Goal: Transaction & Acquisition: Purchase product/service

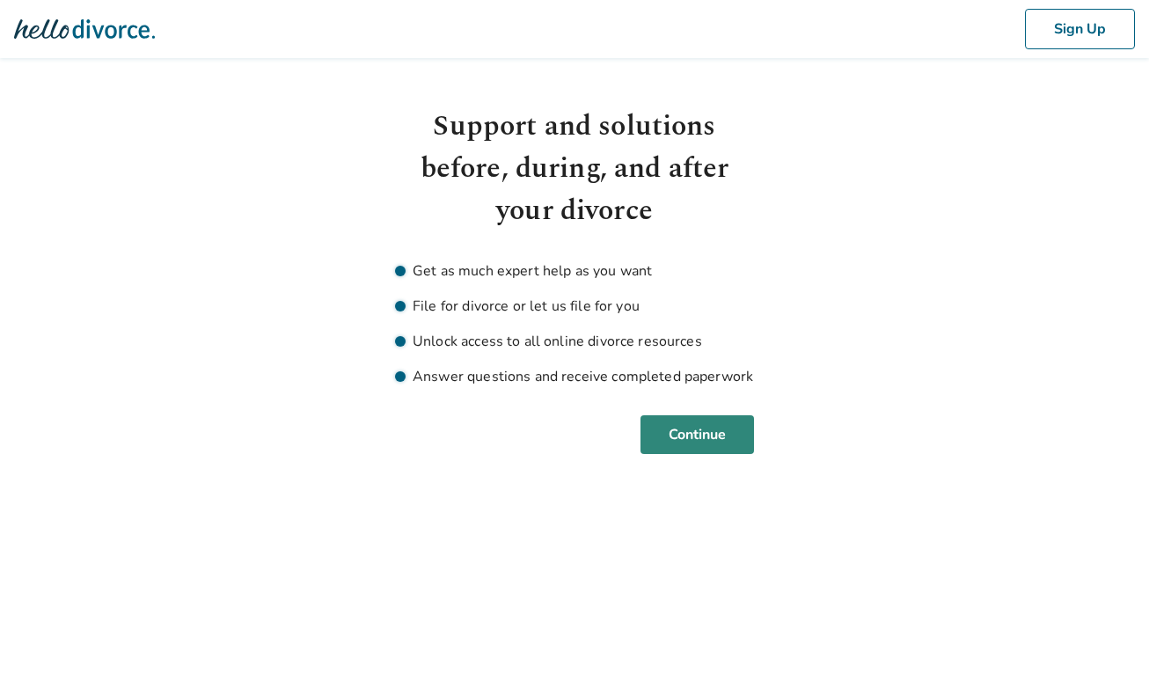
click at [736, 443] on button "Continue" at bounding box center [696, 434] width 113 height 39
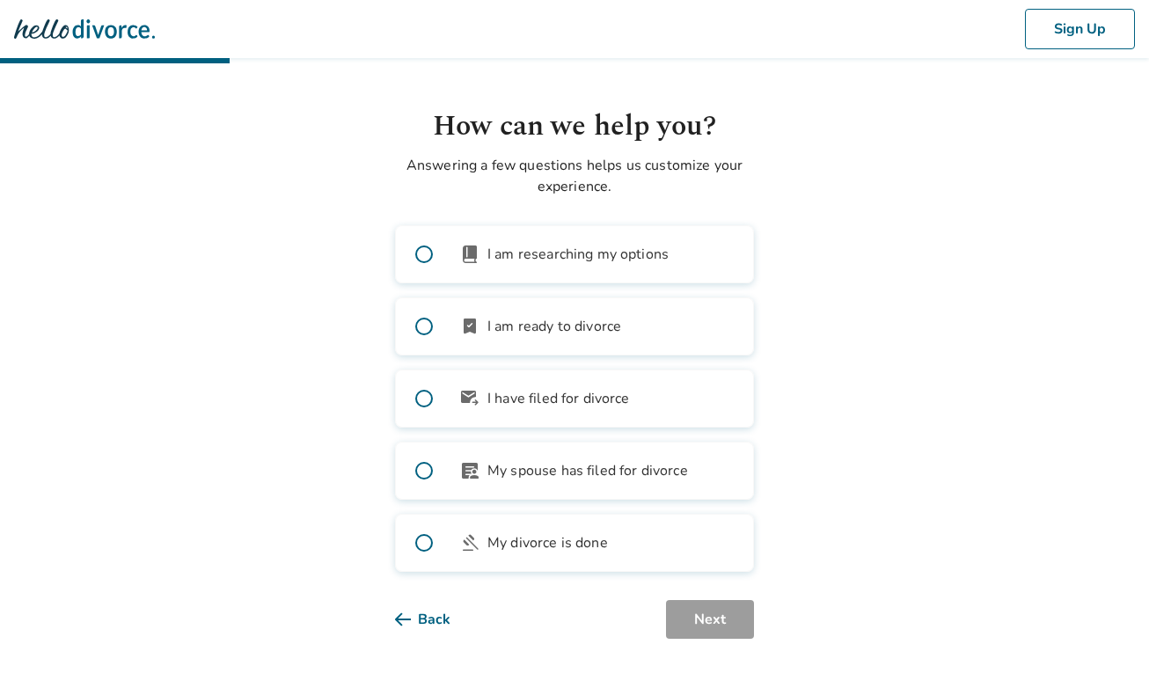
click at [421, 255] on span at bounding box center [424, 254] width 56 height 56
click at [428, 330] on span at bounding box center [424, 326] width 56 height 56
click at [425, 252] on span at bounding box center [424, 254] width 56 height 56
click at [726, 613] on button "Next" at bounding box center [710, 619] width 88 height 39
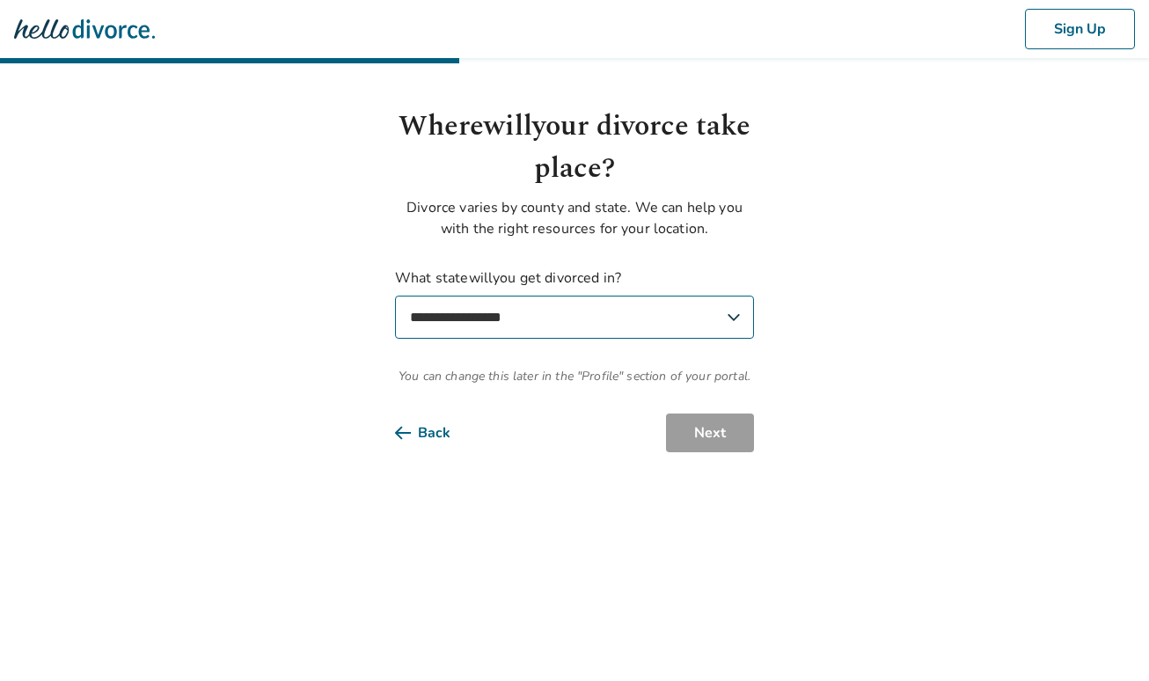
click at [536, 317] on select "**********" at bounding box center [574, 317] width 359 height 43
select select "**"
click at [395, 296] on select "**********" at bounding box center [574, 317] width 359 height 43
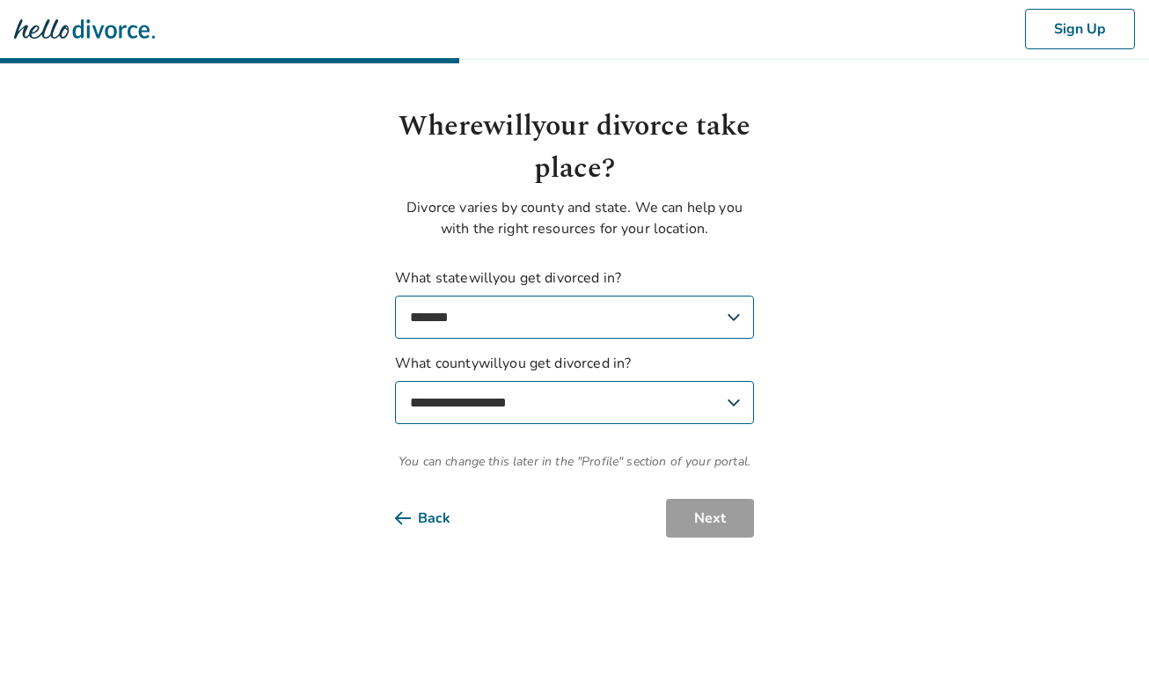
click at [474, 402] on select "**********" at bounding box center [574, 402] width 359 height 43
select select "**********"
click at [395, 381] on select "**********" at bounding box center [574, 402] width 359 height 43
click at [489, 396] on select "**********" at bounding box center [574, 402] width 359 height 43
click at [395, 381] on select "**********" at bounding box center [574, 402] width 359 height 43
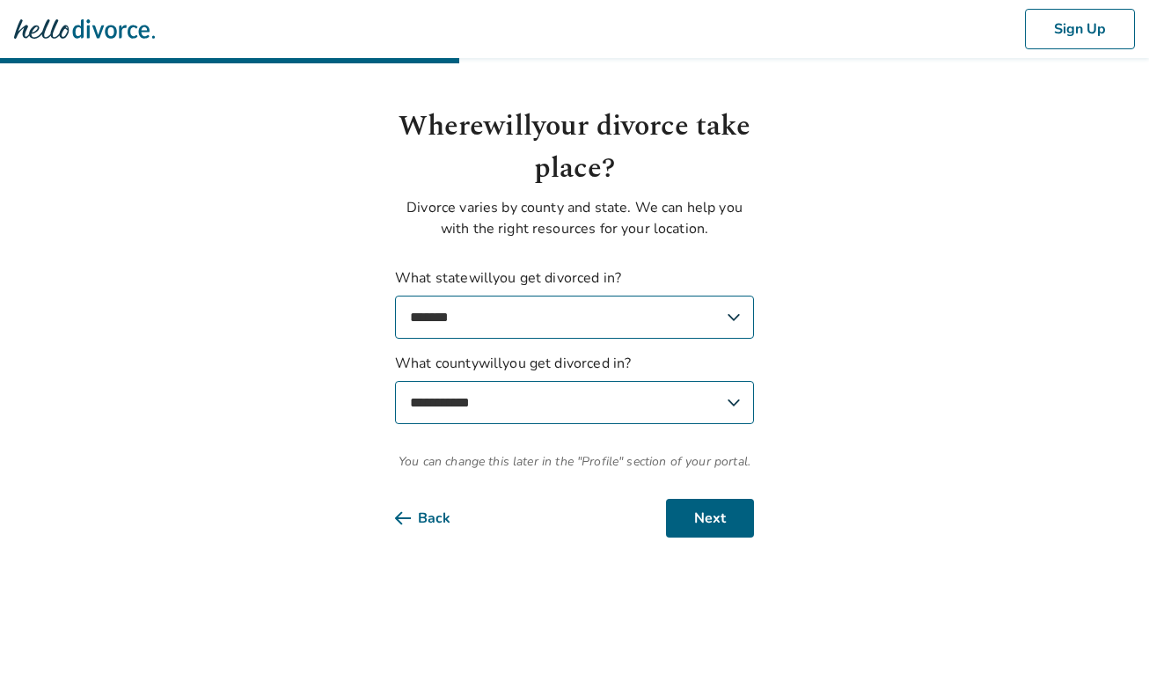
click at [489, 396] on select "**********" at bounding box center [574, 402] width 359 height 43
click at [709, 512] on button "Next" at bounding box center [710, 518] width 88 height 39
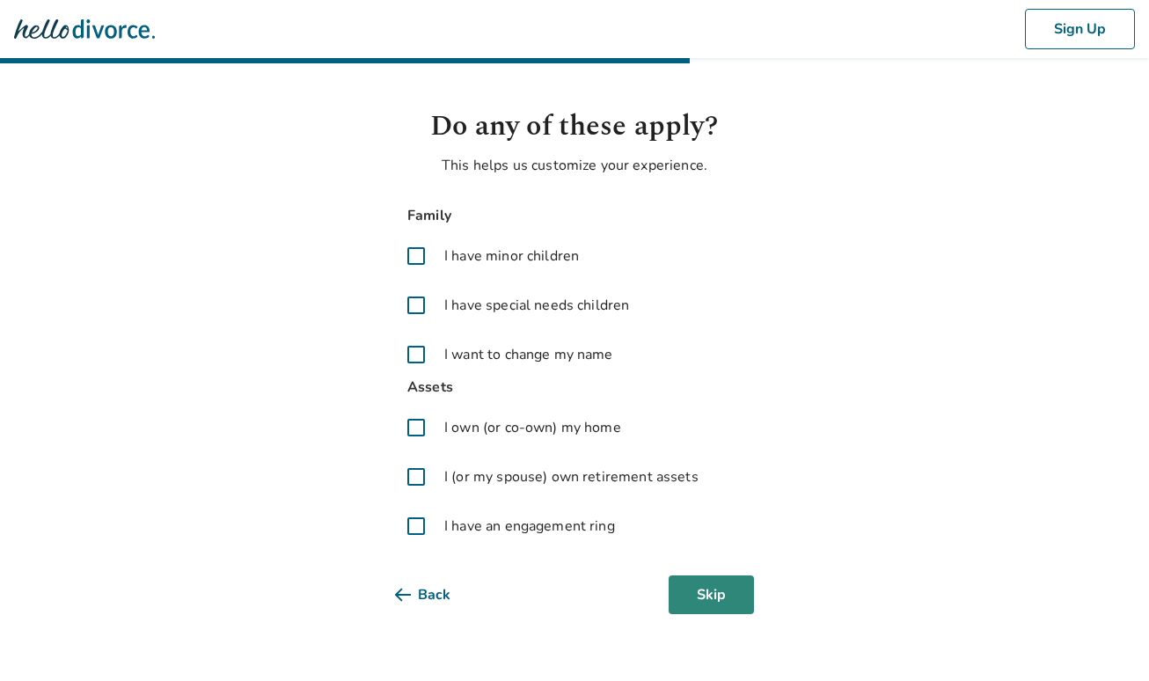
click at [708, 584] on button "Skip" at bounding box center [711, 594] width 85 height 39
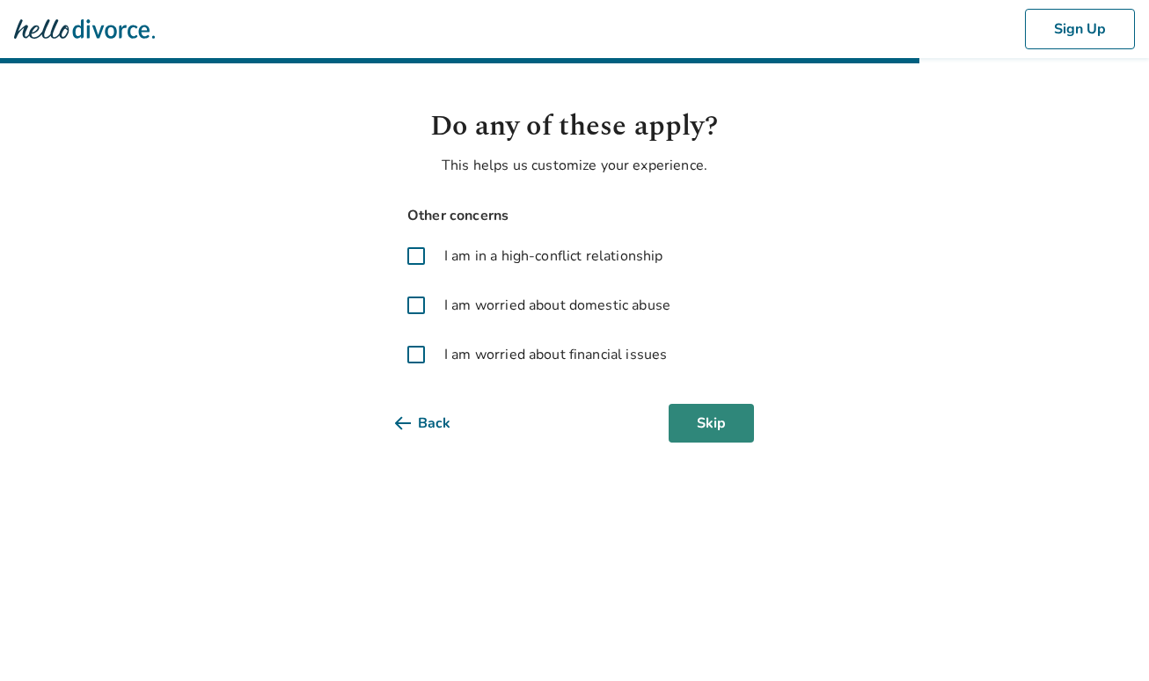
click at [701, 427] on button "Skip" at bounding box center [711, 423] width 85 height 39
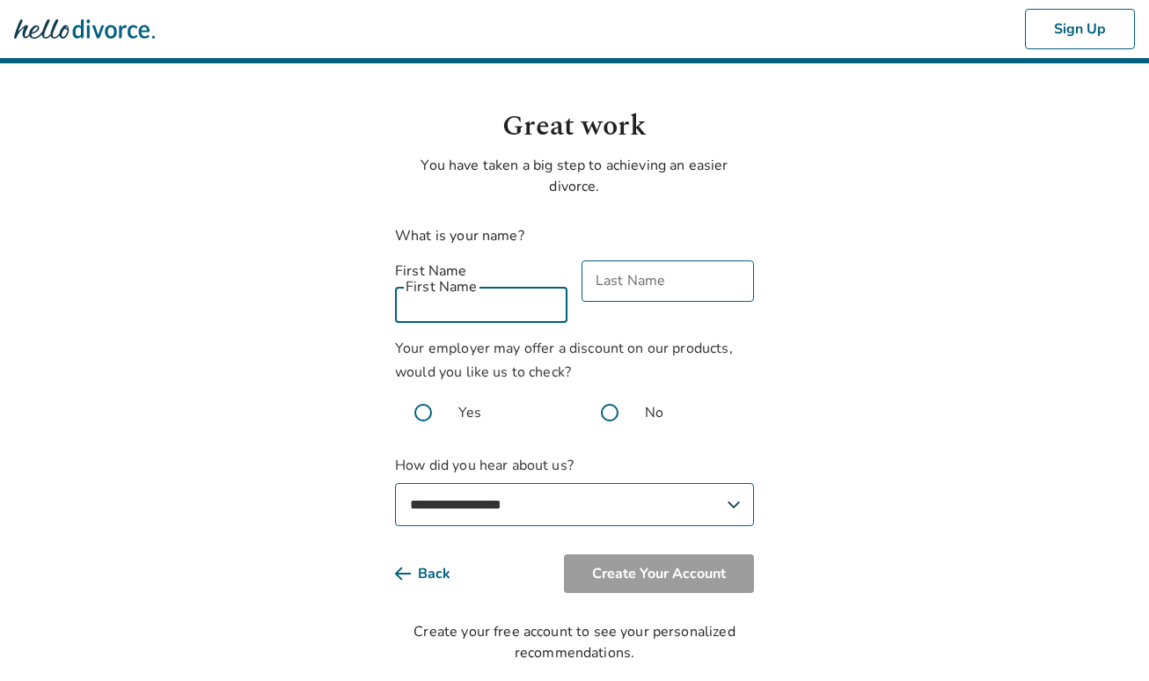
click at [508, 283] on input "First Name" at bounding box center [481, 302] width 172 height 41
type input "**********"
click at [613, 284] on input "Last Name" at bounding box center [668, 280] width 172 height 41
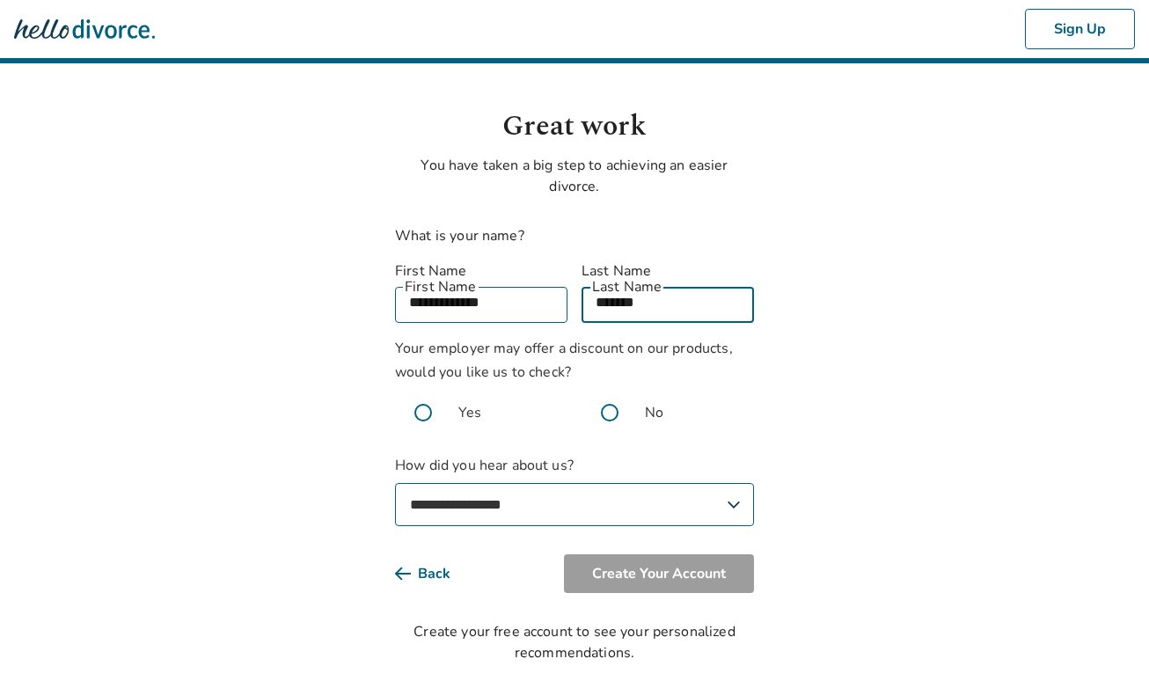
type input "*******"
click at [611, 392] on span at bounding box center [610, 412] width 56 height 56
click at [523, 483] on select "**********" at bounding box center [574, 504] width 359 height 43
select select "**********"
click at [395, 483] on select "**********" at bounding box center [574, 504] width 359 height 43
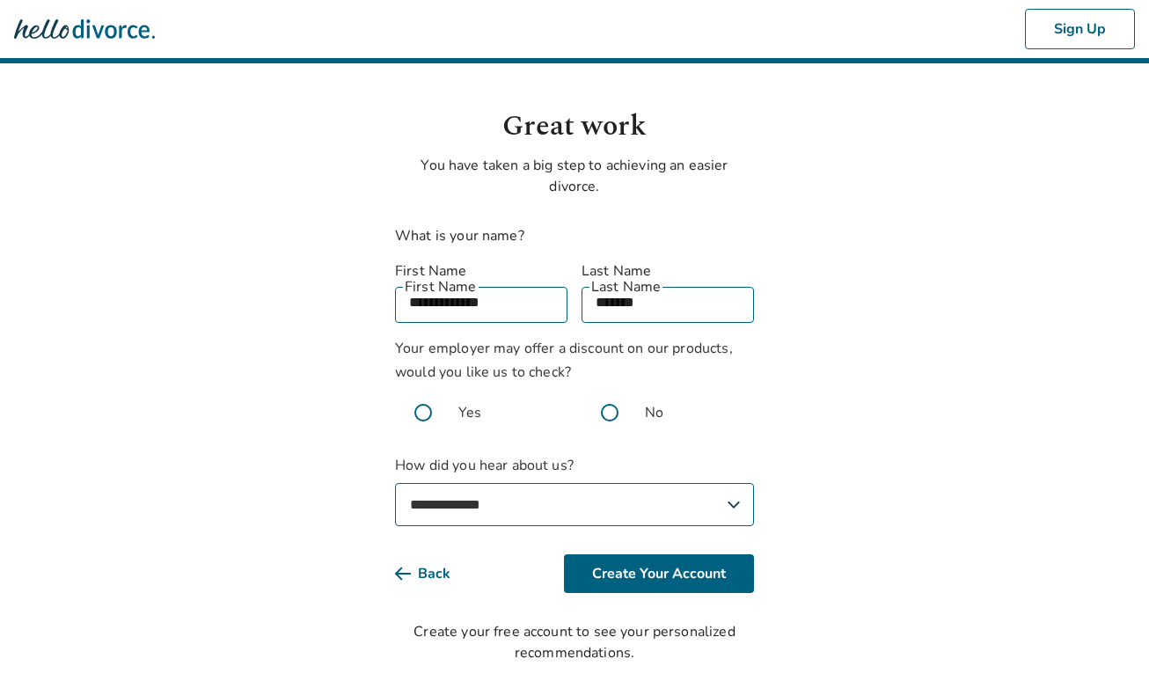
scroll to position [4, 0]
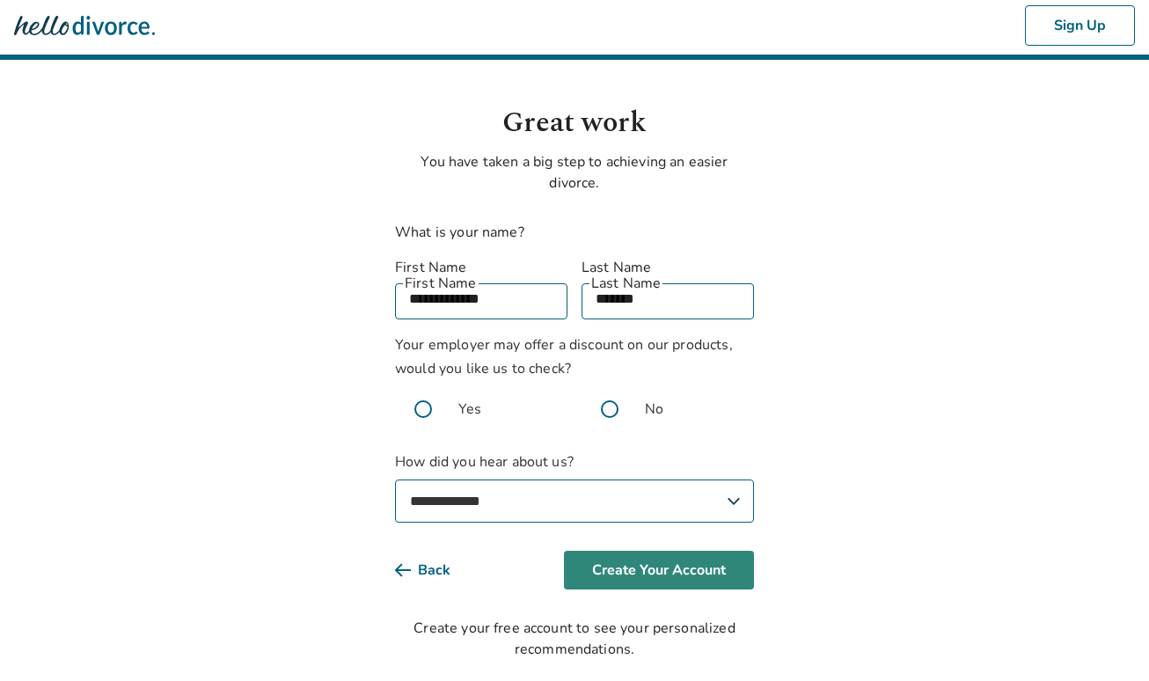
click at [614, 551] on button "Create Your Account" at bounding box center [659, 570] width 190 height 39
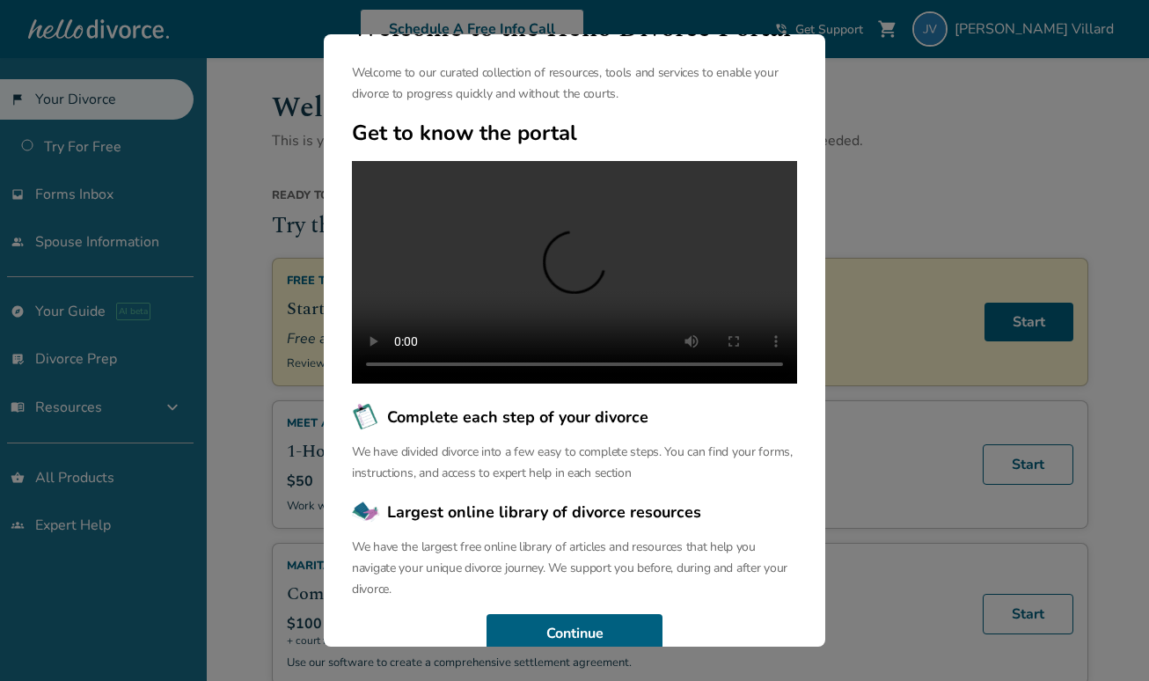
scroll to position [116, 0]
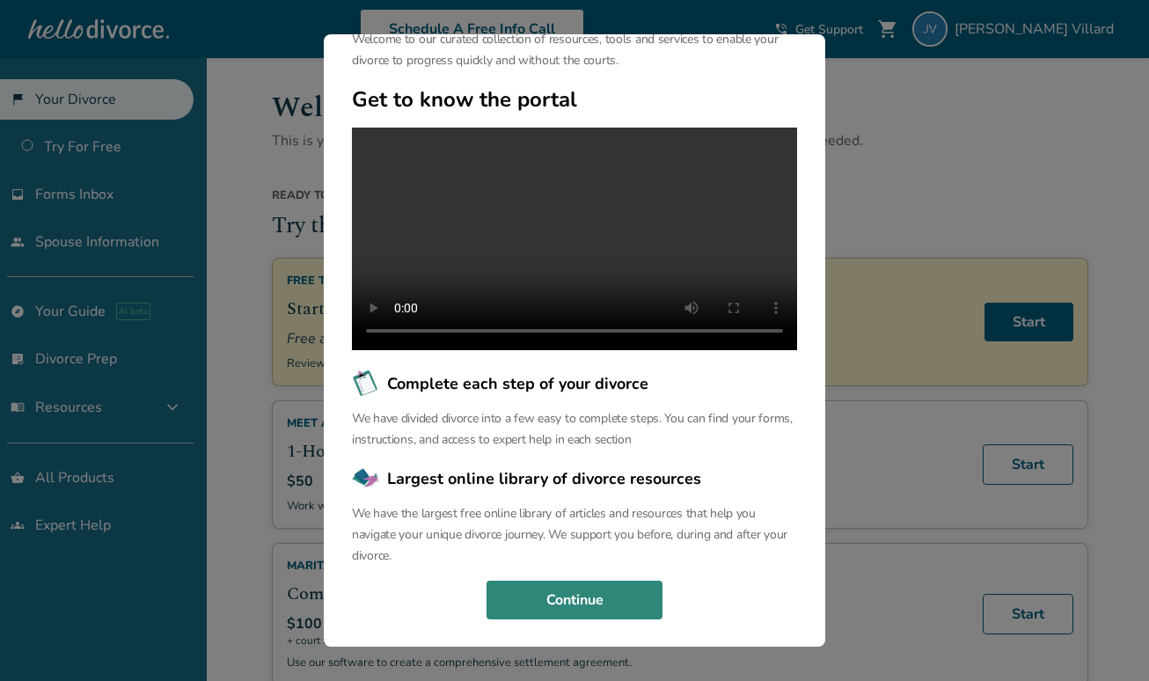
click at [561, 597] on button "Continue" at bounding box center [575, 600] width 176 height 39
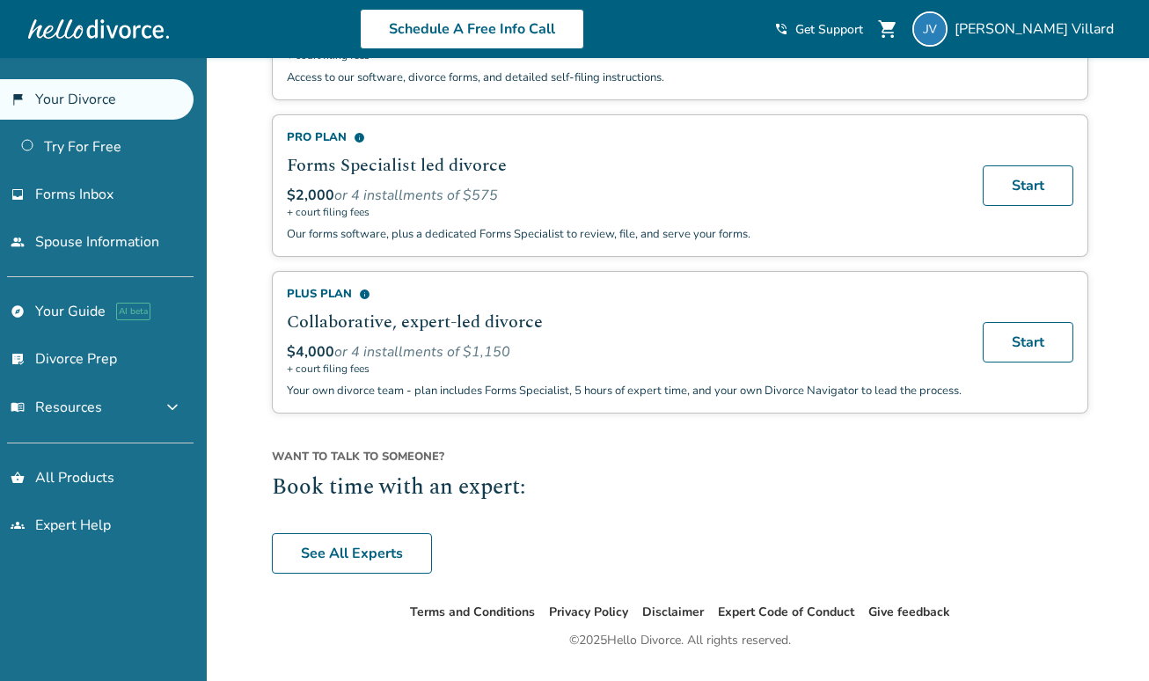
scroll to position [0, 0]
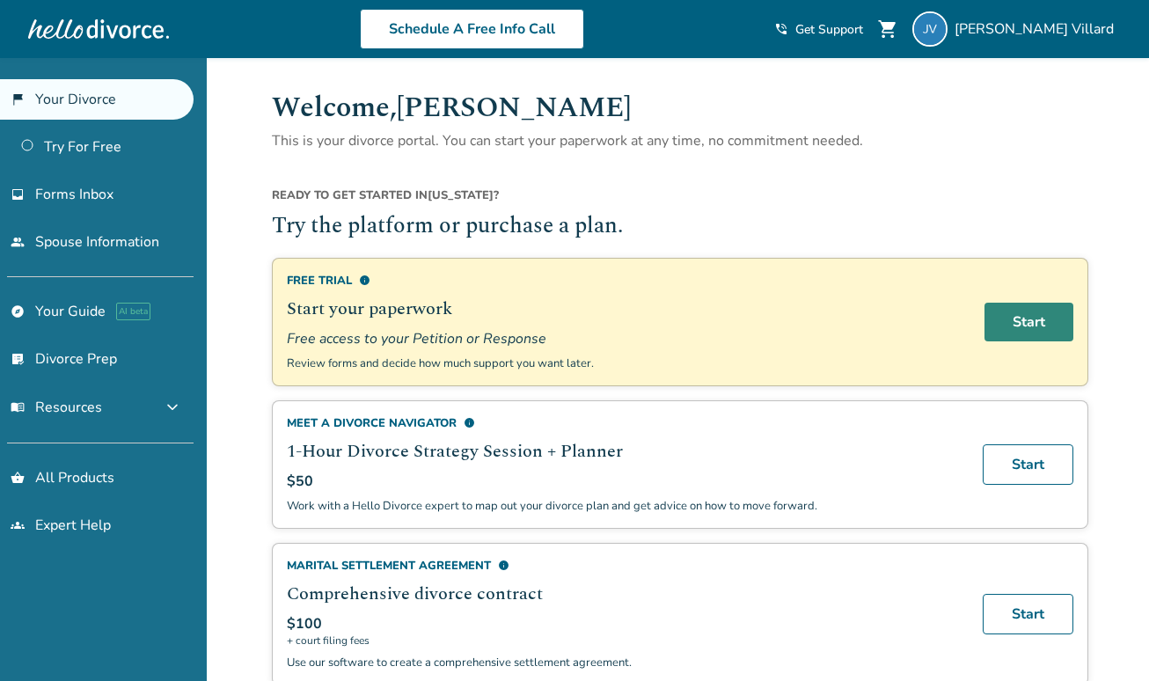
click at [1014, 327] on link "Start" at bounding box center [1028, 322] width 89 height 39
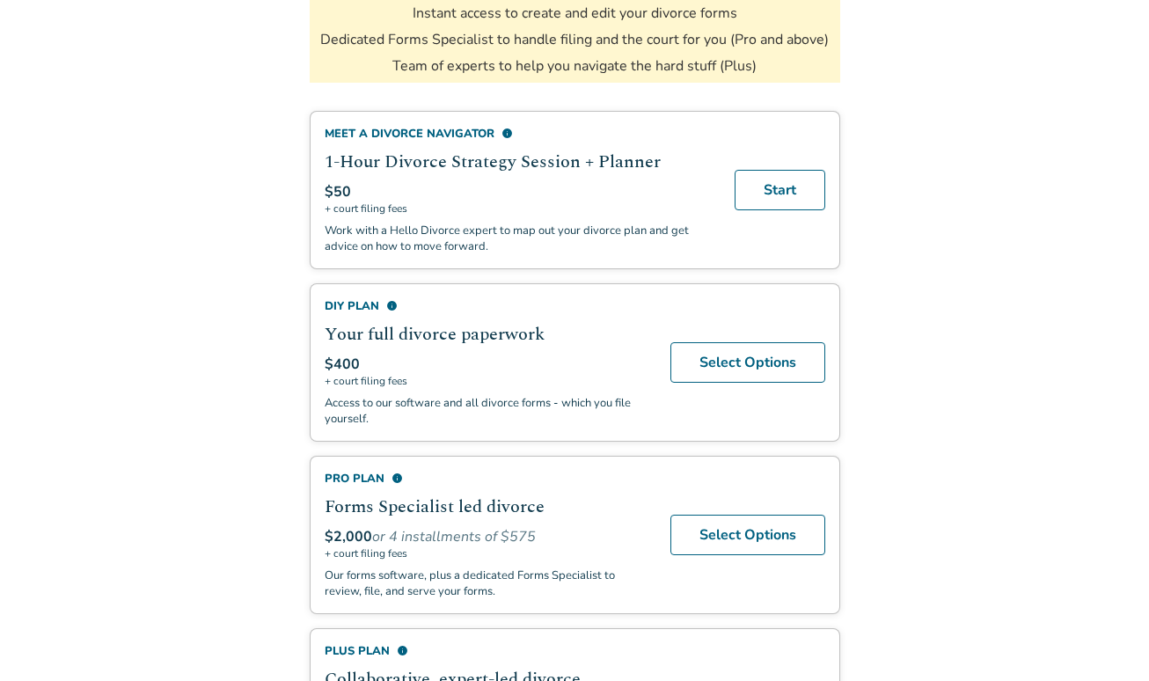
scroll to position [347, 0]
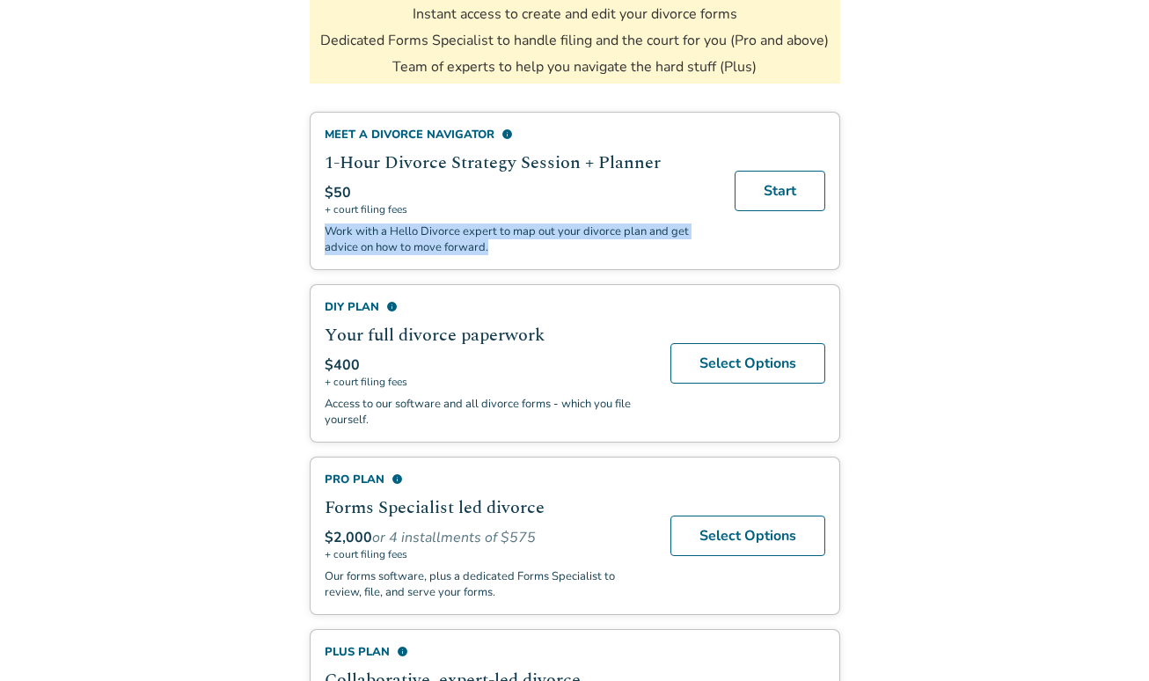
drag, startPoint x: 472, startPoint y: 246, endPoint x: 321, endPoint y: 231, distance: 151.2
click at [321, 231] on div "Meet a divorce navigator info 1-Hour Divorce Strategy Session + Planner $50 + c…" at bounding box center [575, 191] width 531 height 158
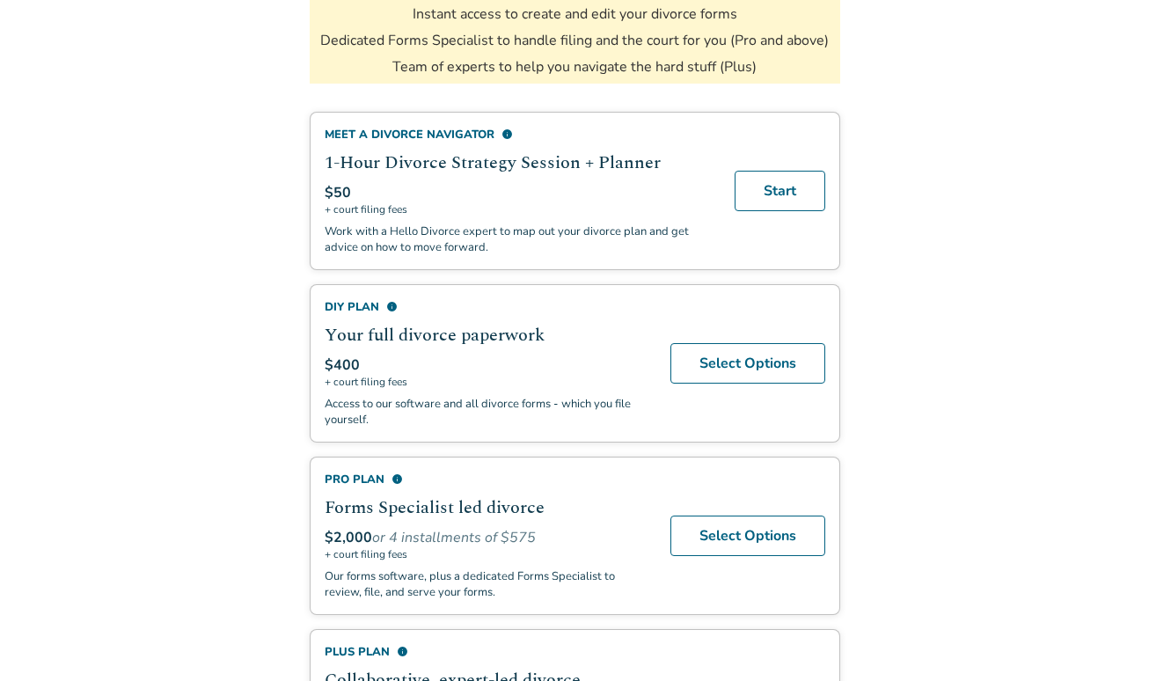
click at [325, 156] on h2 "1-Hour Divorce Strategy Session + Planner" at bounding box center [519, 163] width 389 height 26
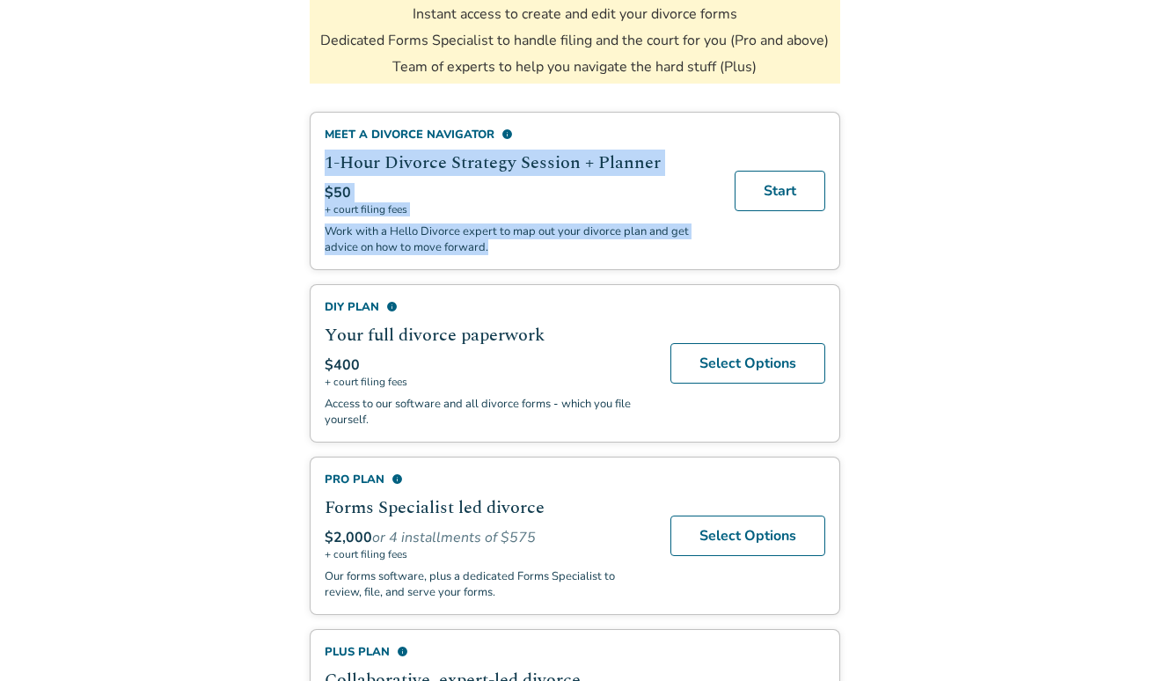
drag, startPoint x: 321, startPoint y: 231, endPoint x: 528, endPoint y: 253, distance: 207.9
click at [528, 253] on div "Meet a divorce navigator info 1-Hour Divorce Strategy Session + Planner $50 + c…" at bounding box center [575, 191] width 531 height 158
copy div "1-Hour Divorce Strategy Session + Planner $50 + court filing fees Work with a H…"
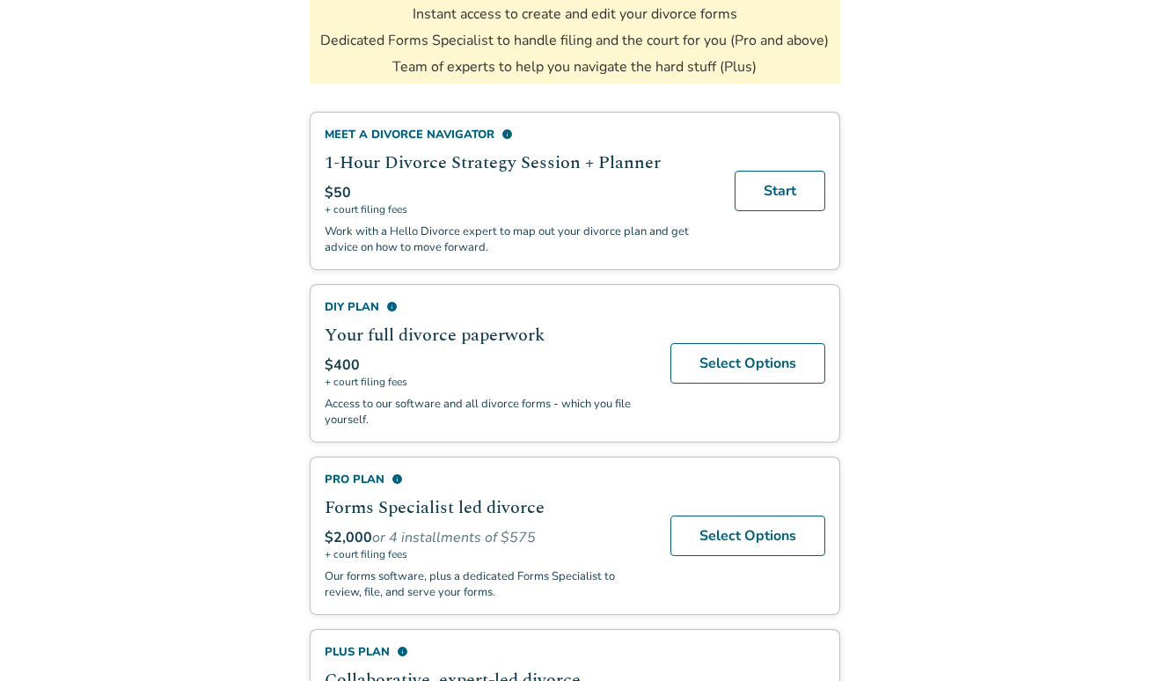
click at [376, 414] on p "Access to our software and all divorce forms - which you file yourself." at bounding box center [487, 412] width 325 height 32
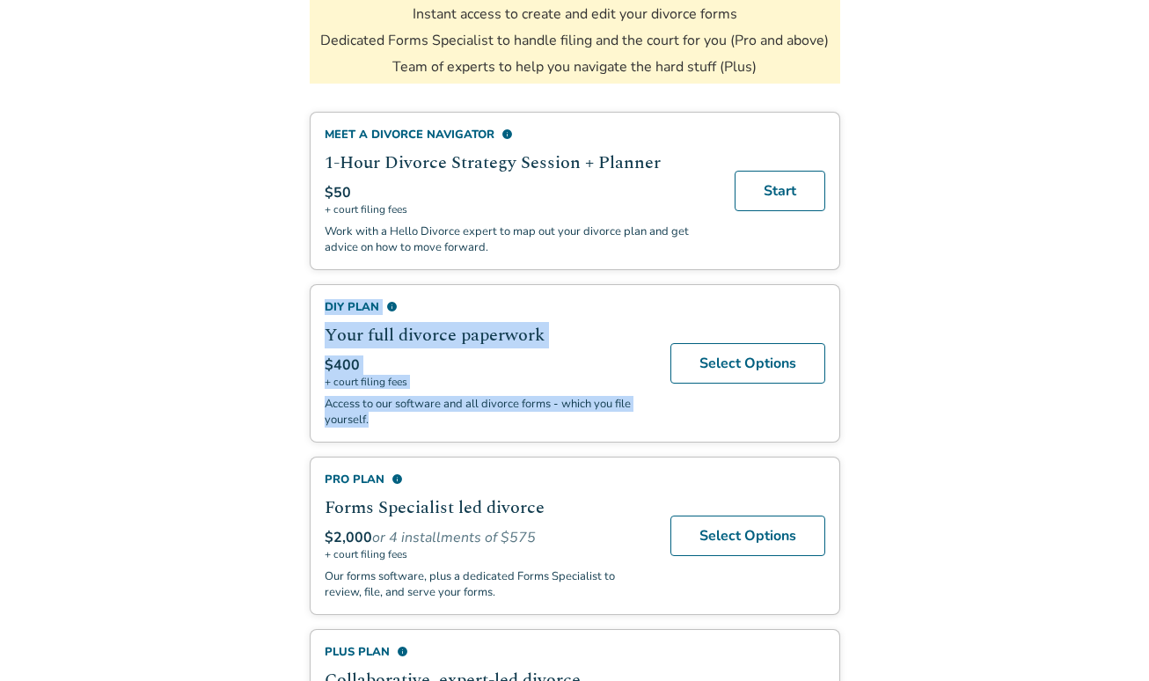
drag, startPoint x: 375, startPoint y: 414, endPoint x: 321, endPoint y: 306, distance: 120.8
click at [321, 306] on div "DIY Plan info Your full divorce paperwork $400 + court filing fees Access to ou…" at bounding box center [575, 363] width 531 height 158
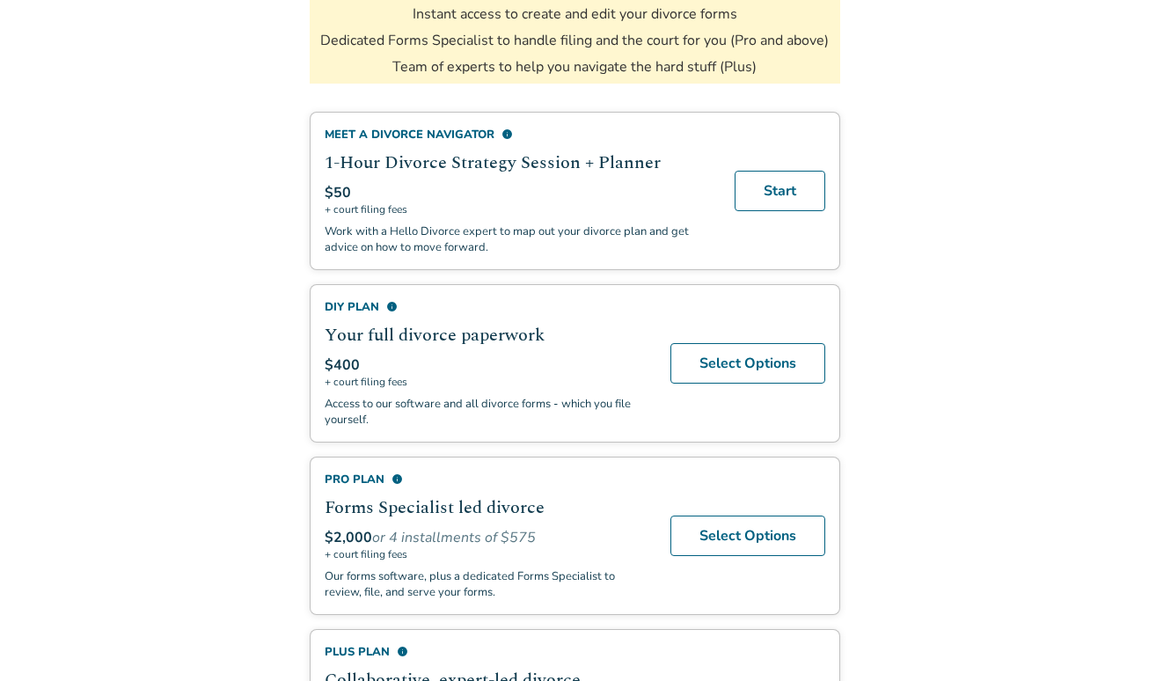
click at [305, 131] on div "Return to Portal You're One Step Away from an Easier Divorce Your completed for…" at bounding box center [575, 234] width 559 height 1162
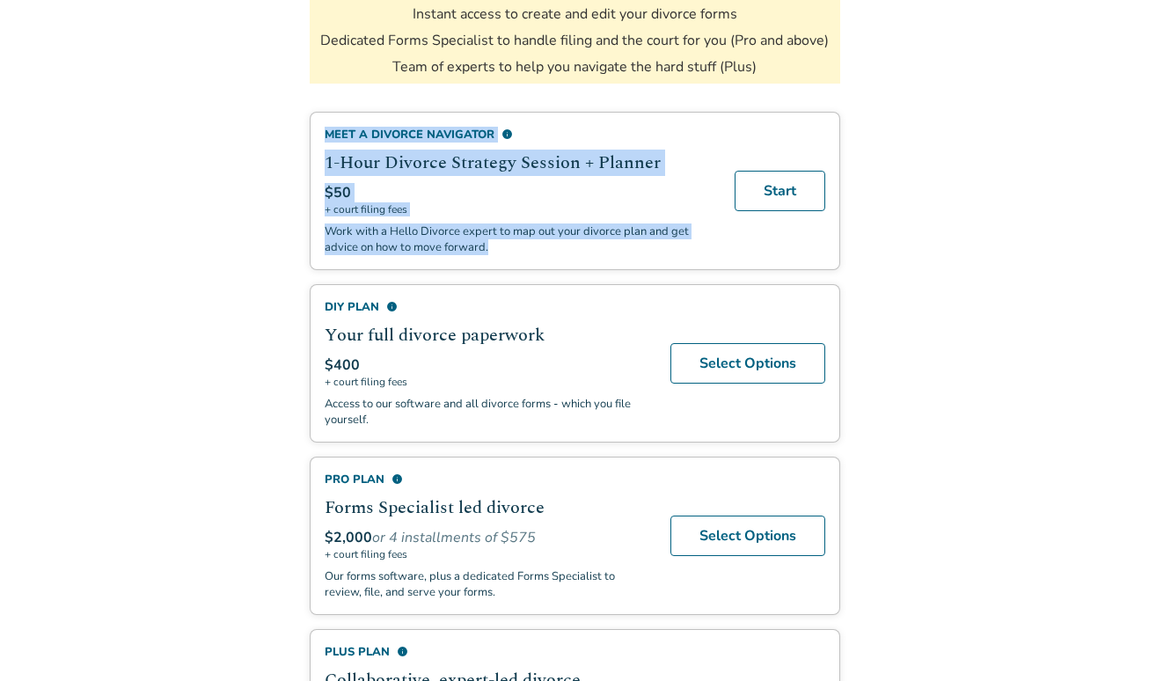
drag, startPoint x: 322, startPoint y: 129, endPoint x: 501, endPoint y: 258, distance: 220.7
click at [501, 258] on div "Meet a divorce navigator info 1-Hour Divorce Strategy Session + Planner $50 + c…" at bounding box center [575, 191] width 531 height 158
copy div "Meet a divorce navigator info 1-Hour Divorce Strategy Session + Planner $50 + c…"
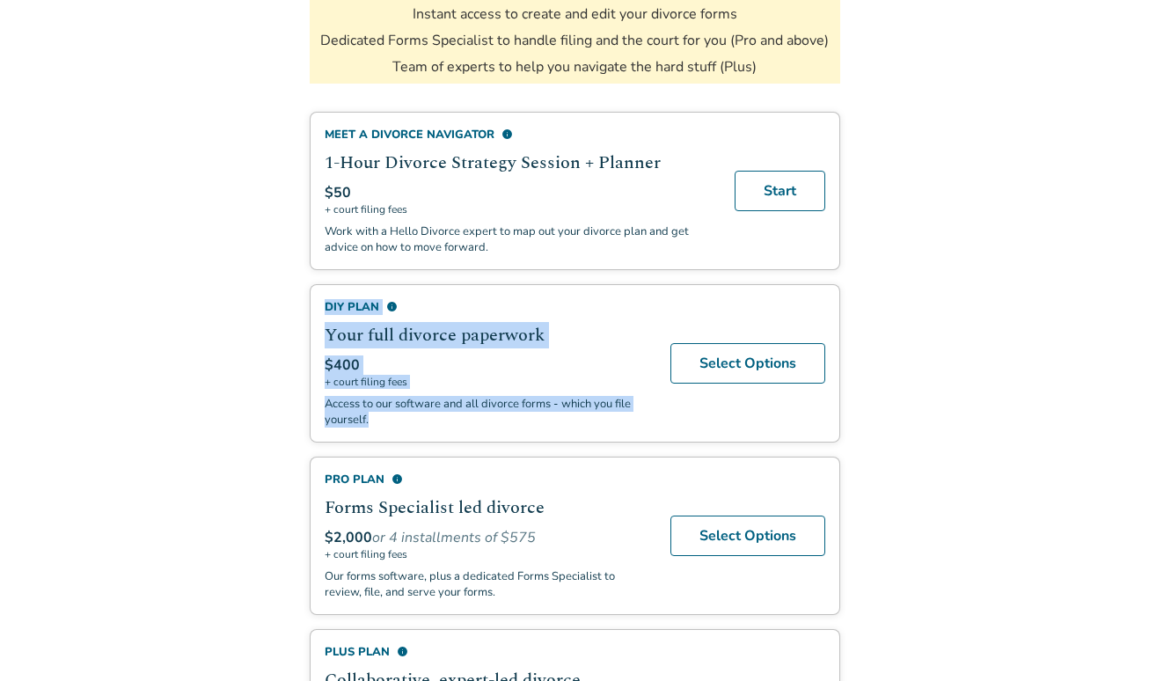
drag, startPoint x: 325, startPoint y: 298, endPoint x: 526, endPoint y: 436, distance: 244.3
click at [526, 436] on div "DIY Plan info Your full divorce paperwork $400 + court filing fees Access to ou…" at bounding box center [575, 363] width 531 height 158
copy div "DIY Plan info Your full divorce paperwork $400 + court filing fees Access to ou…"
click at [759, 358] on link "Select Options" at bounding box center [747, 363] width 155 height 40
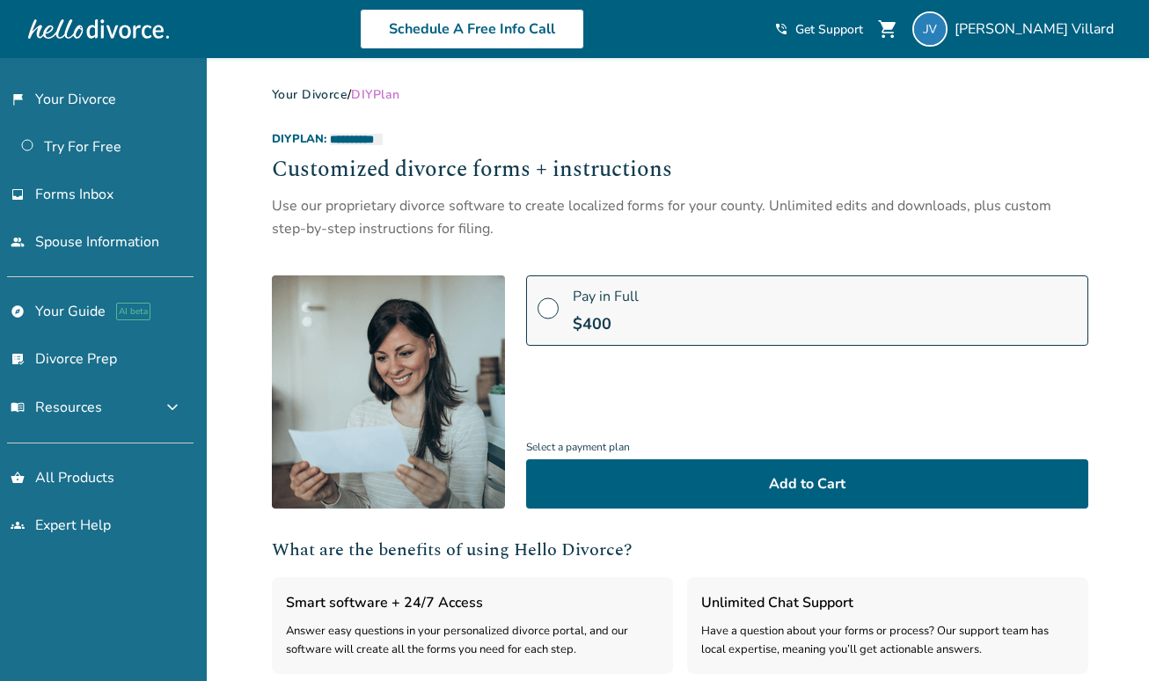
click at [628, 314] on div "$ 400" at bounding box center [606, 323] width 66 height 21
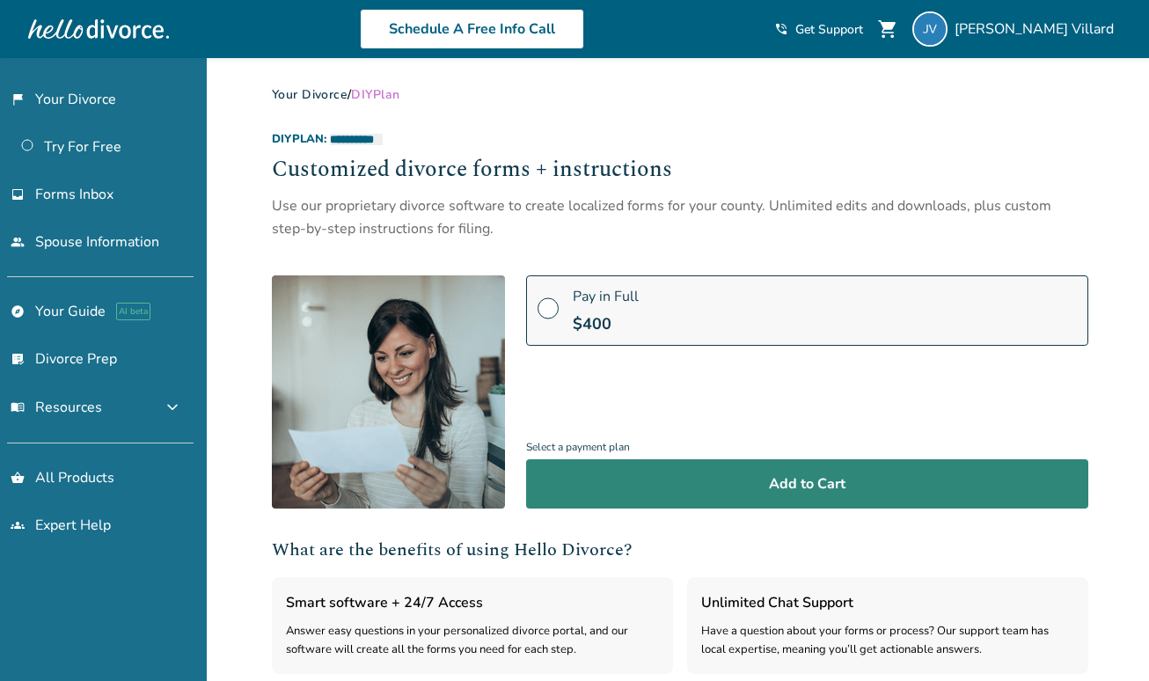
click at [668, 473] on button "Add to Cart" at bounding box center [807, 483] width 562 height 49
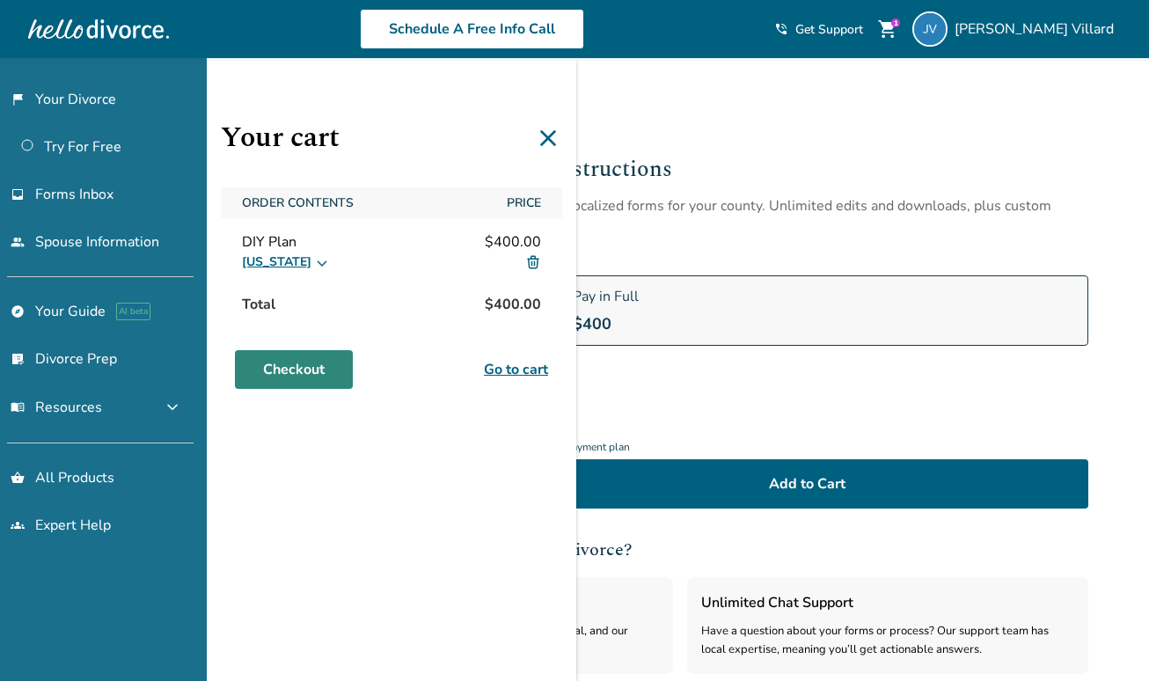
click at [288, 367] on link "Checkout" at bounding box center [294, 369] width 118 height 39
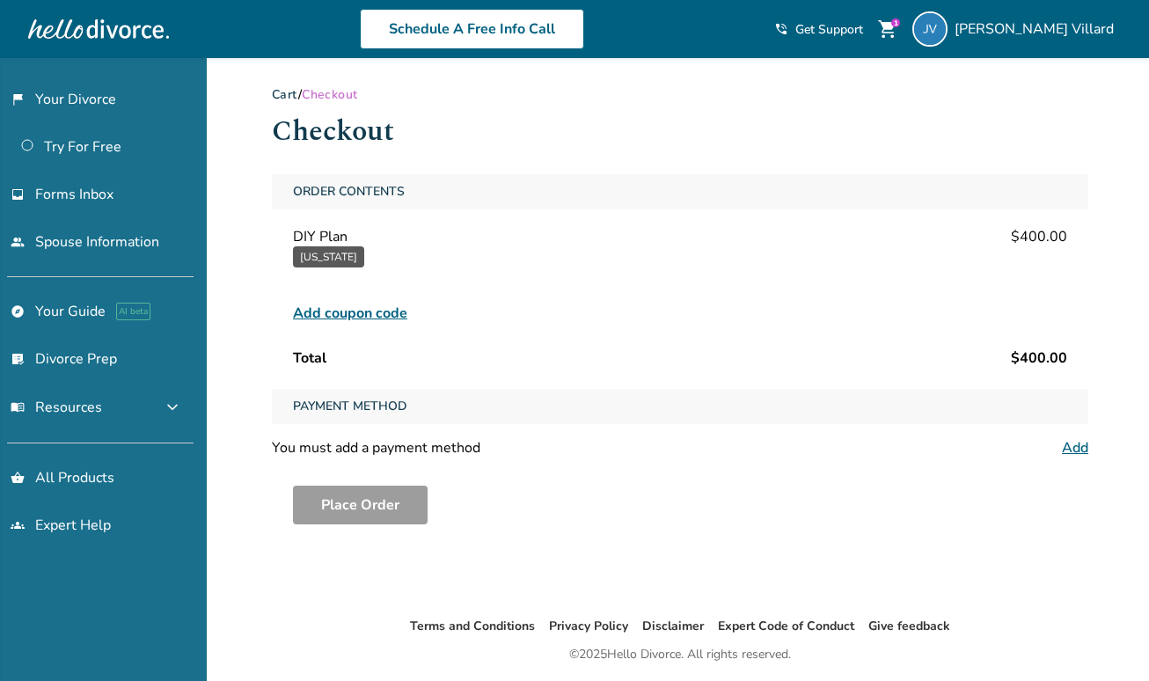
click at [1069, 443] on link "Add" at bounding box center [1075, 447] width 26 height 19
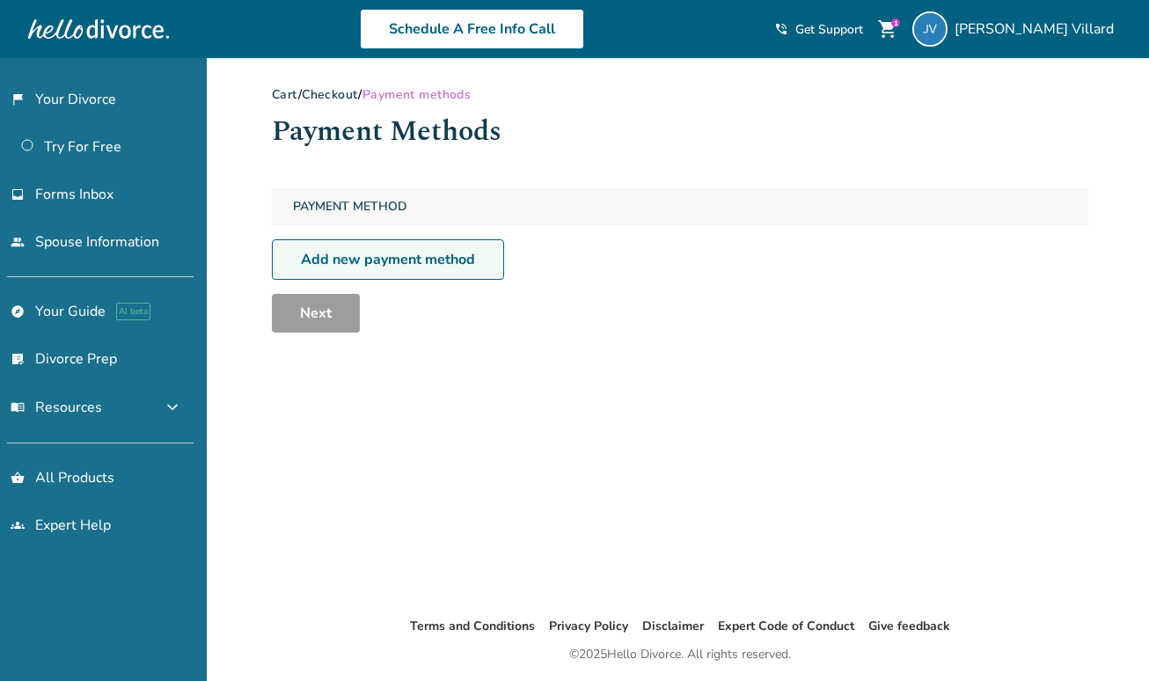
click at [366, 258] on link "Add new payment method" at bounding box center [388, 259] width 232 height 40
select select "**"
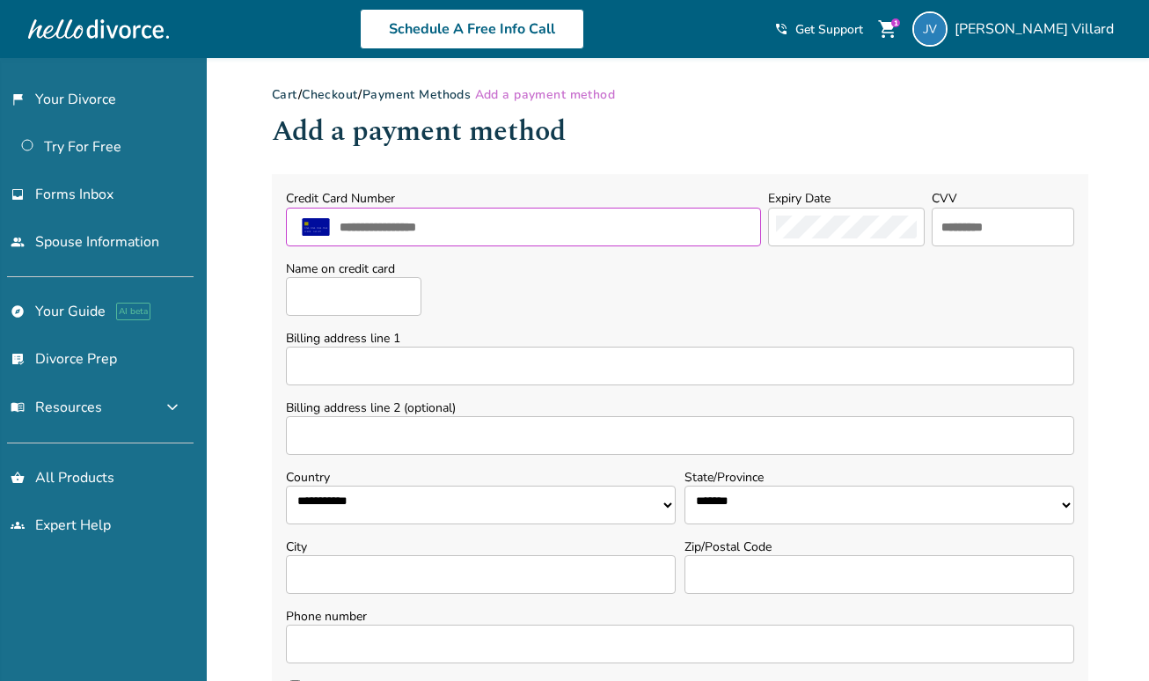
click at [405, 223] on input "text" at bounding box center [545, 227] width 415 height 23
type input "**********"
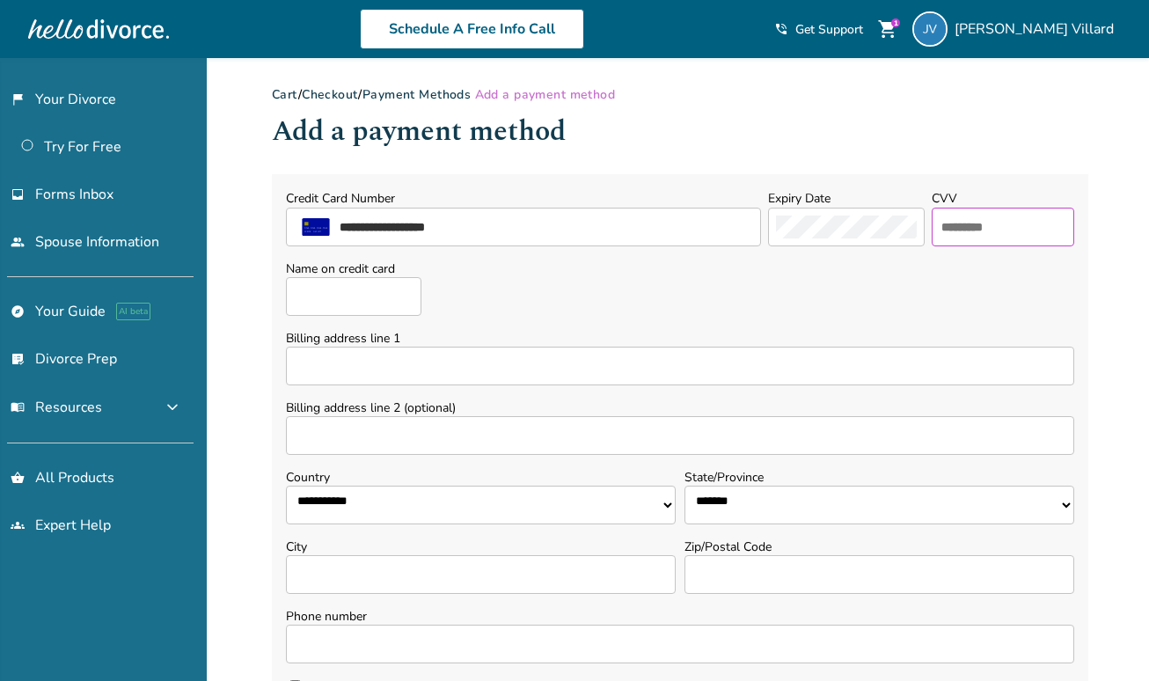
type input "***"
type input "**********"
click at [522, 363] on input "Billing address line 1" at bounding box center [680, 366] width 788 height 39
type input "**********"
select select "**"
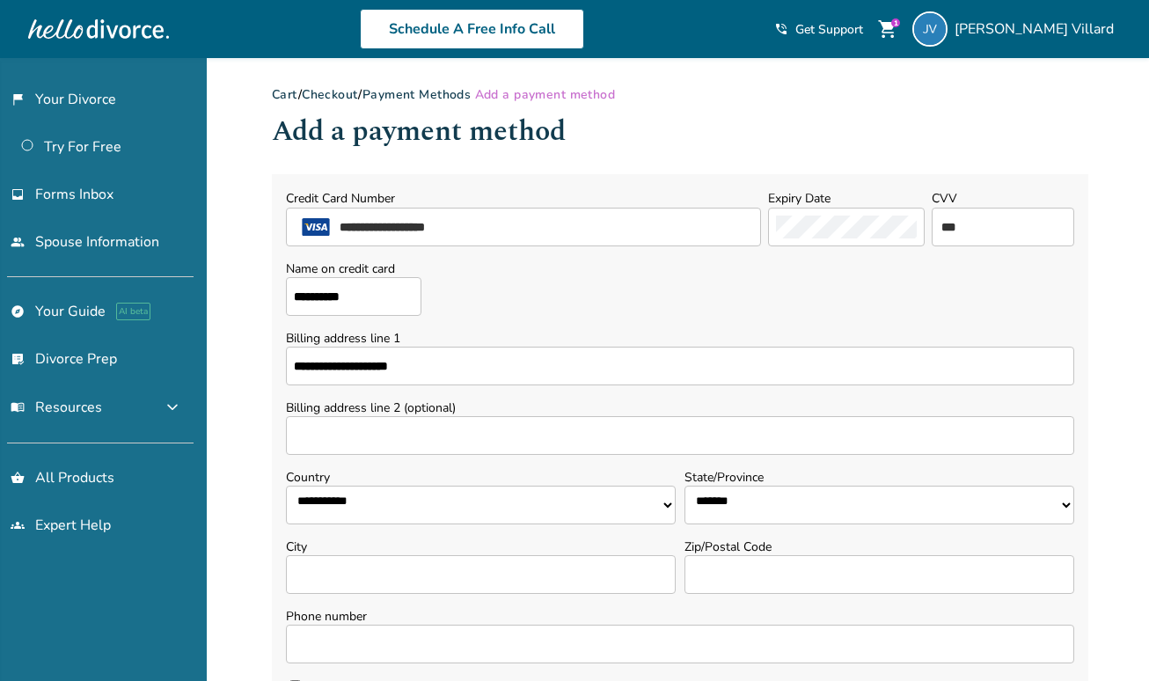
type input "**********"
type input "*****"
type input "**********"
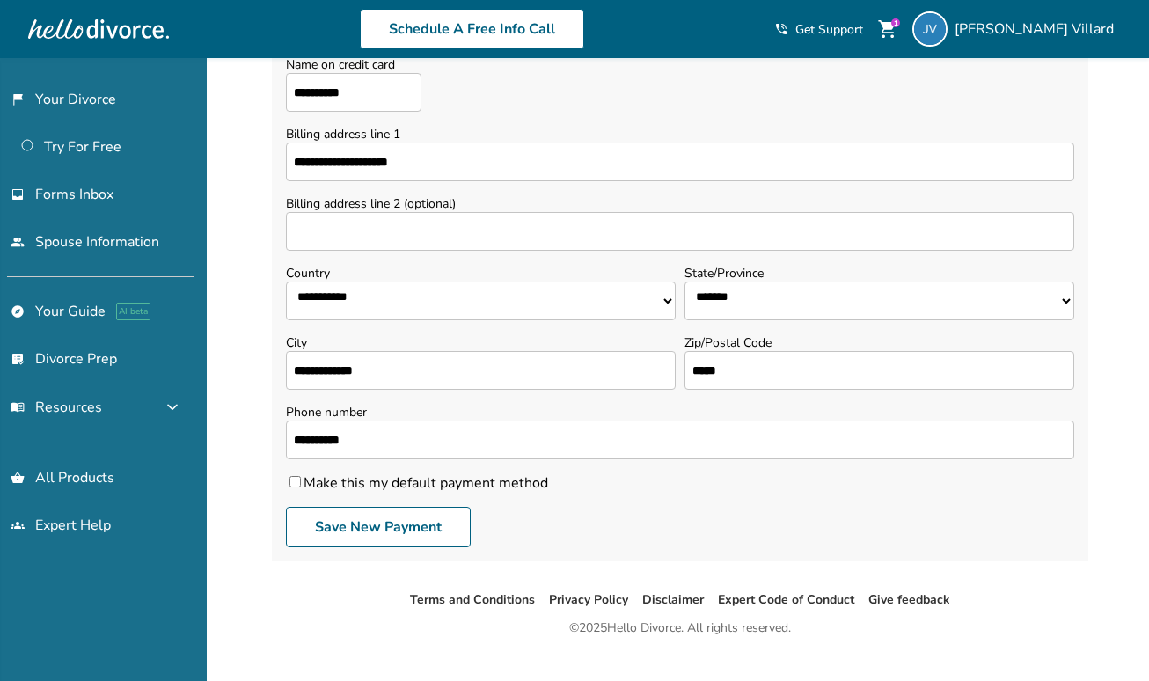
scroll to position [206, 0]
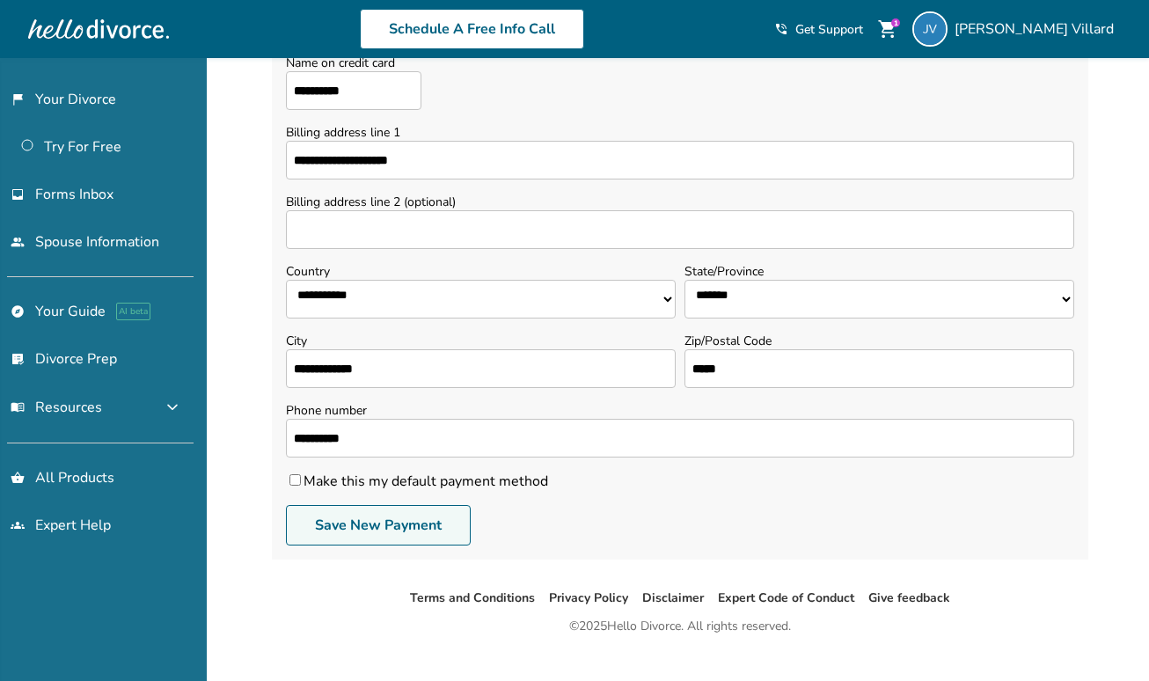
click at [414, 519] on button "Save New Payment" at bounding box center [378, 525] width 185 height 40
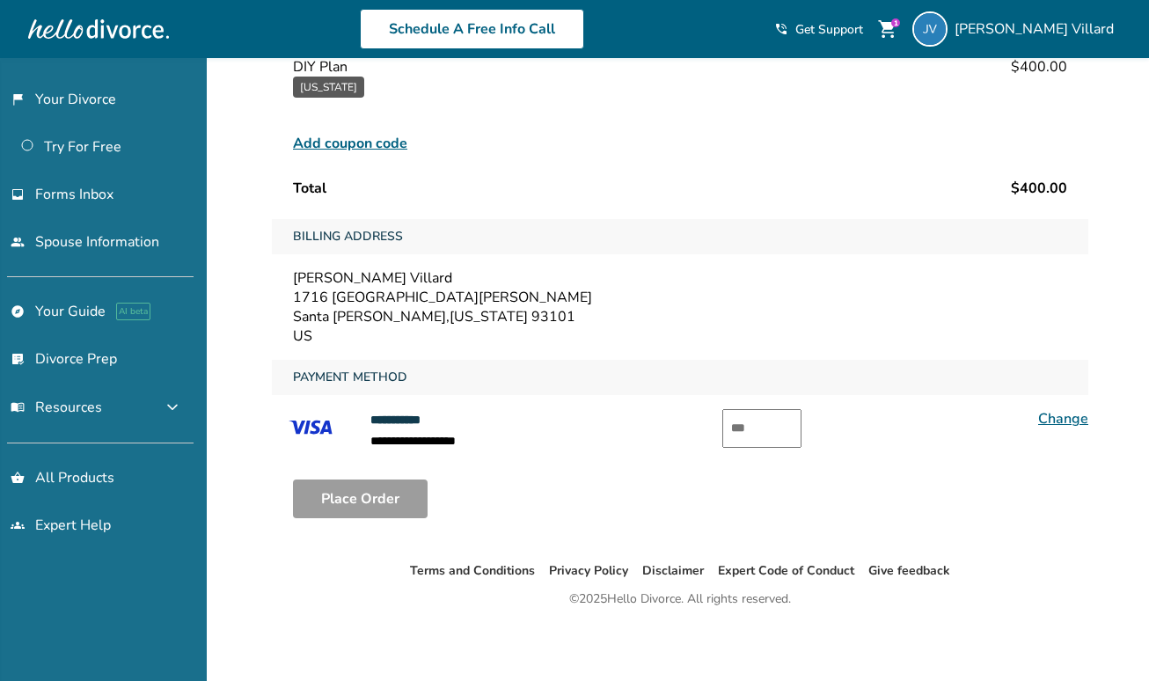
click at [773, 417] on input "text" at bounding box center [761, 428] width 79 height 39
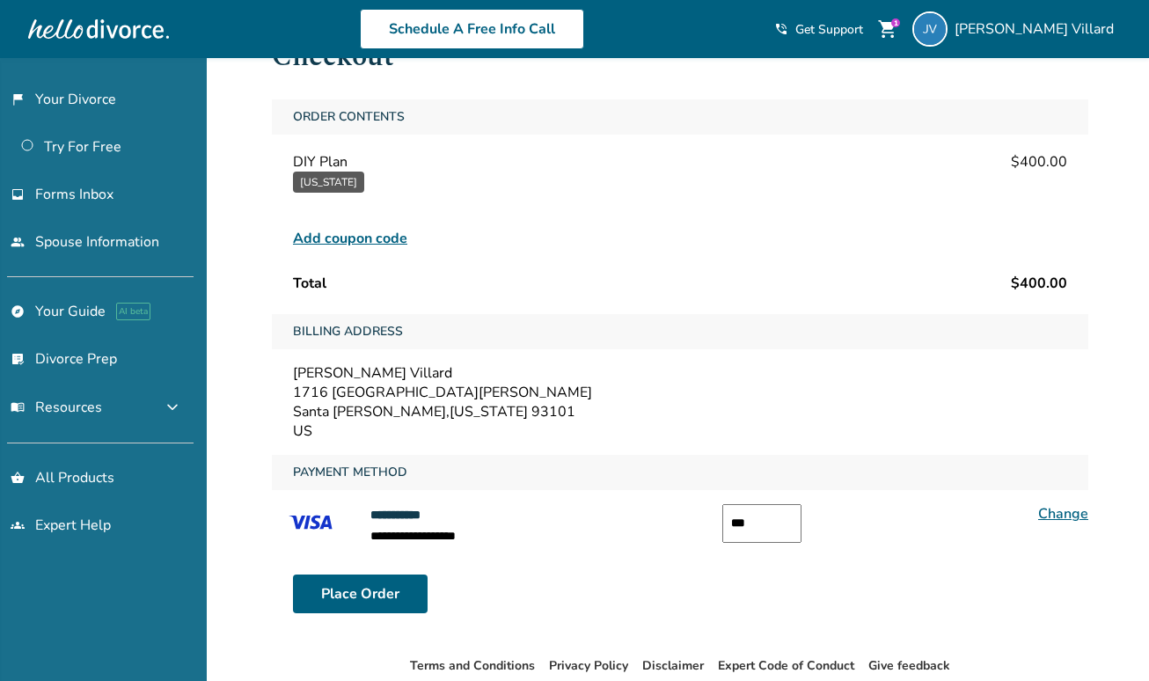
scroll to position [78, 0]
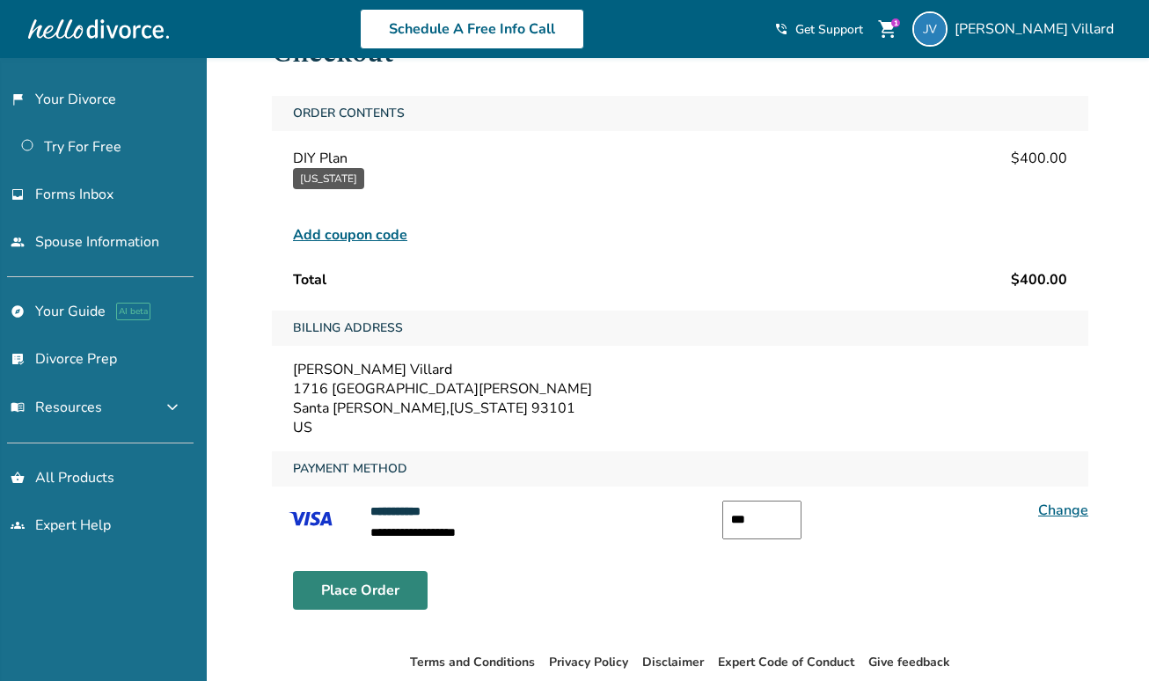
type input "***"
click at [398, 589] on button "Place Order" at bounding box center [360, 590] width 135 height 39
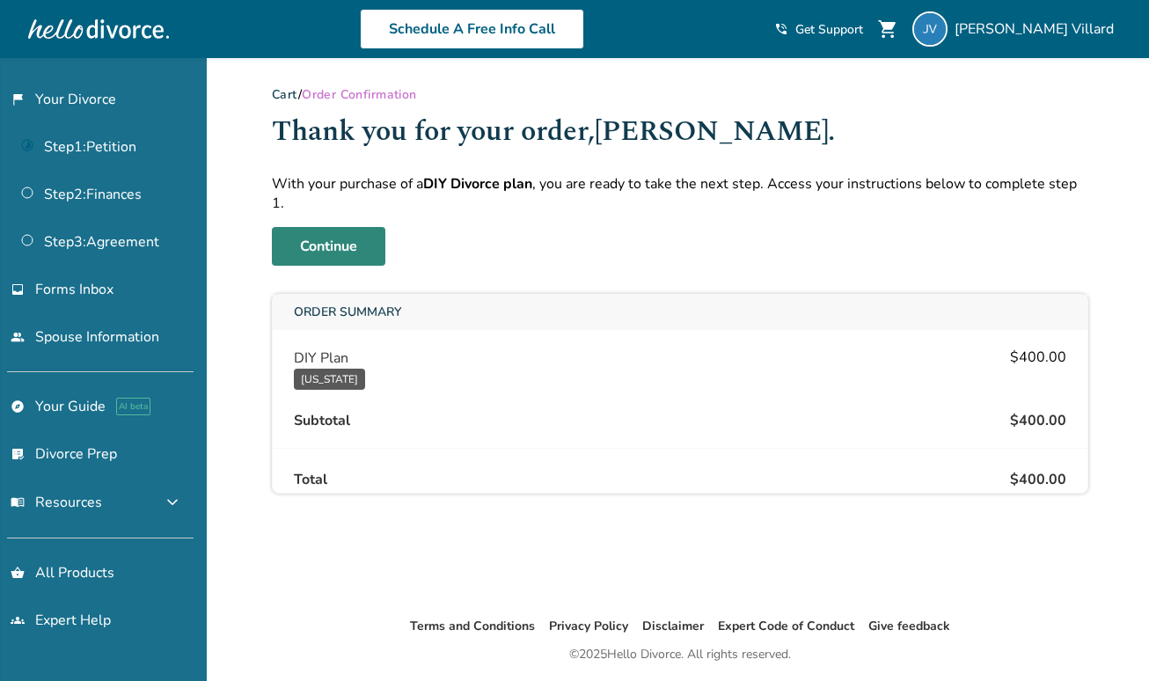
click at [355, 231] on link "Continue" at bounding box center [328, 246] width 113 height 39
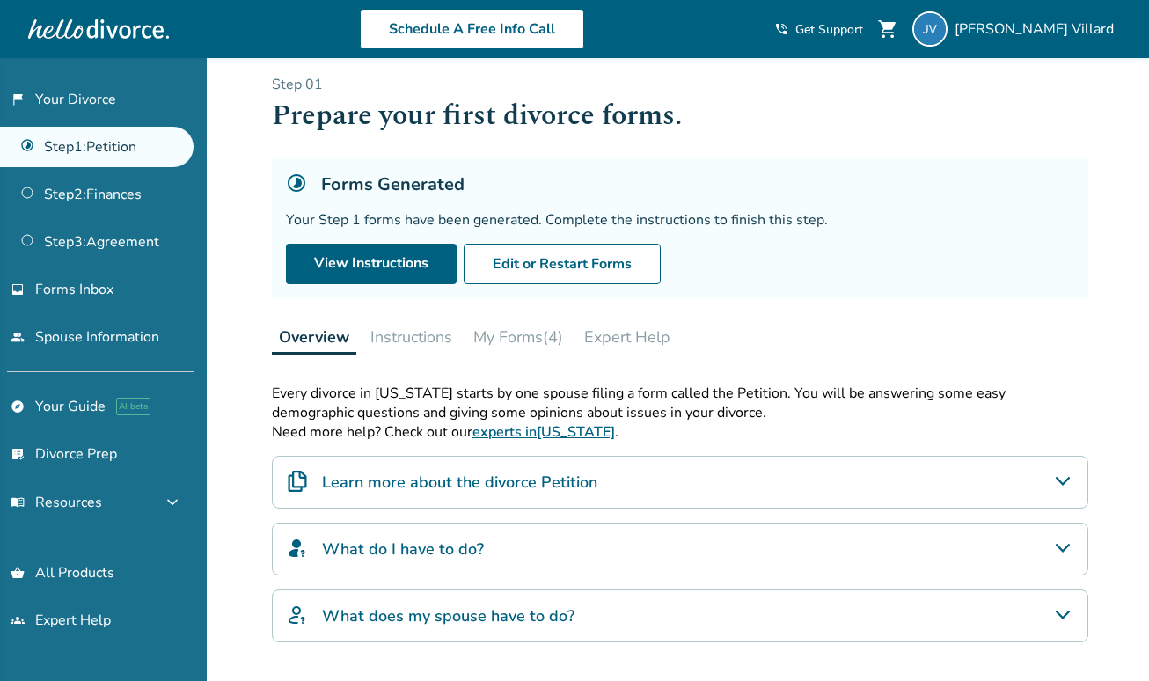
scroll to position [18, 0]
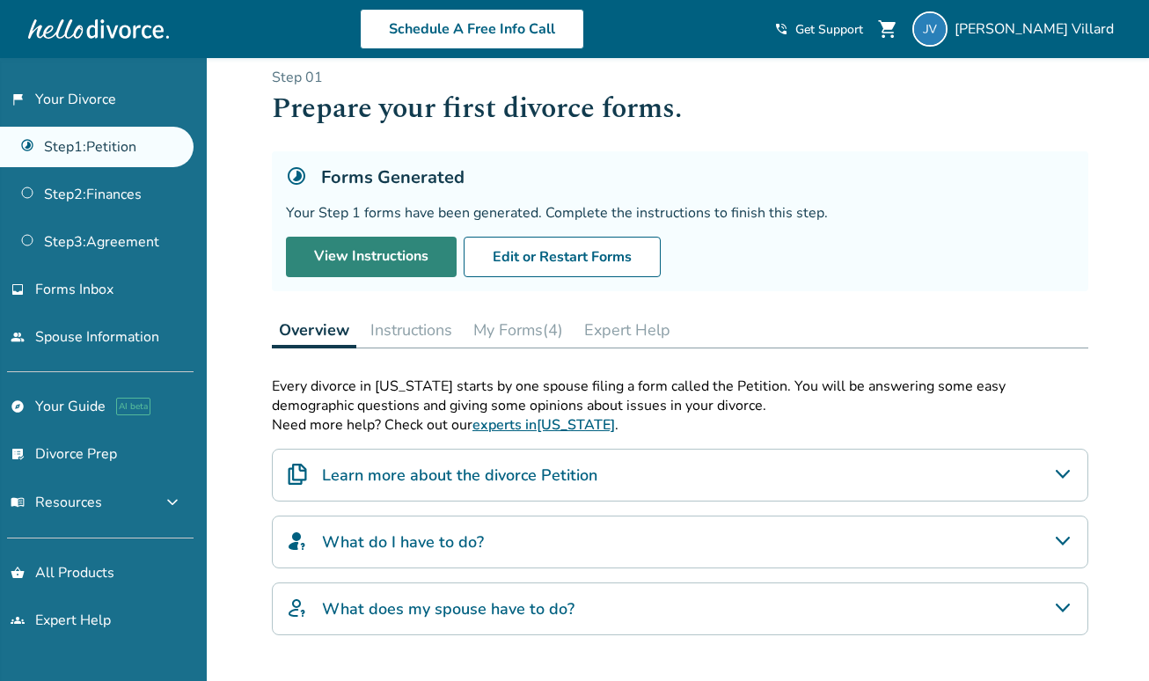
click at [399, 260] on link "View Instructions" at bounding box center [371, 257] width 171 height 40
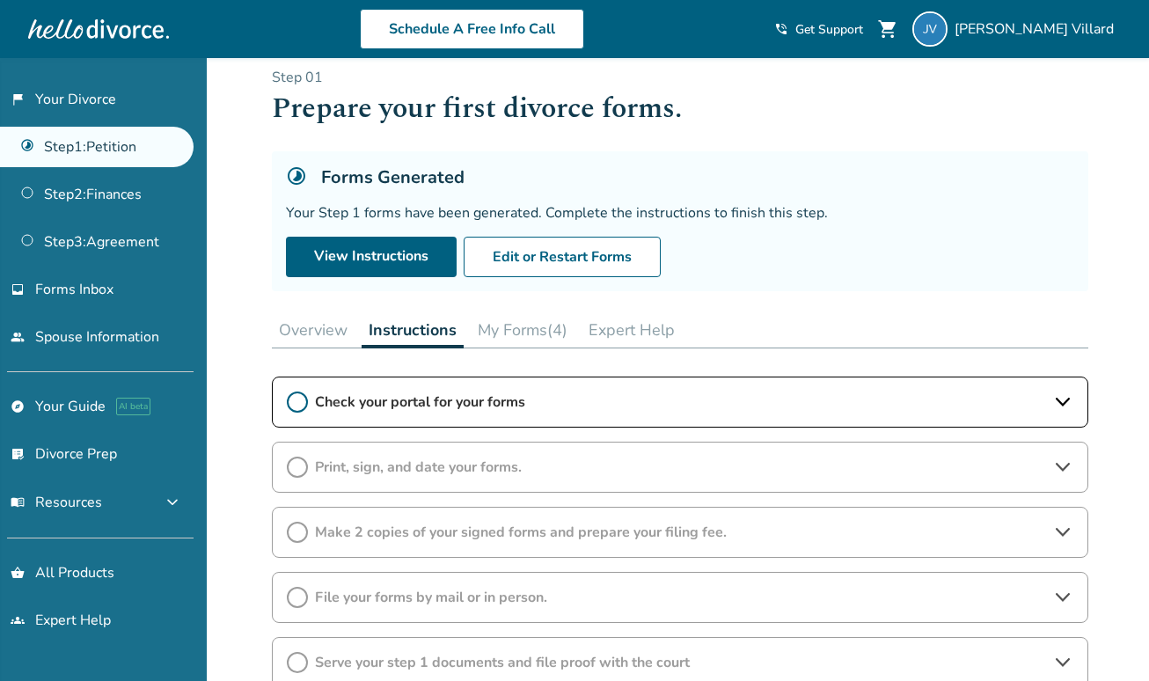
click at [306, 396] on icon at bounding box center [297, 402] width 21 height 21
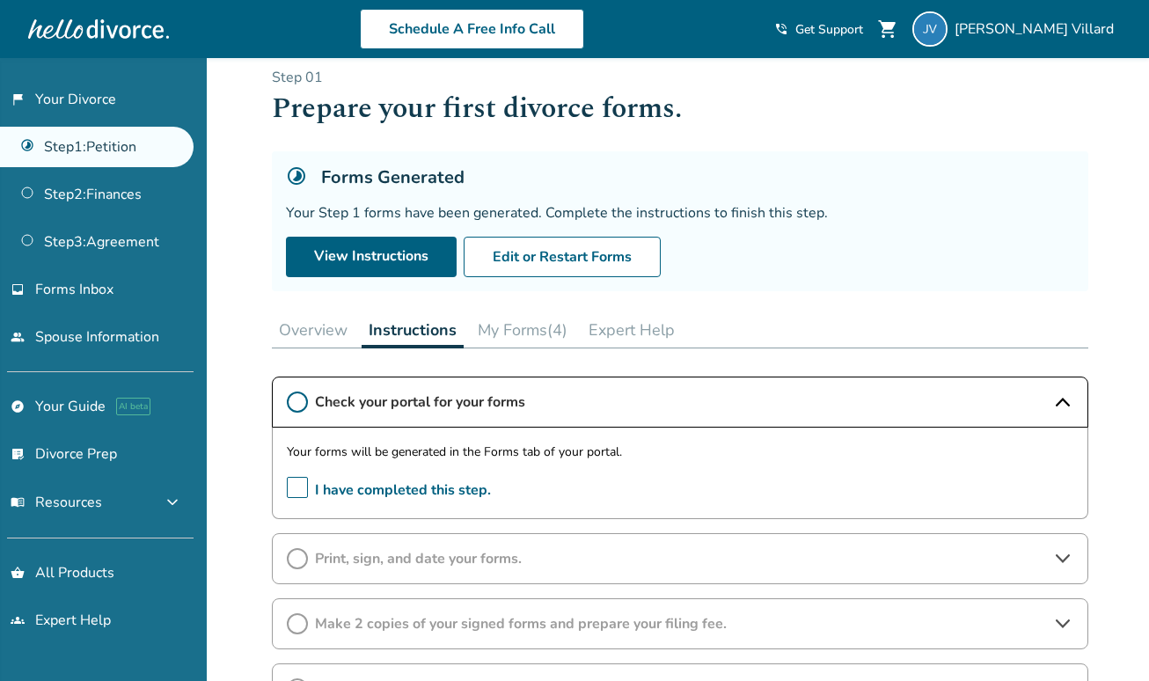
click at [297, 403] on icon at bounding box center [297, 402] width 21 height 21
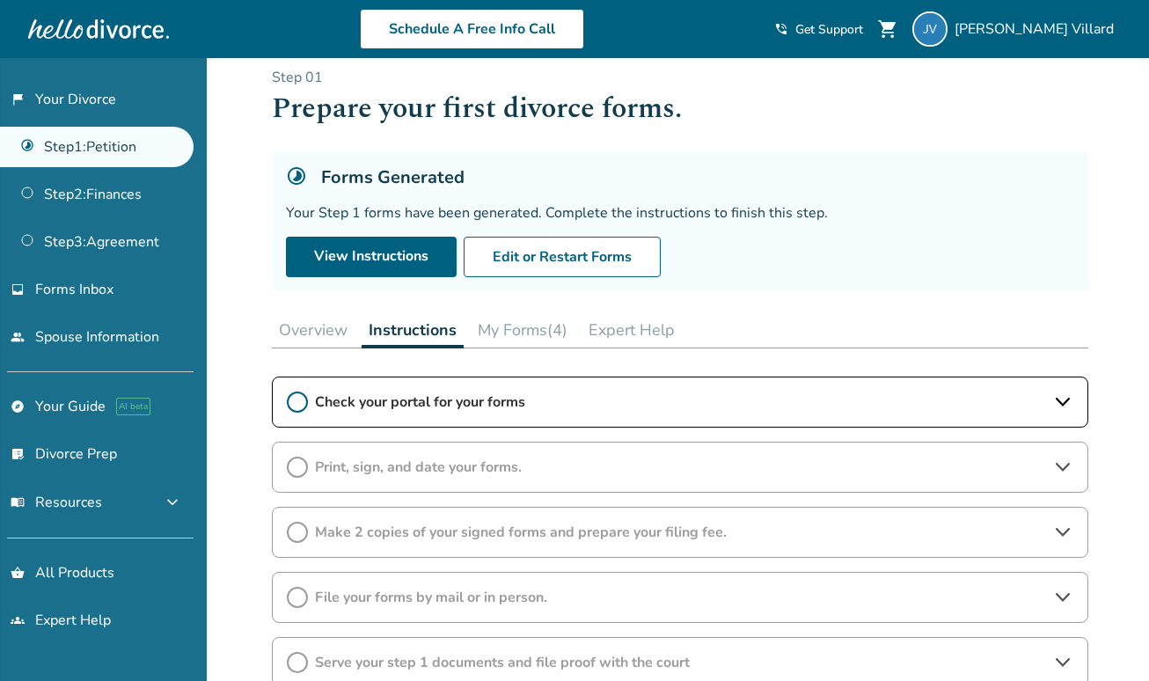
click at [297, 403] on icon at bounding box center [297, 402] width 21 height 21
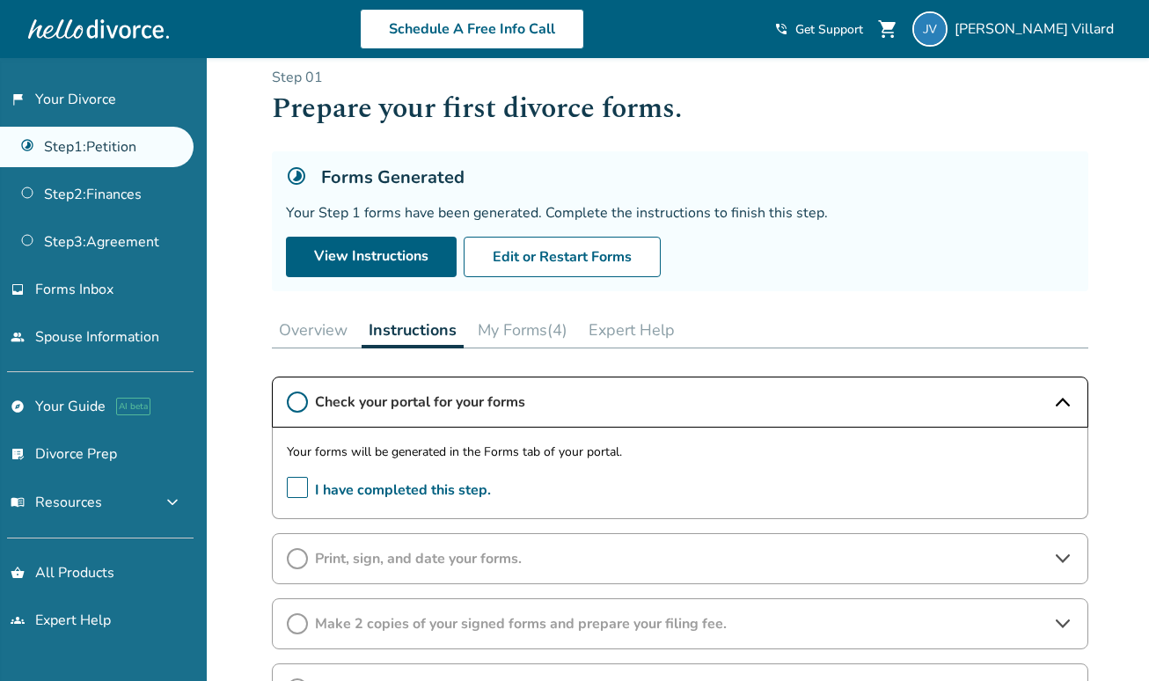
drag, startPoint x: 280, startPoint y: 393, endPoint x: 294, endPoint y: 413, distance: 23.9
click at [282, 397] on div "Check your portal for your forms" at bounding box center [680, 402] width 816 height 51
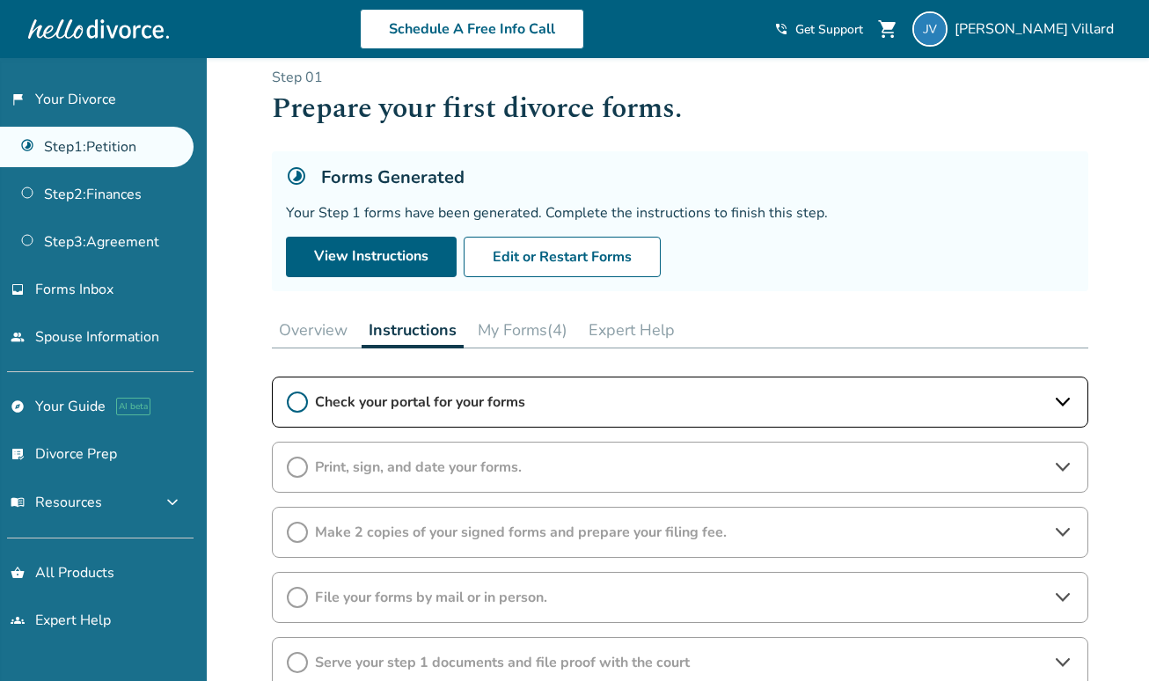
click at [298, 402] on icon at bounding box center [297, 402] width 21 height 21
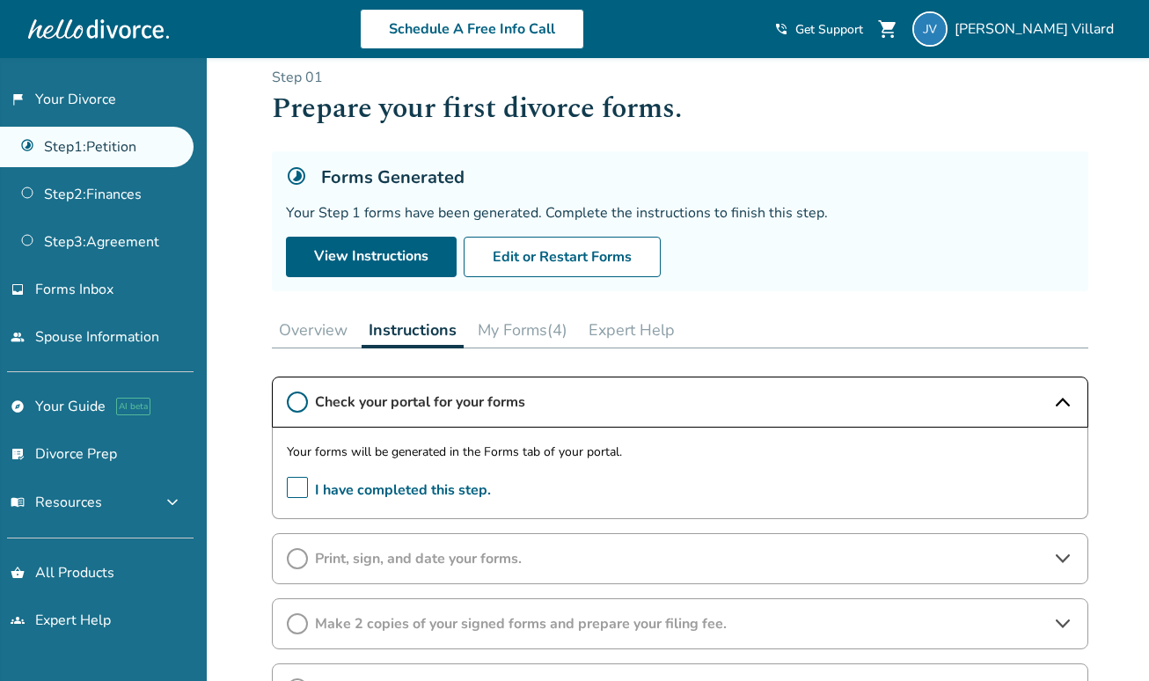
click at [297, 480] on span "I have completed this step." at bounding box center [389, 490] width 204 height 27
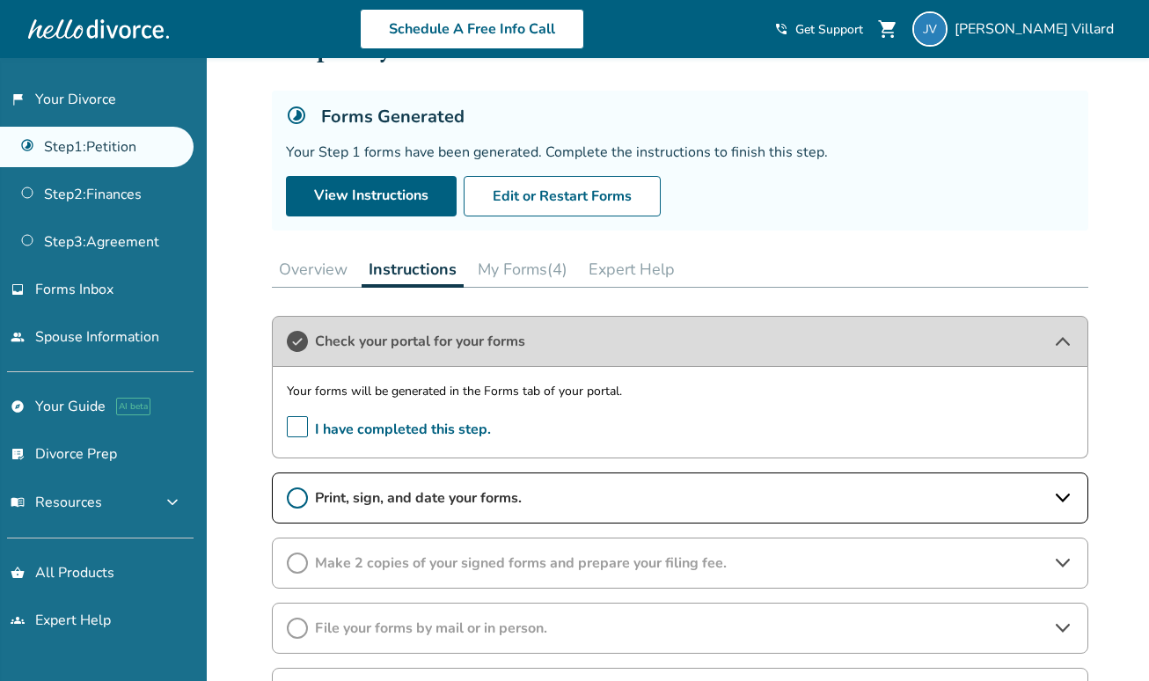
scroll to position [80, 0]
click at [356, 493] on span "Print, sign, and date your forms." at bounding box center [680, 496] width 730 height 19
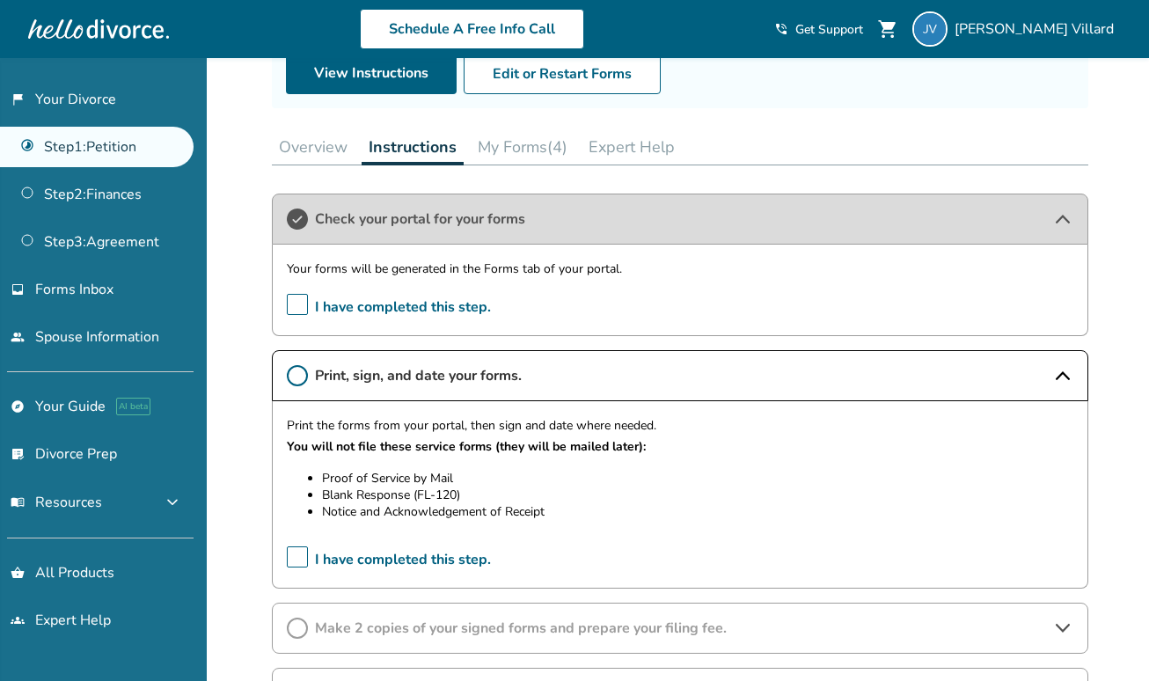
scroll to position [204, 0]
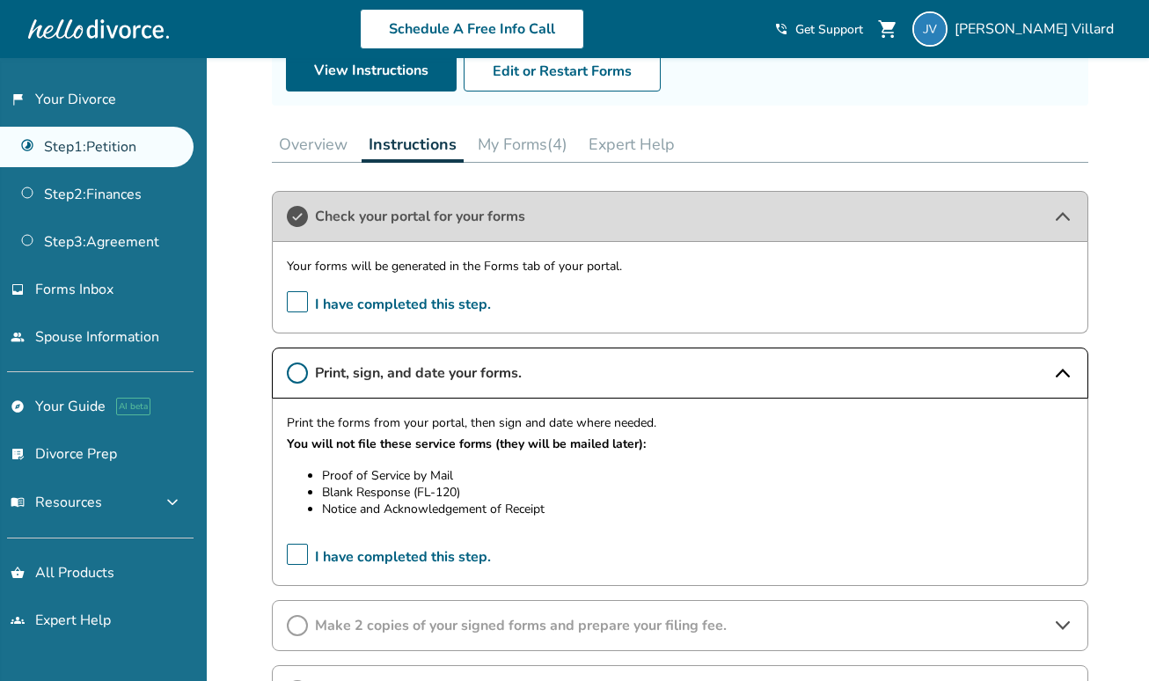
click at [299, 299] on span "I have completed this step." at bounding box center [389, 304] width 204 height 27
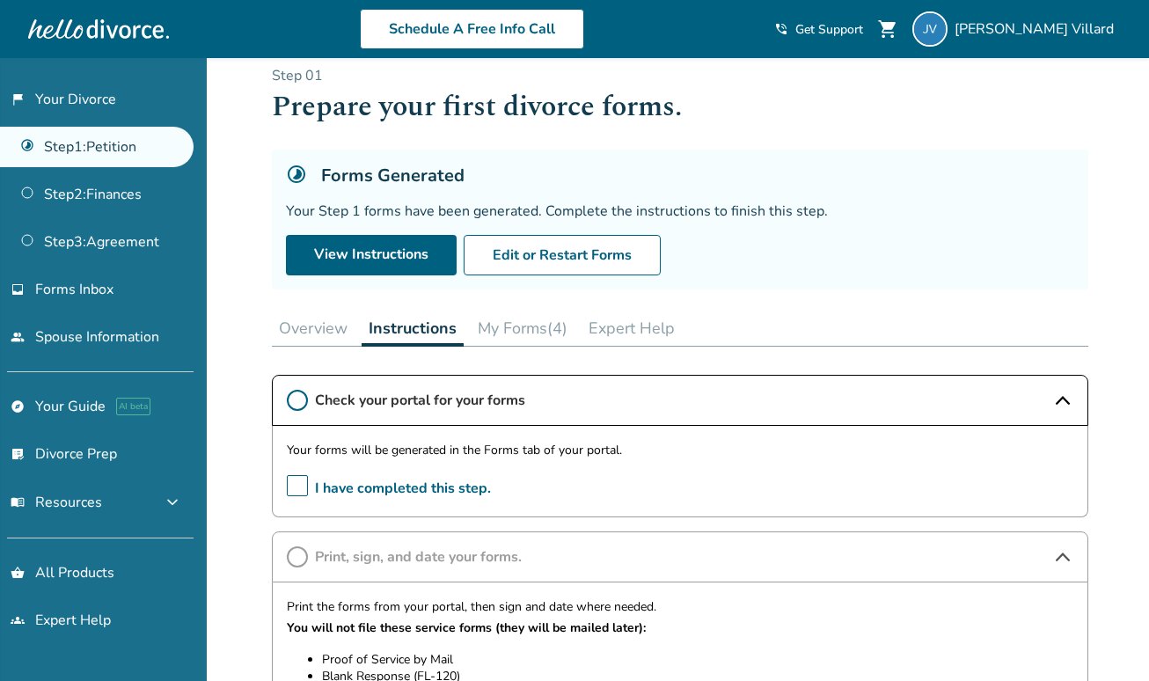
scroll to position [0, 0]
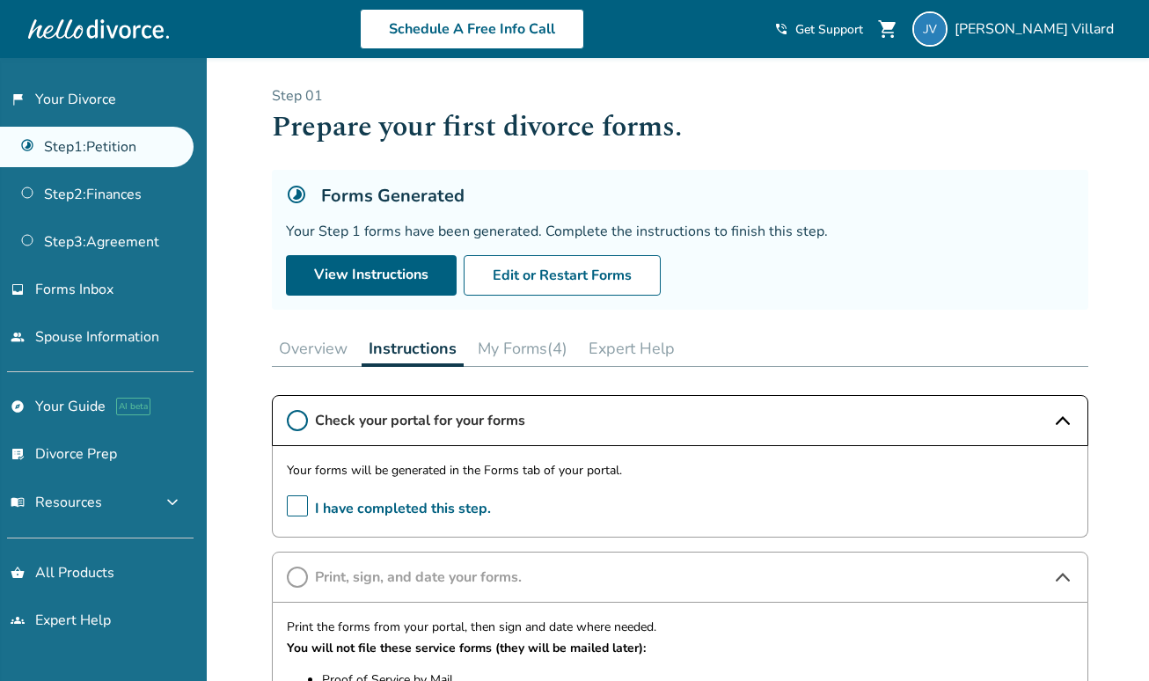
click at [508, 346] on button "My Forms (4)" at bounding box center [523, 348] width 104 height 35
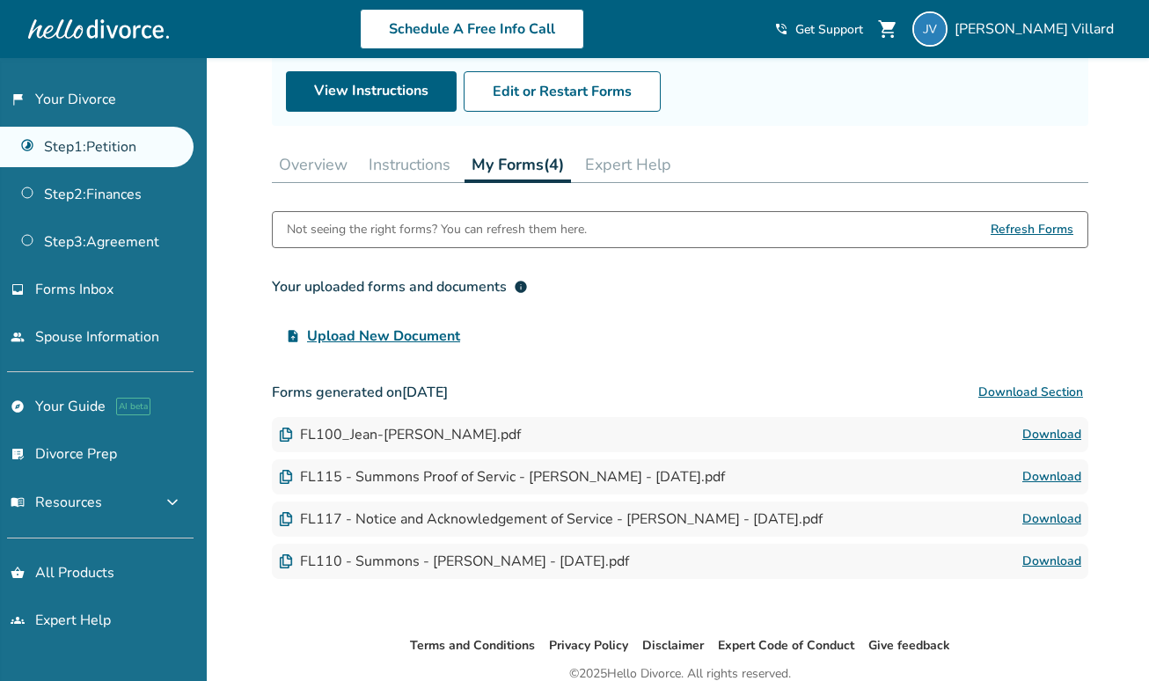
scroll to position [188, 0]
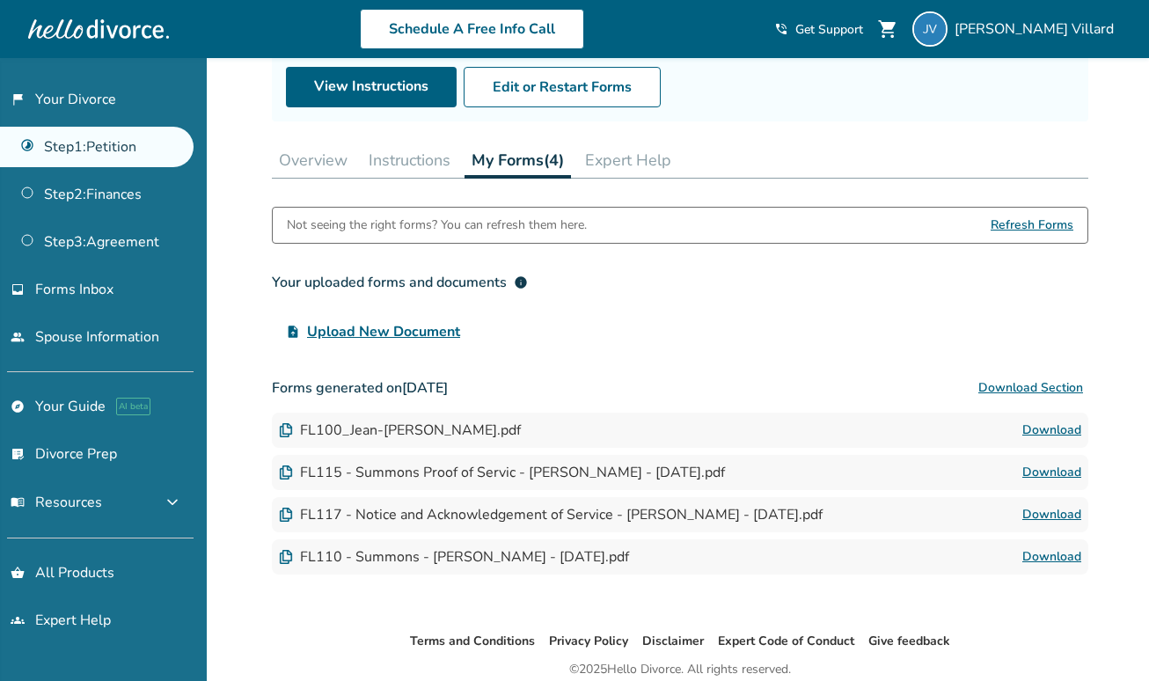
click at [430, 331] on span "Upload New Document" at bounding box center [383, 331] width 153 height 21
click at [0, 0] on input "upload_file Upload New Document" at bounding box center [0, 0] width 0 height 0
click at [383, 334] on span "Upload New Document" at bounding box center [383, 331] width 153 height 21
click at [0, 0] on input "upload_file Upload New Document" at bounding box center [0, 0] width 0 height 0
click at [1049, 387] on button "Download Section" at bounding box center [1030, 387] width 115 height 35
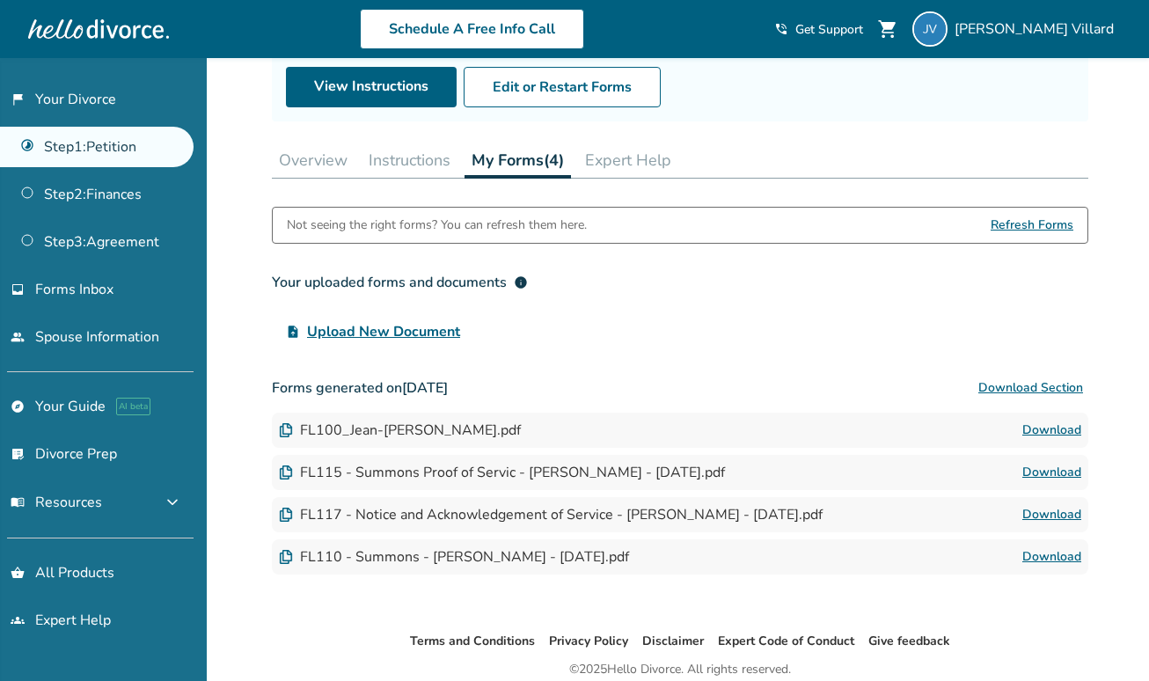
click at [1039, 389] on button "Download Section" at bounding box center [1030, 387] width 115 height 35
click at [345, 329] on span "Upload New Document" at bounding box center [383, 331] width 153 height 21
click at [0, 0] on input "upload_file Upload New Document" at bounding box center [0, 0] width 0 height 0
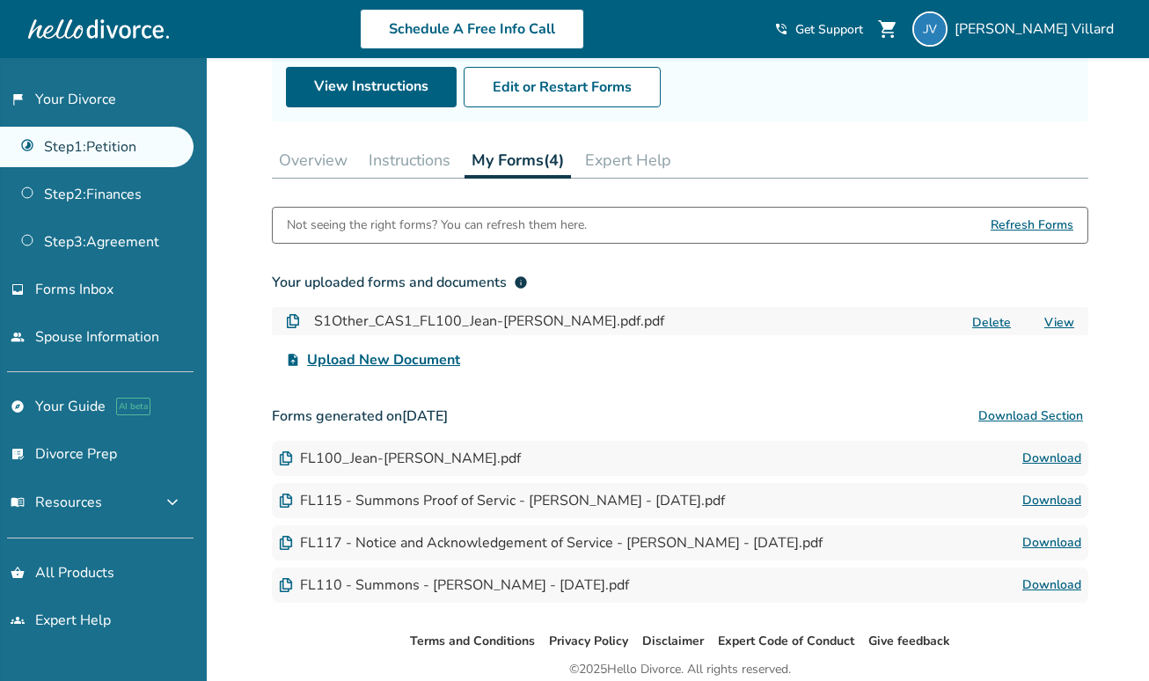
click at [421, 357] on span "Upload New Document" at bounding box center [383, 359] width 153 height 21
click at [0, 0] on input "upload_file Upload New Document" at bounding box center [0, 0] width 0 height 0
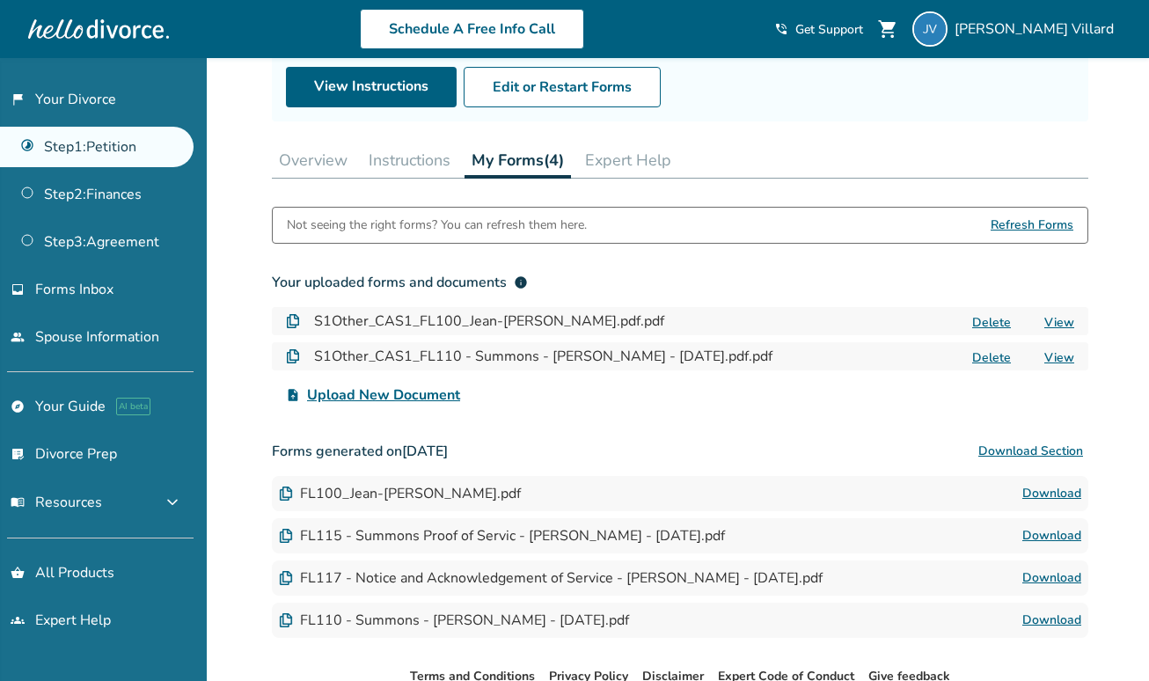
click at [437, 395] on span "Upload New Document" at bounding box center [383, 394] width 153 height 21
click at [0, 0] on input "upload_file Upload New Document" at bounding box center [0, 0] width 0 height 0
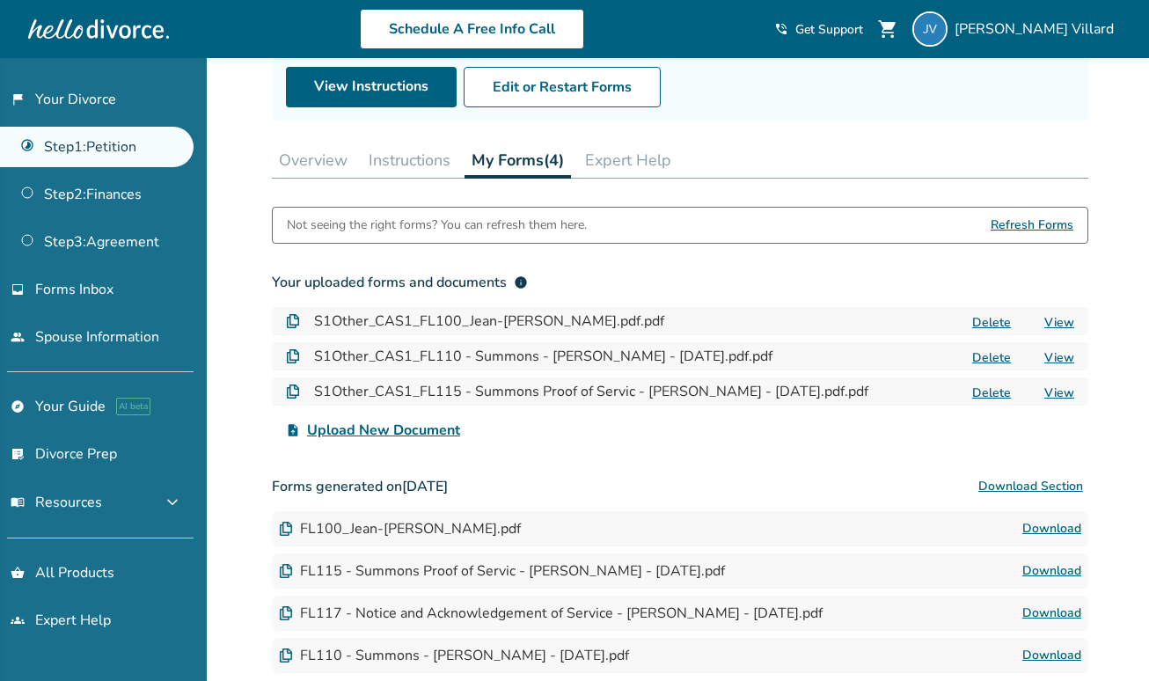
click at [406, 429] on span "Upload New Document" at bounding box center [383, 430] width 153 height 21
click at [0, 0] on input "upload_file Upload New Document" at bounding box center [0, 0] width 0 height 0
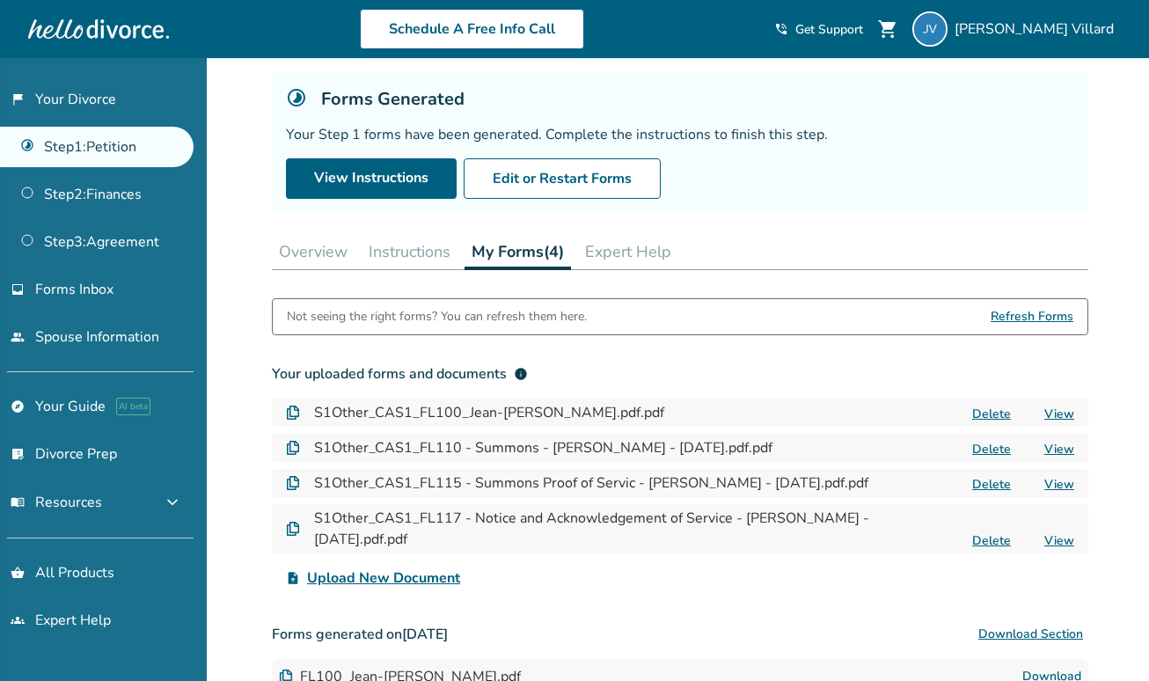
scroll to position [131, 0]
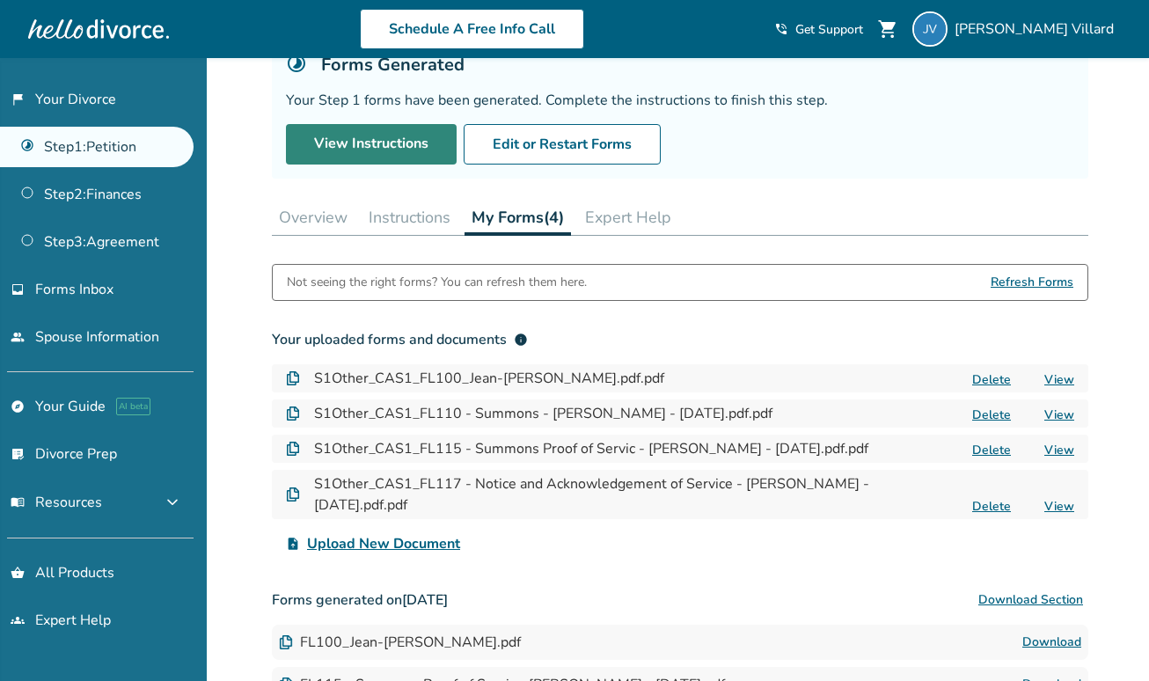
click at [397, 149] on link "View Instructions" at bounding box center [371, 144] width 171 height 40
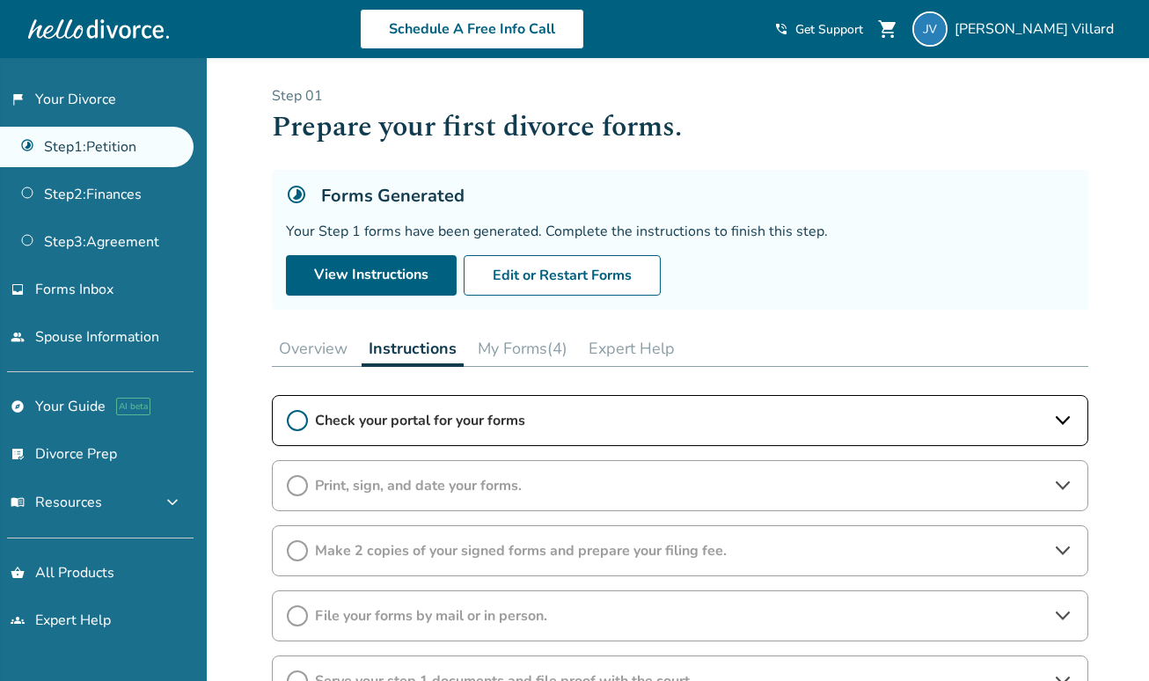
click at [302, 419] on icon at bounding box center [297, 420] width 21 height 21
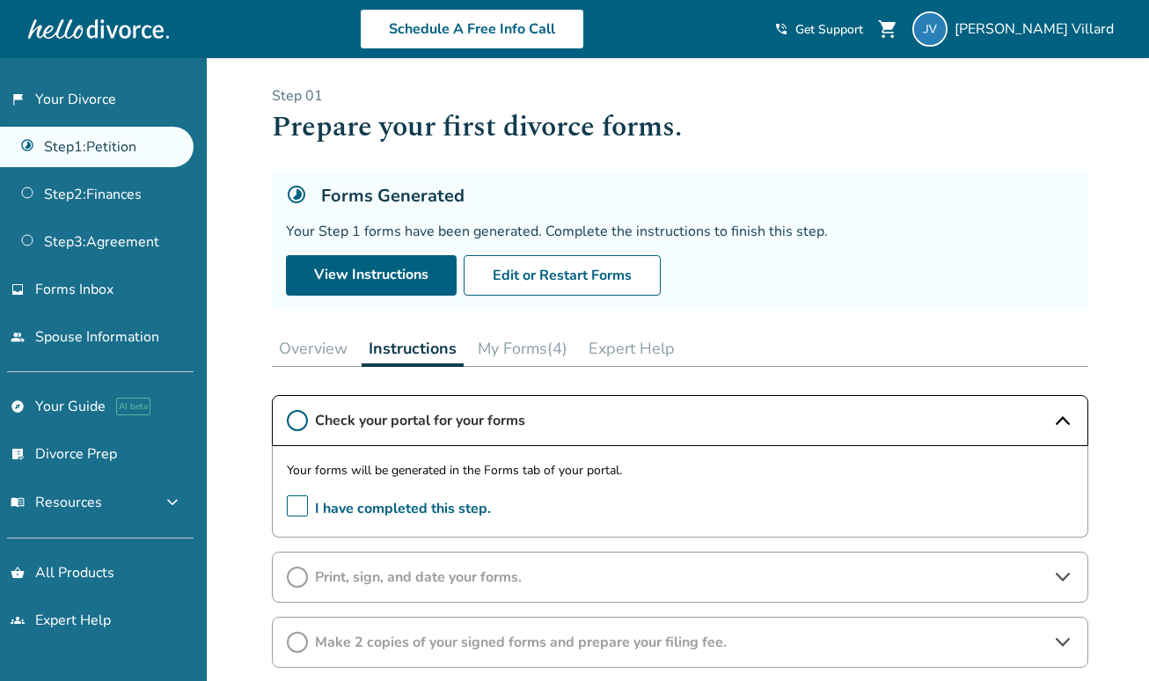
click at [301, 512] on span "I have completed this step." at bounding box center [389, 508] width 204 height 27
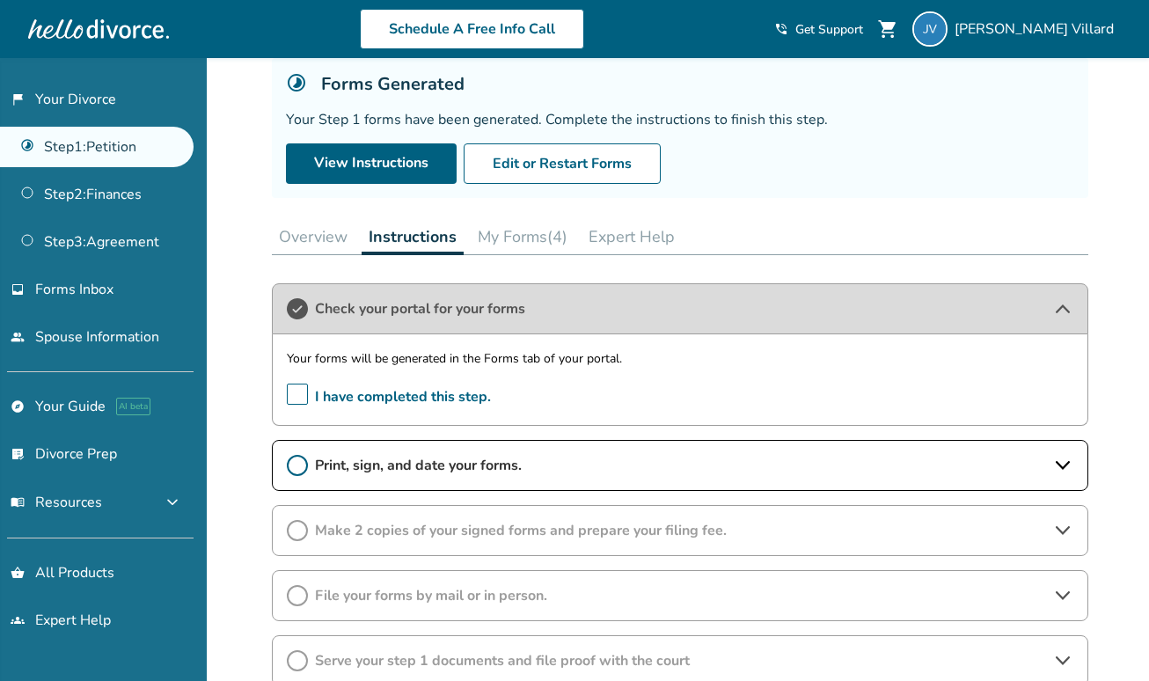
scroll to position [113, 0]
click at [301, 465] on icon at bounding box center [297, 464] width 21 height 21
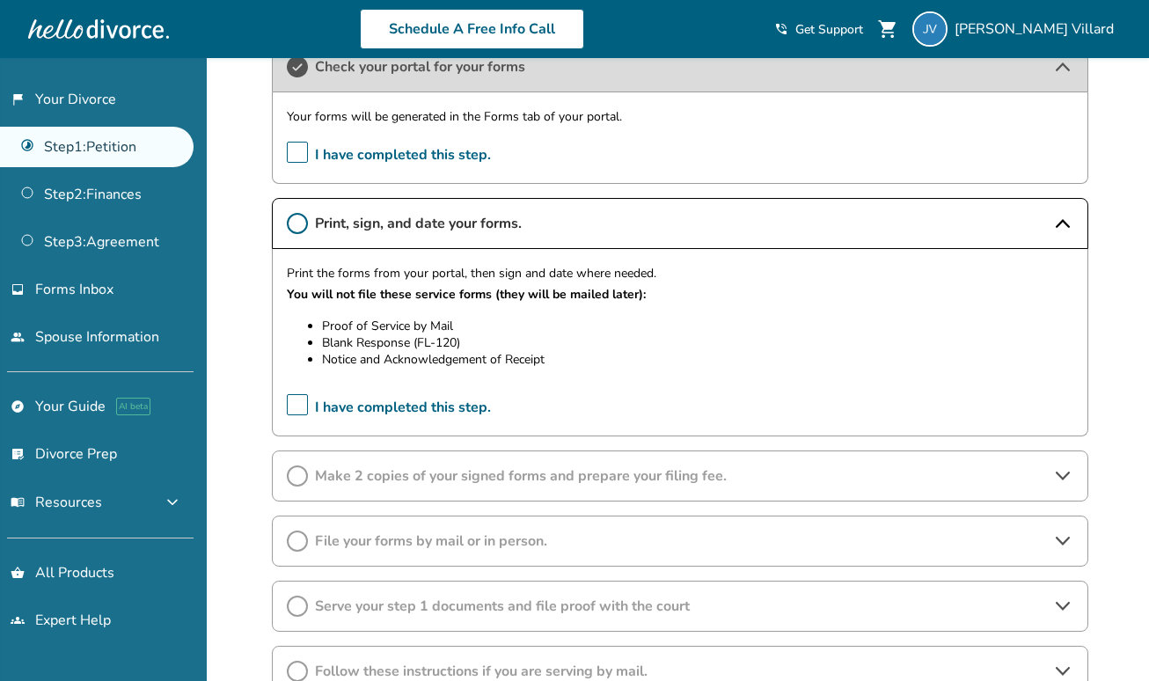
scroll to position [380, 0]
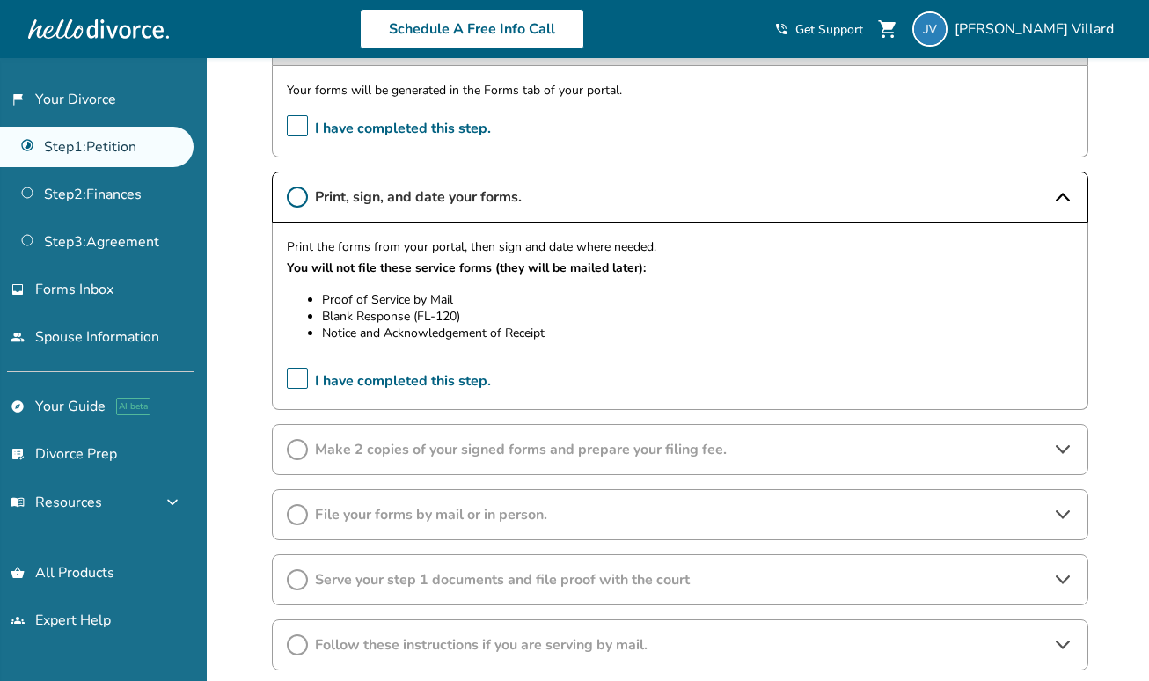
click at [304, 379] on span "I have completed this step." at bounding box center [389, 381] width 204 height 27
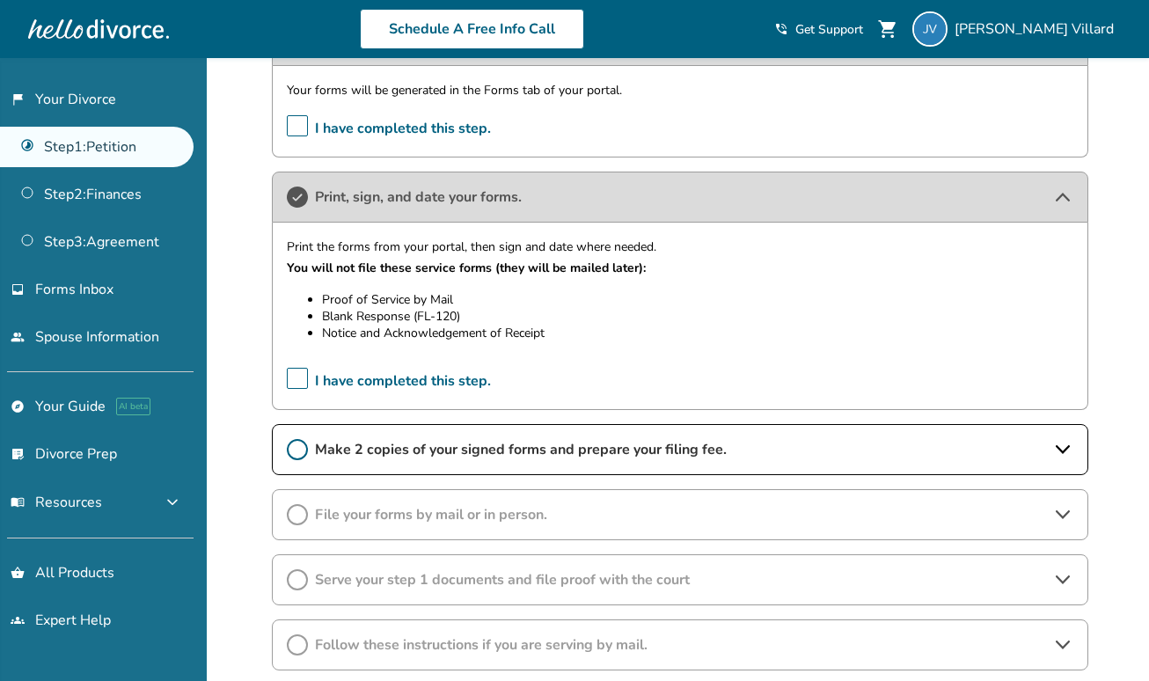
click at [292, 450] on icon at bounding box center [297, 449] width 21 height 21
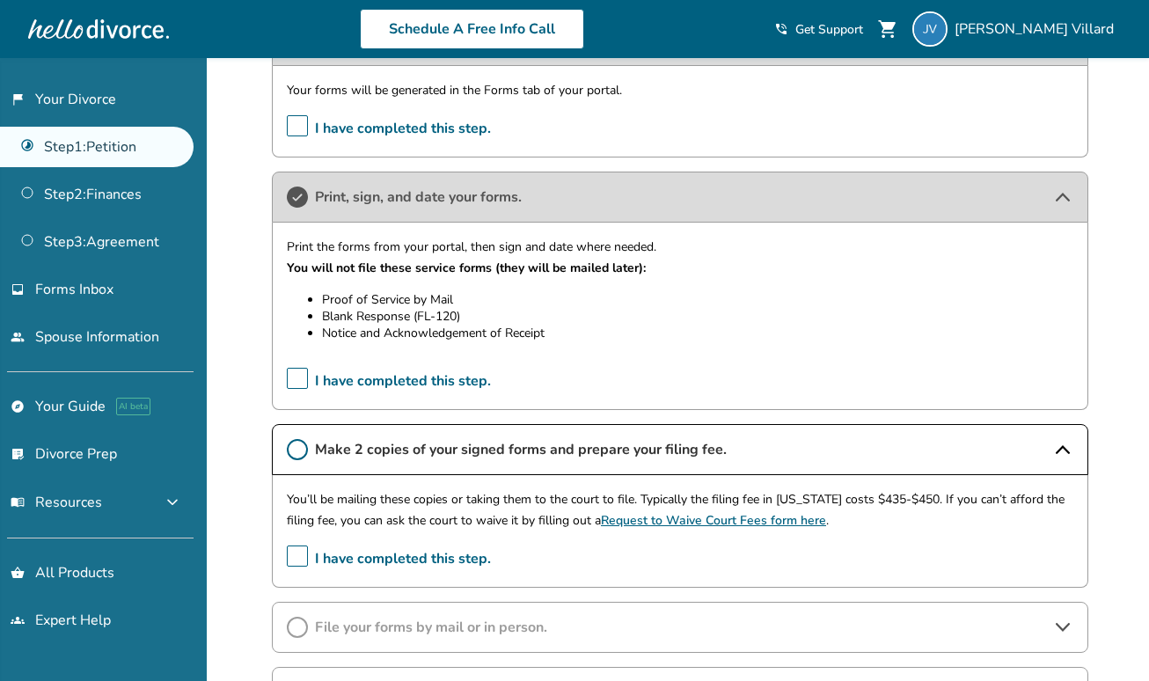
click at [298, 546] on span "I have completed this step." at bounding box center [389, 558] width 204 height 27
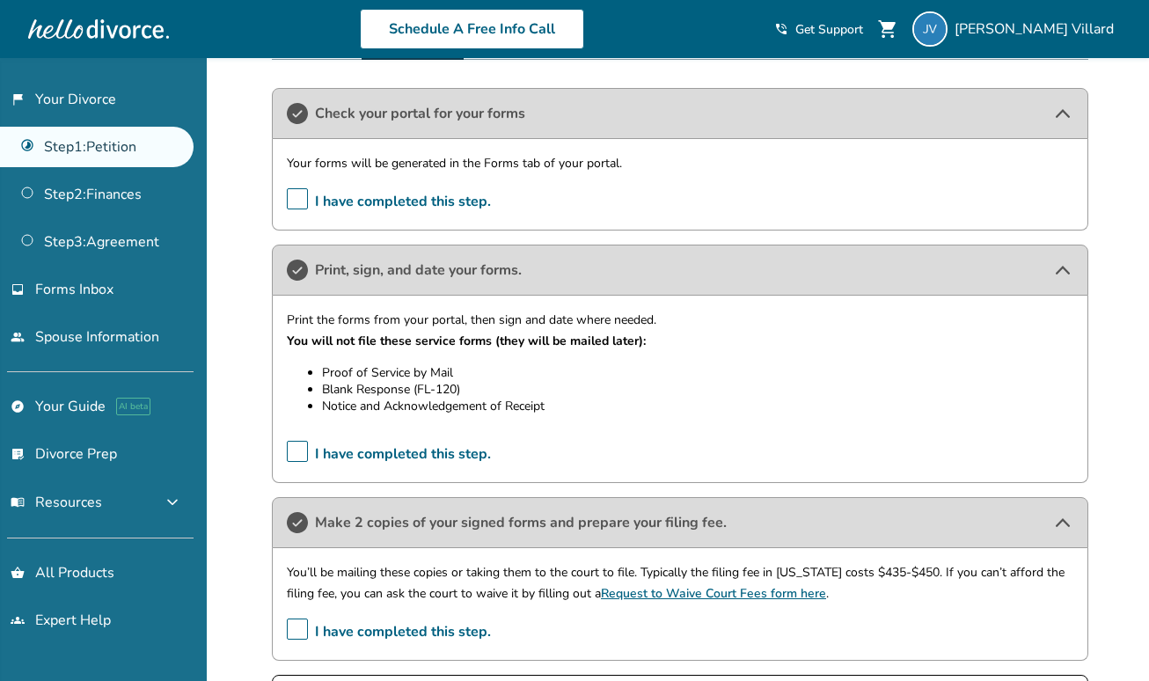
scroll to position [303, 0]
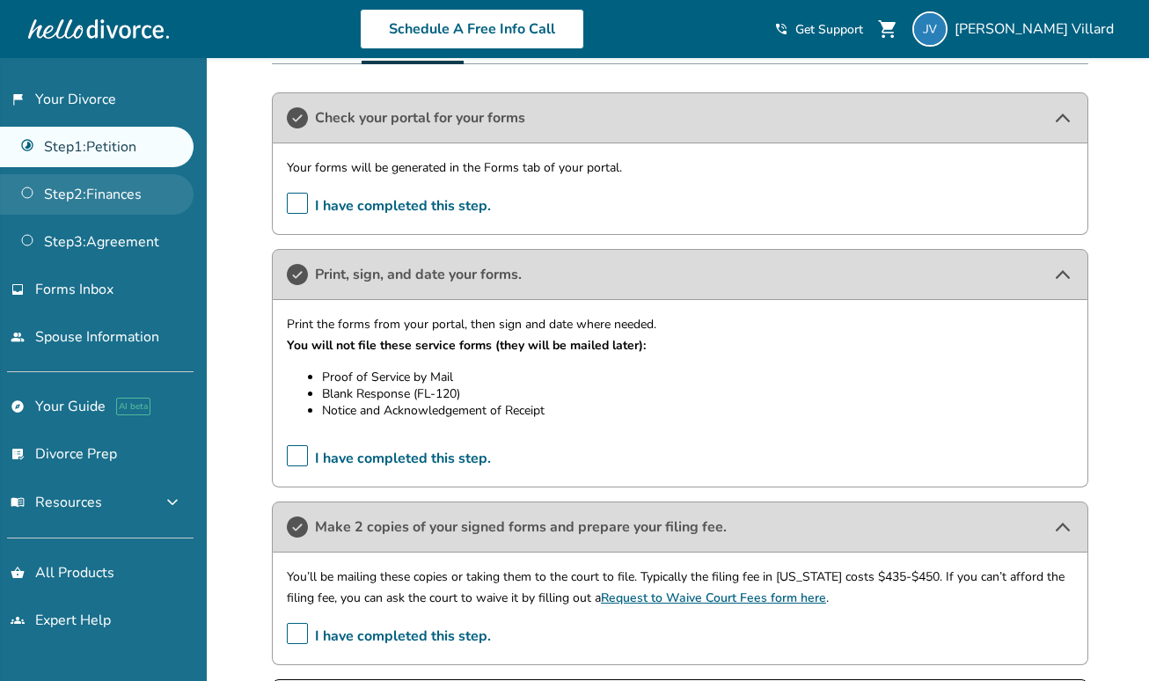
click at [29, 188] on link "Step 2 : Finances" at bounding box center [97, 194] width 194 height 40
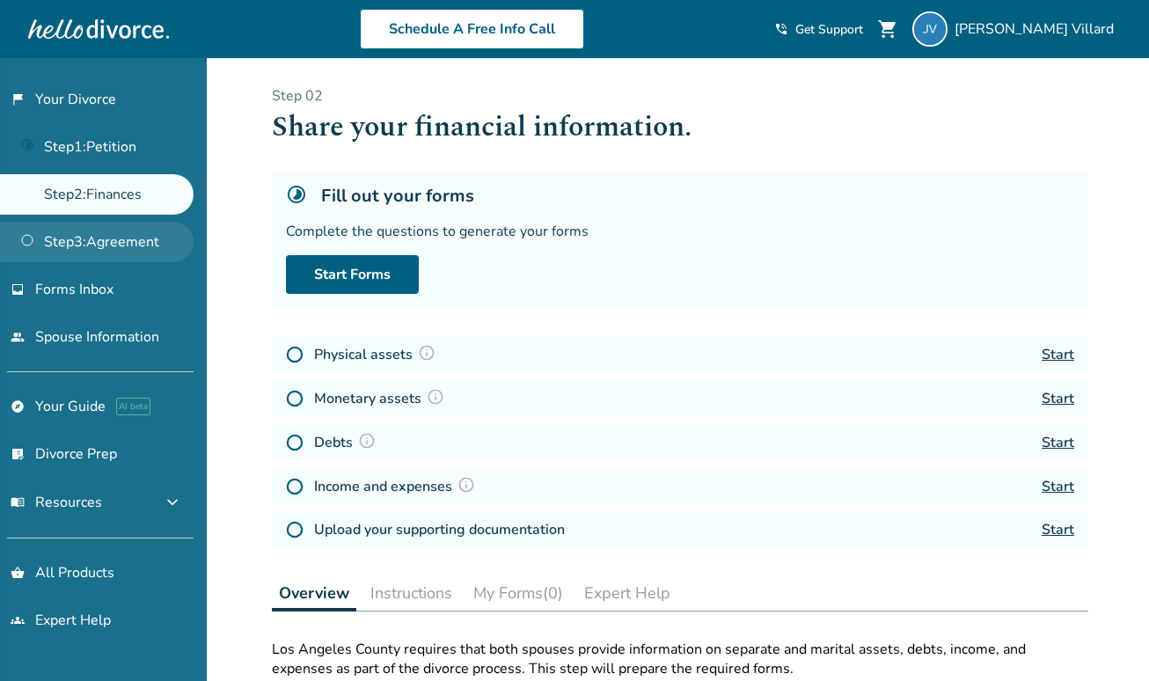
click at [29, 238] on link "Step 3 : Agreement" at bounding box center [97, 242] width 194 height 40
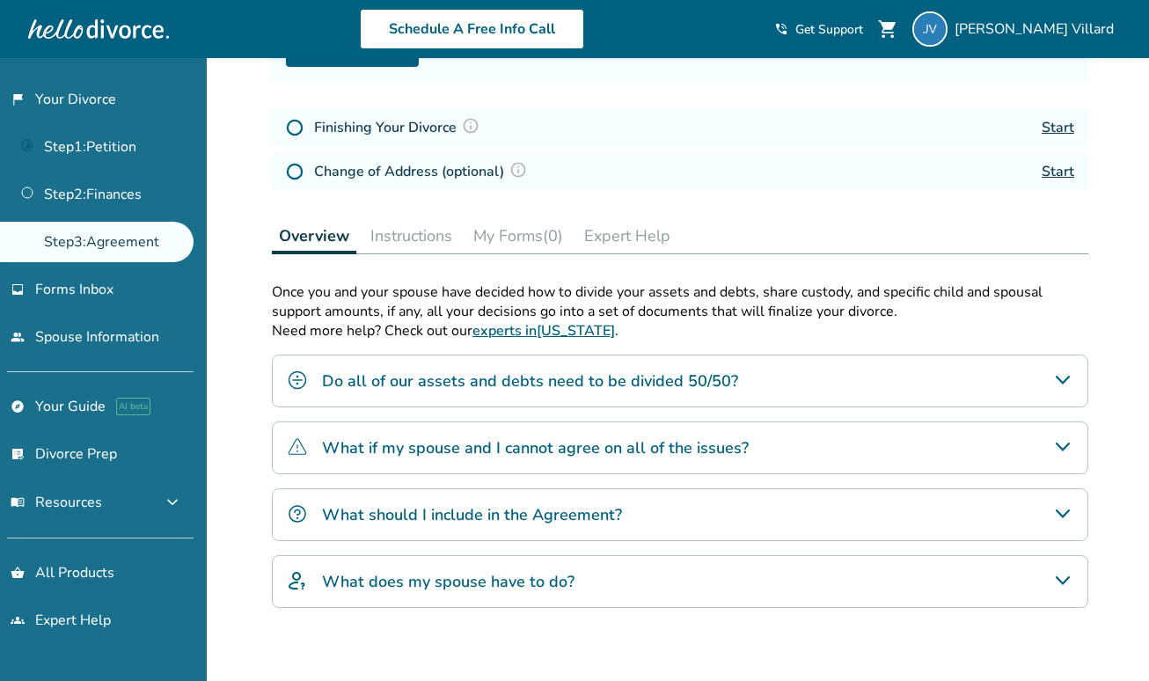
scroll to position [254, 0]
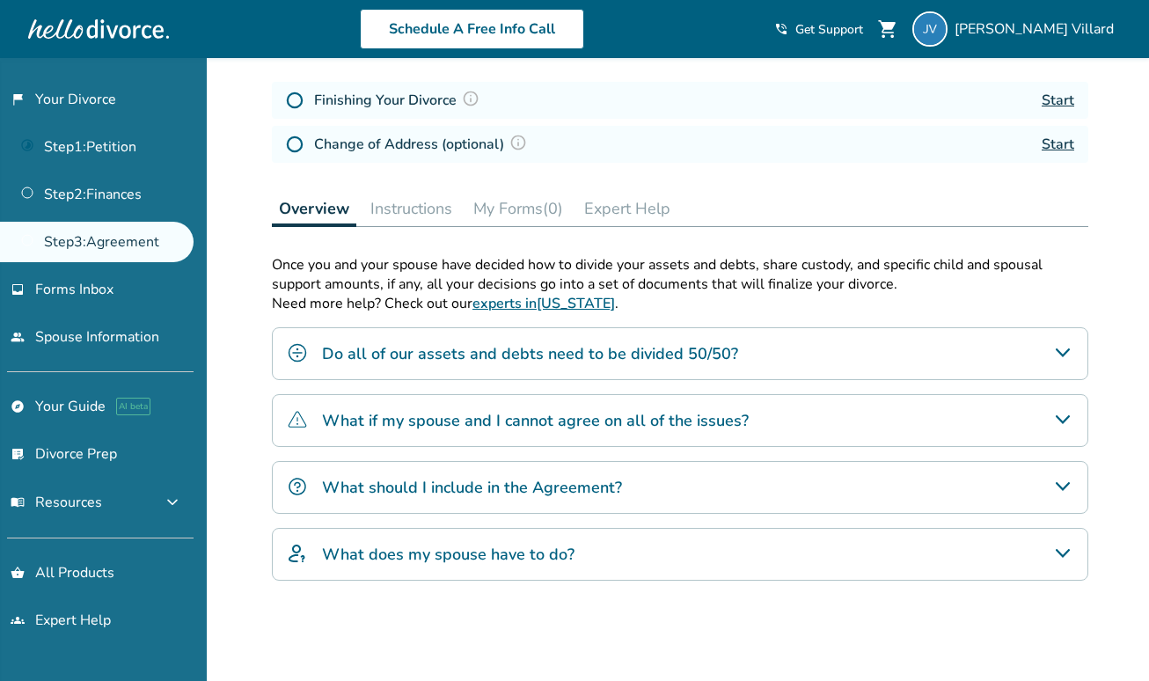
click at [594, 547] on div "What does my spouse have to do?" at bounding box center [680, 554] width 816 height 53
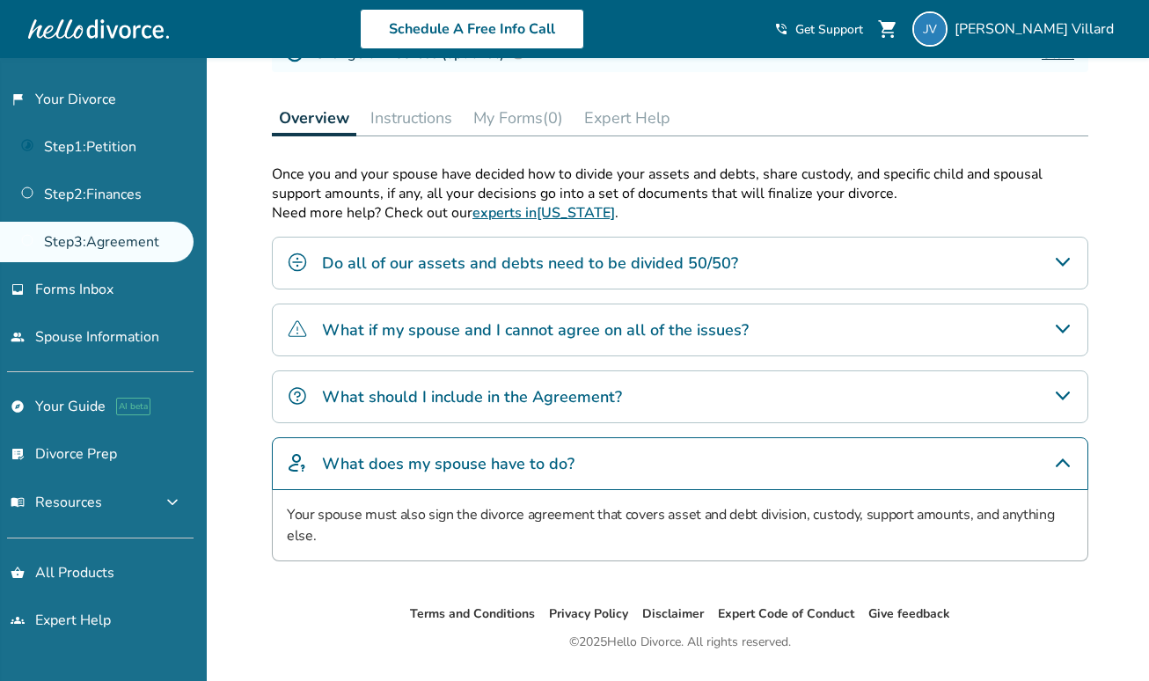
scroll to position [389, 0]
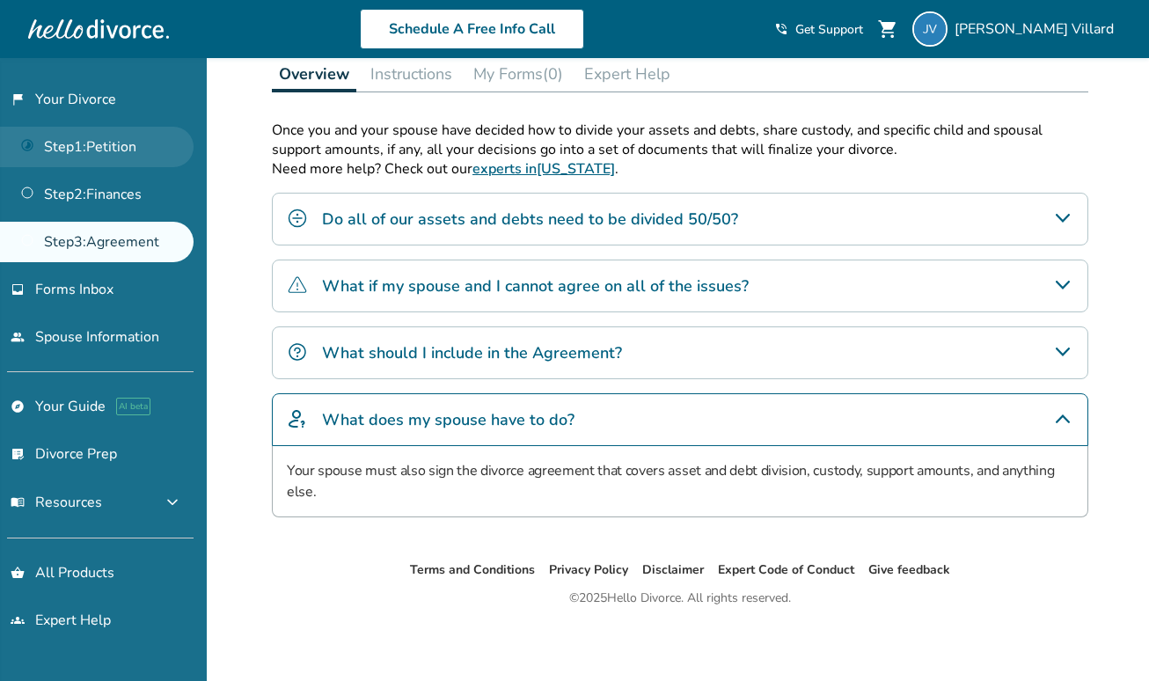
click at [30, 149] on link "Step 1 : Petition" at bounding box center [97, 147] width 194 height 40
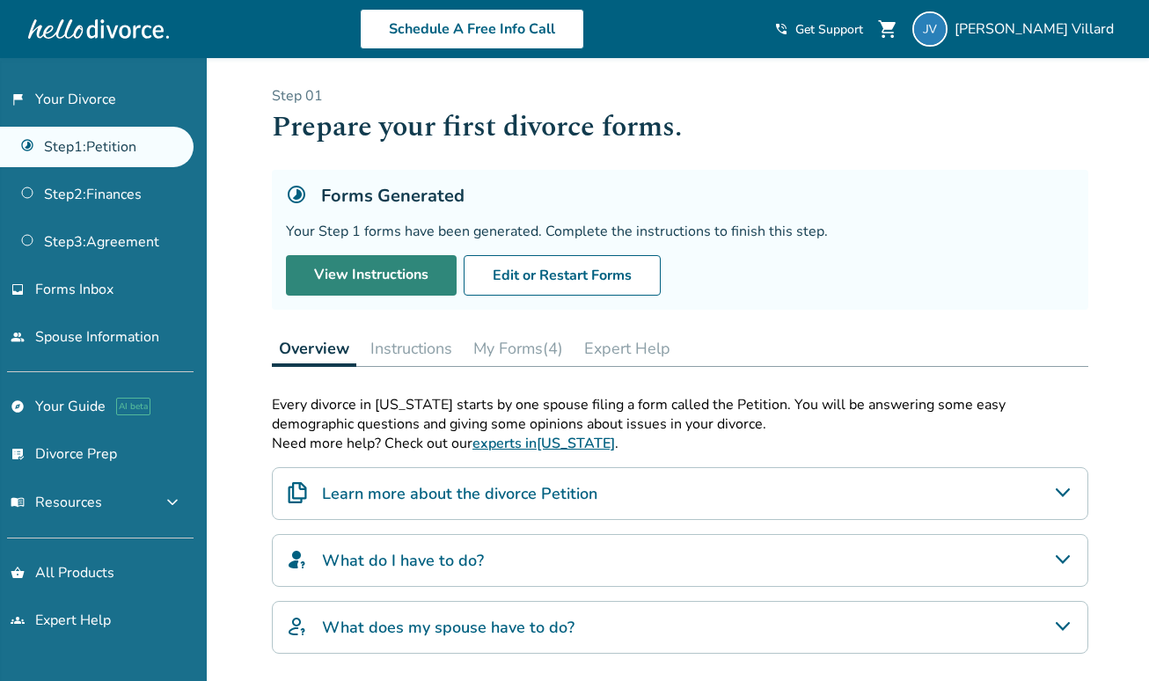
click at [332, 279] on link "View Instructions" at bounding box center [371, 275] width 171 height 40
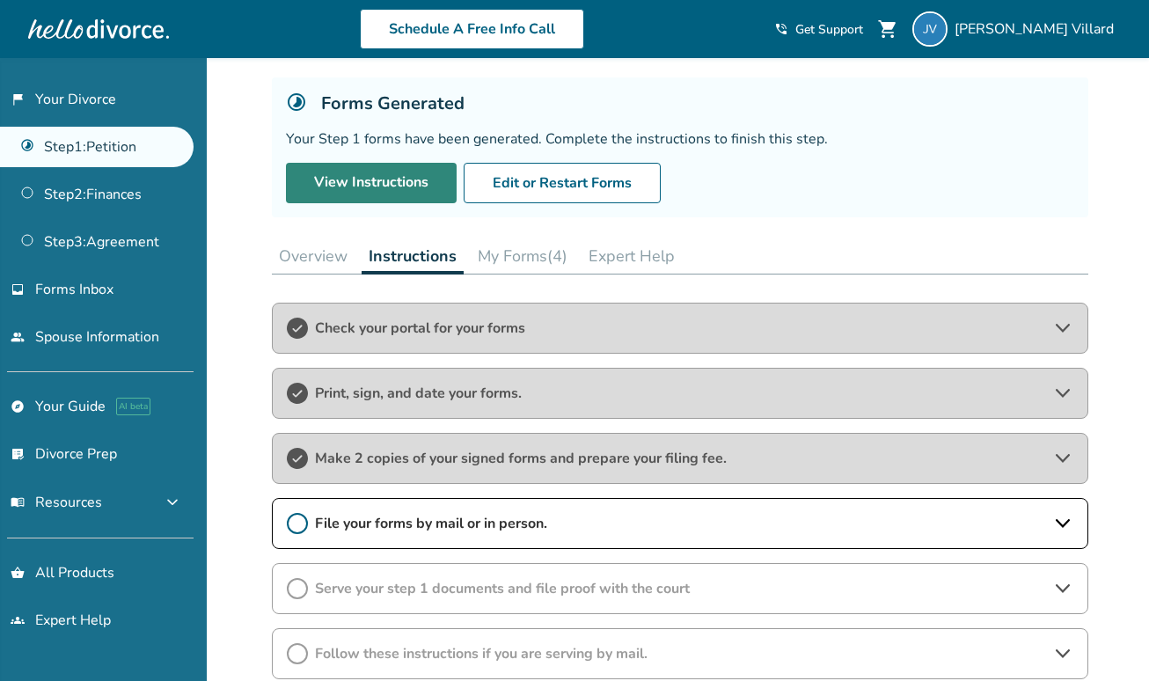
scroll to position [96, 0]
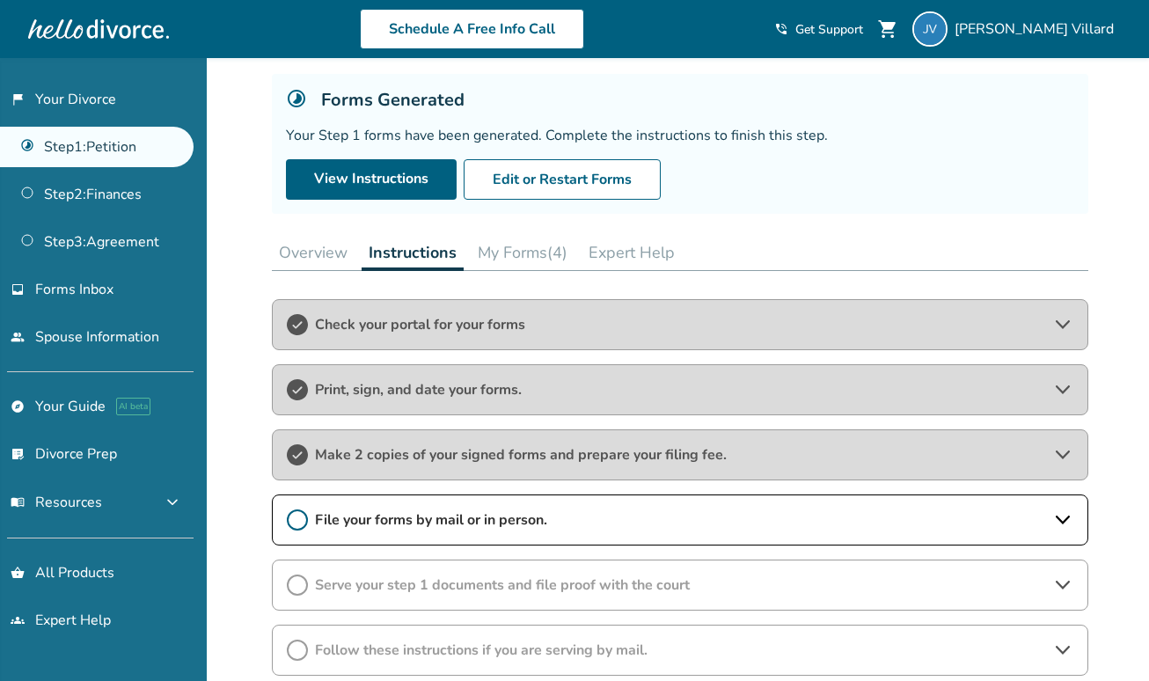
click at [459, 465] on div "Make 2 copies of your signed forms and prepare your filing fee." at bounding box center [680, 454] width 816 height 51
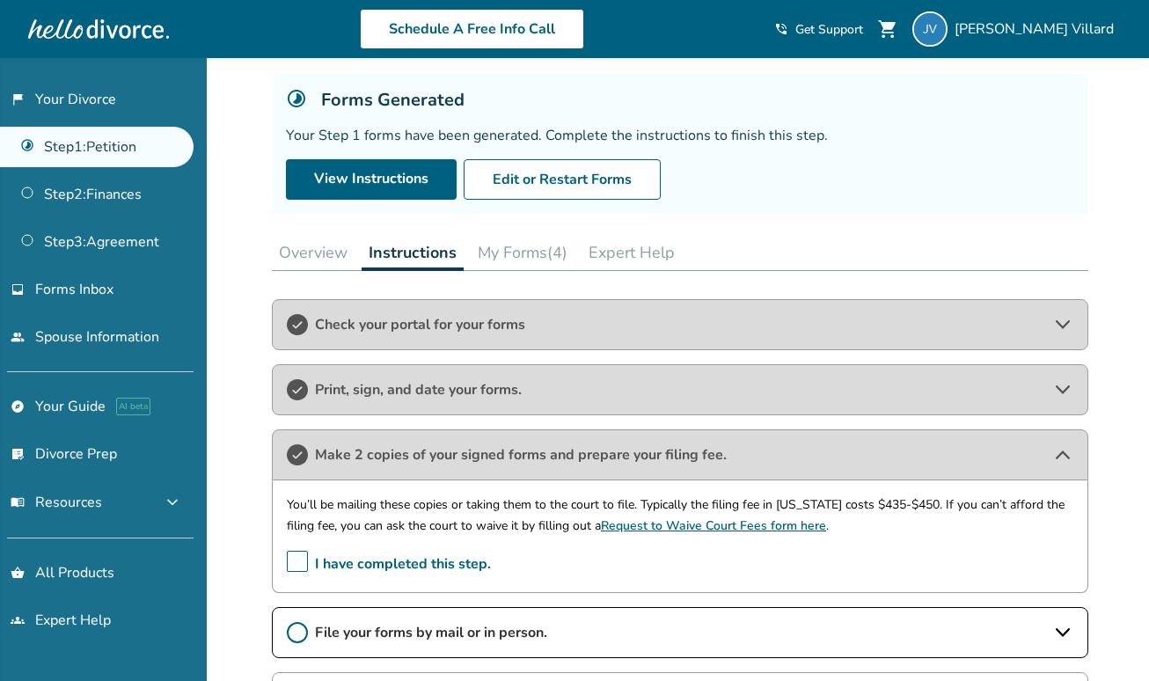
click at [300, 560] on span "I have completed this step." at bounding box center [389, 564] width 204 height 27
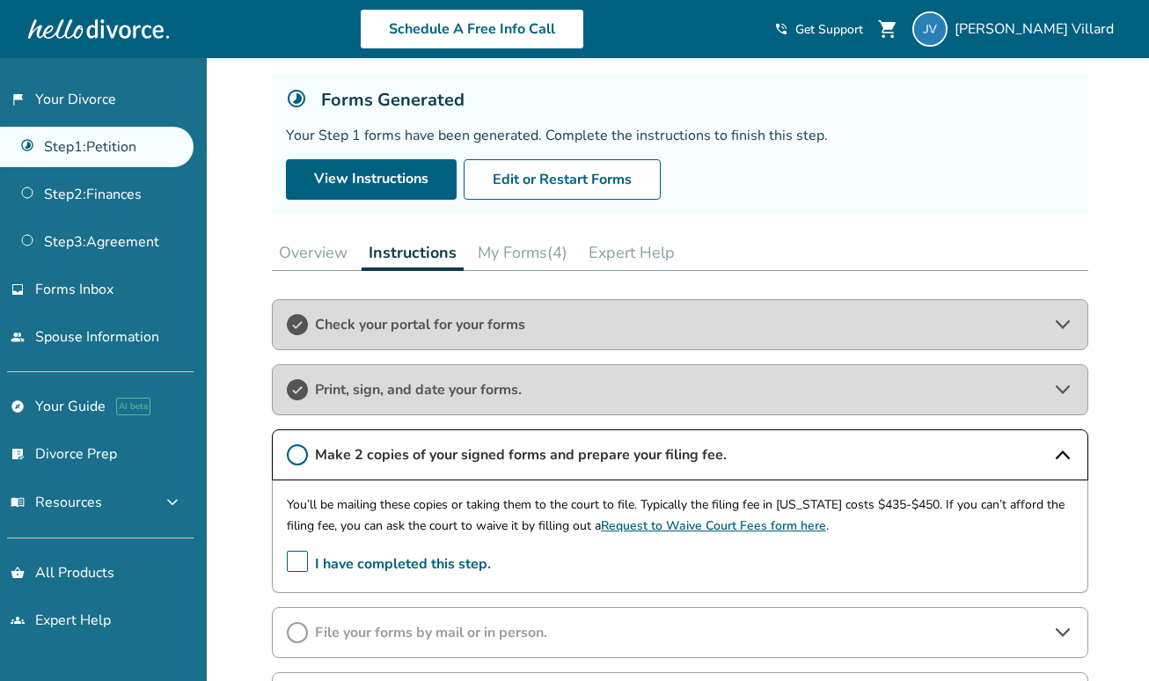
drag, startPoint x: 566, startPoint y: 506, endPoint x: 629, endPoint y: 506, distance: 63.3
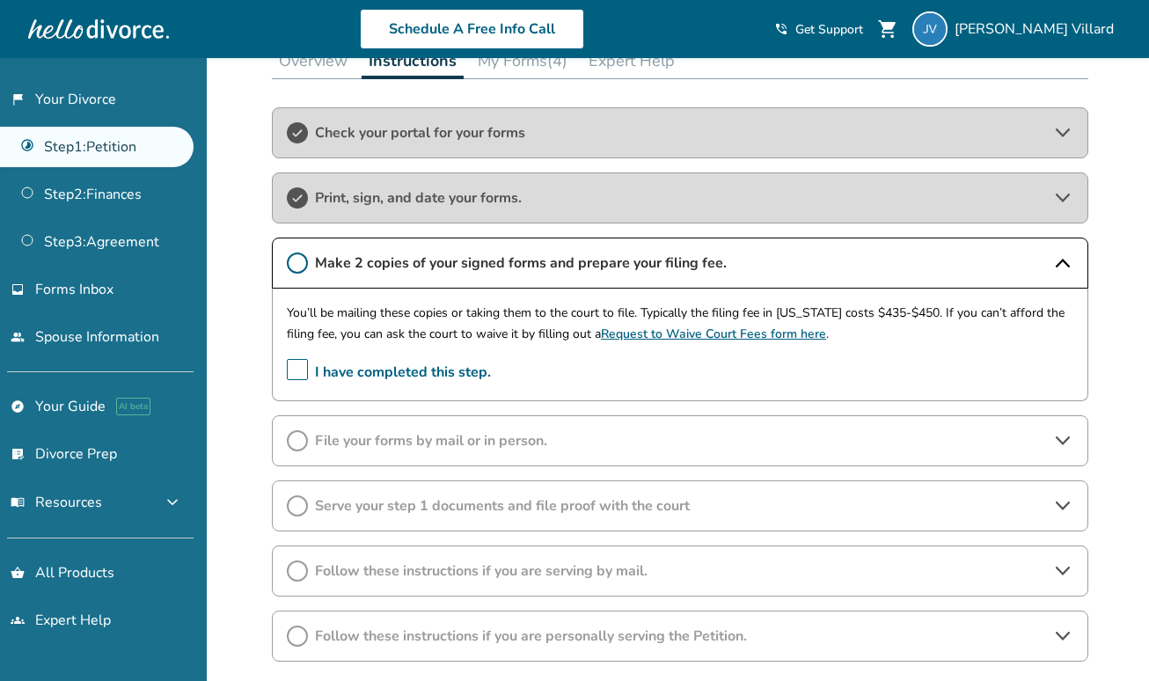
scroll to position [322, 0]
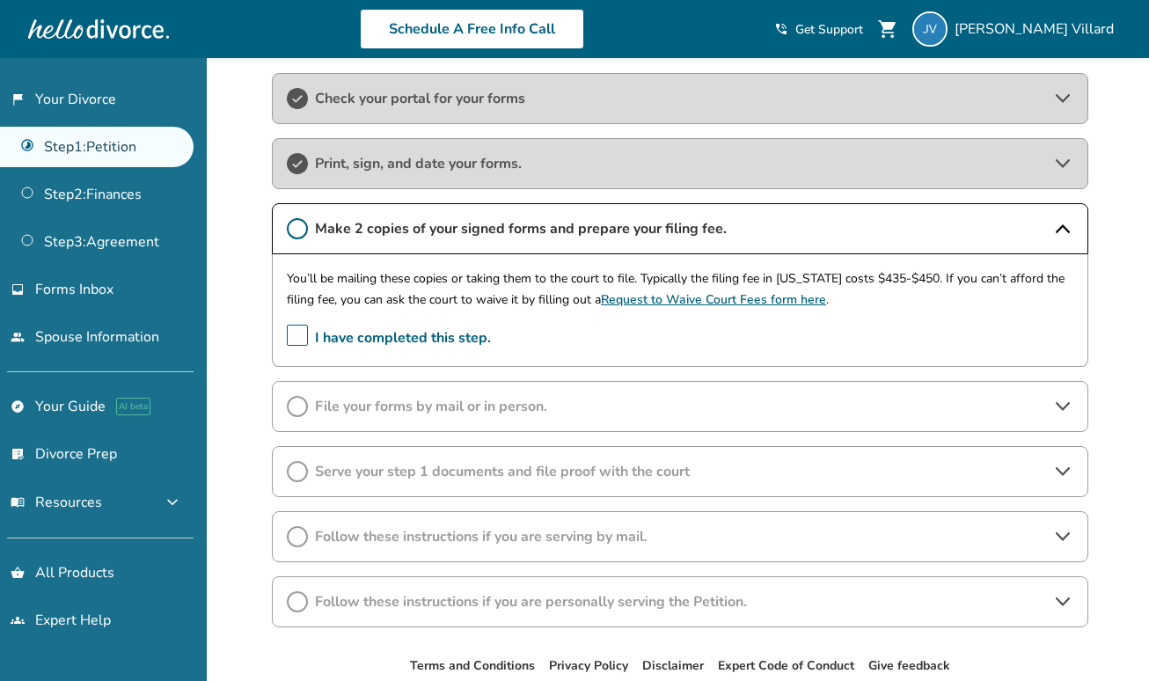
click at [508, 411] on span "File your forms by mail or in person." at bounding box center [680, 406] width 730 height 19
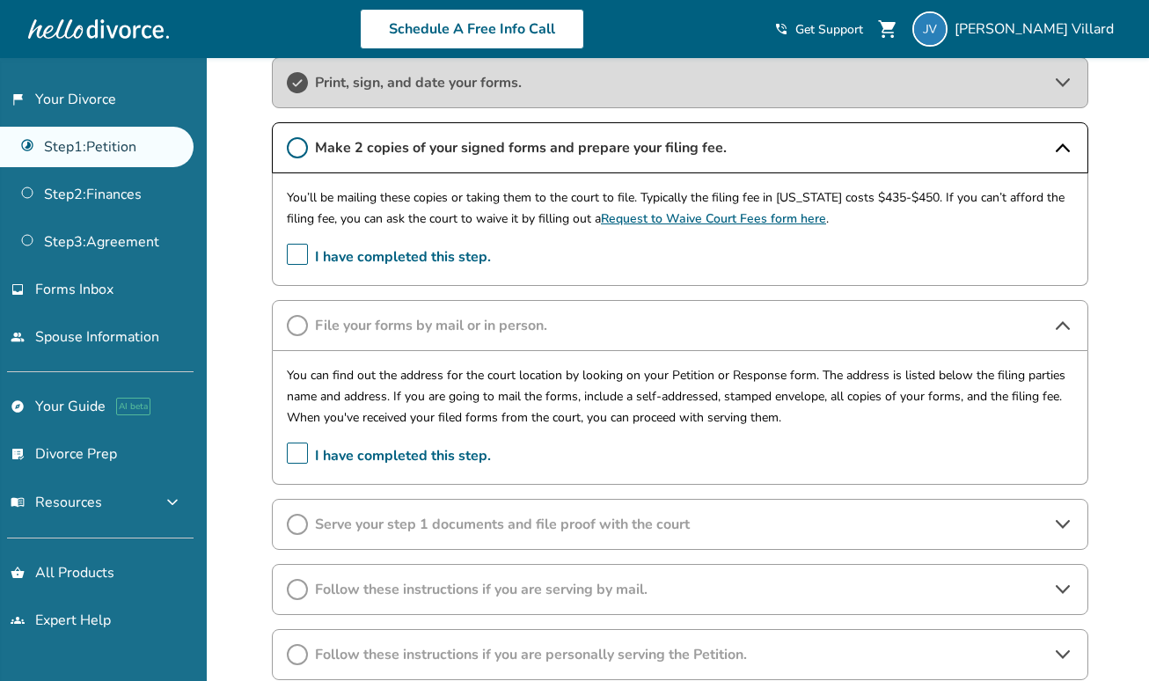
scroll to position [412, 0]
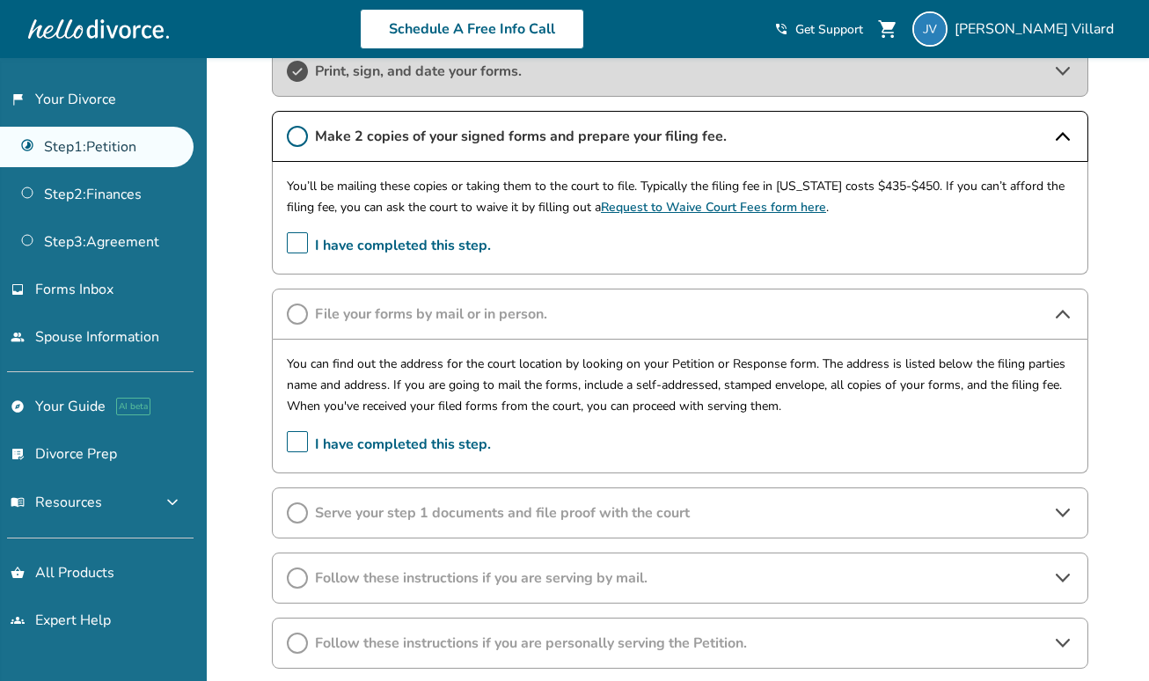
click at [527, 509] on span "Serve your step 1 documents and file proof with the court" at bounding box center [680, 512] width 730 height 19
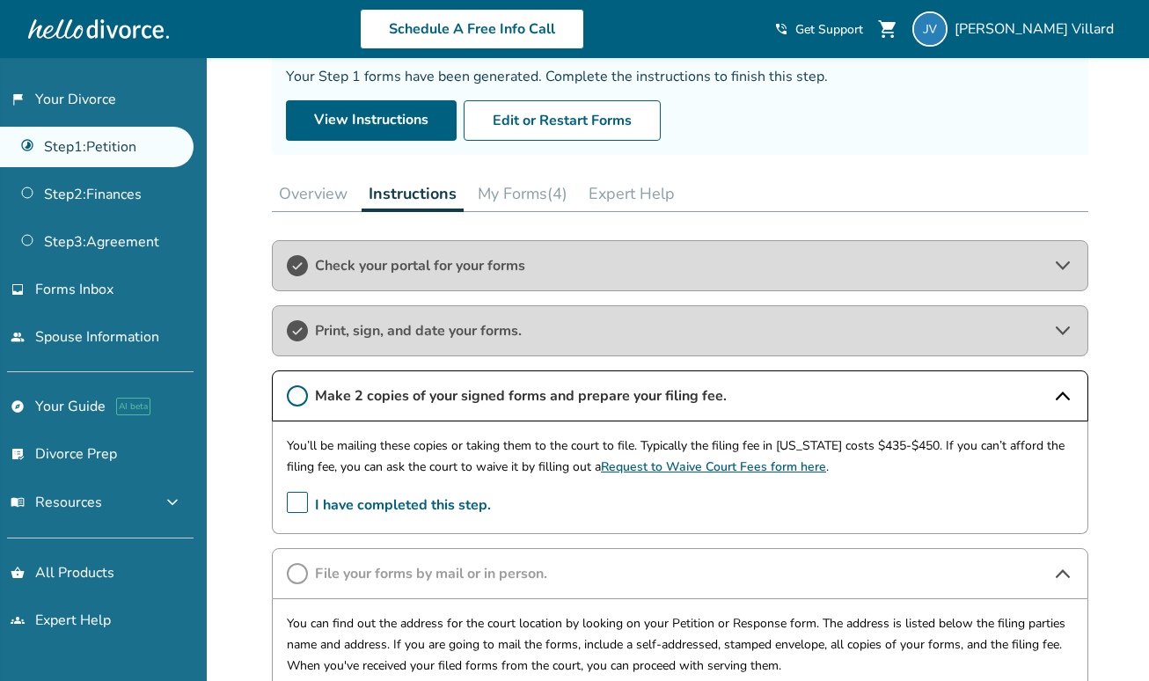
scroll to position [0, 0]
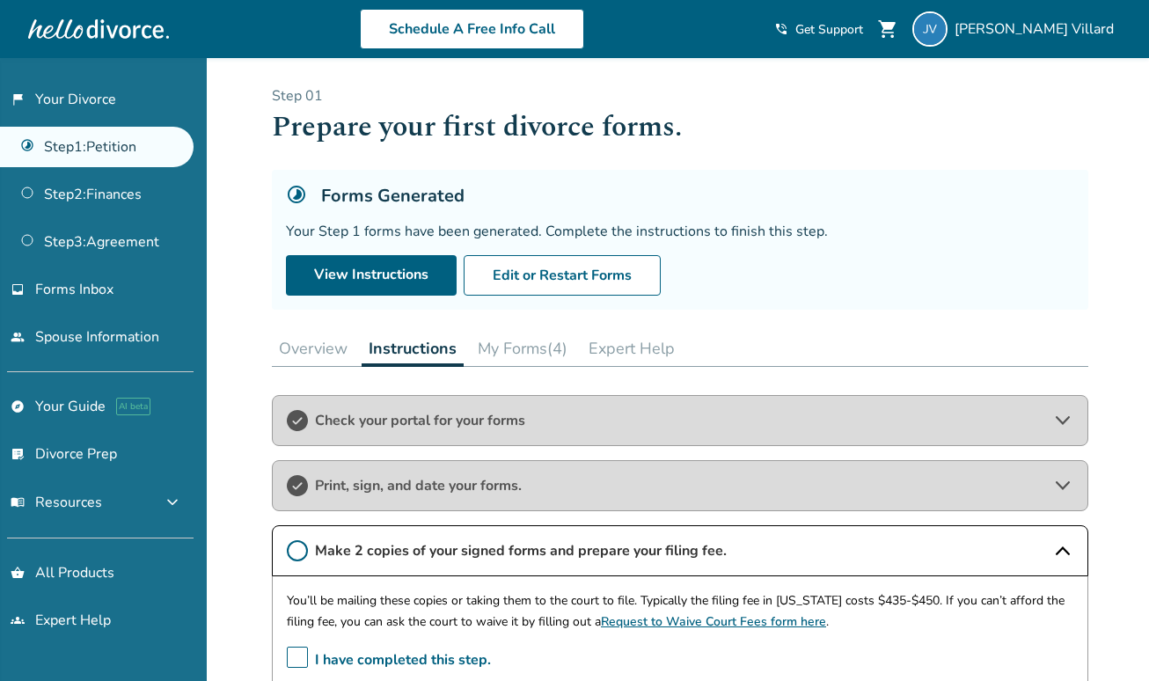
click at [526, 419] on span "Check your portal for your forms" at bounding box center [680, 420] width 730 height 19
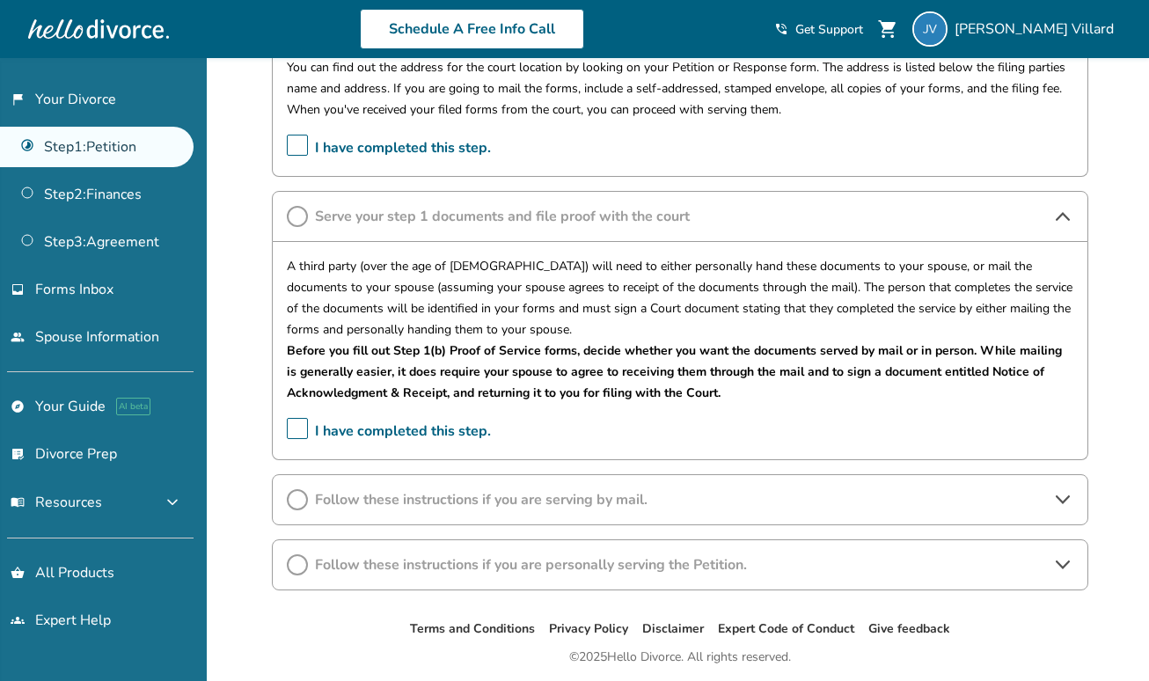
scroll to position [862, 0]
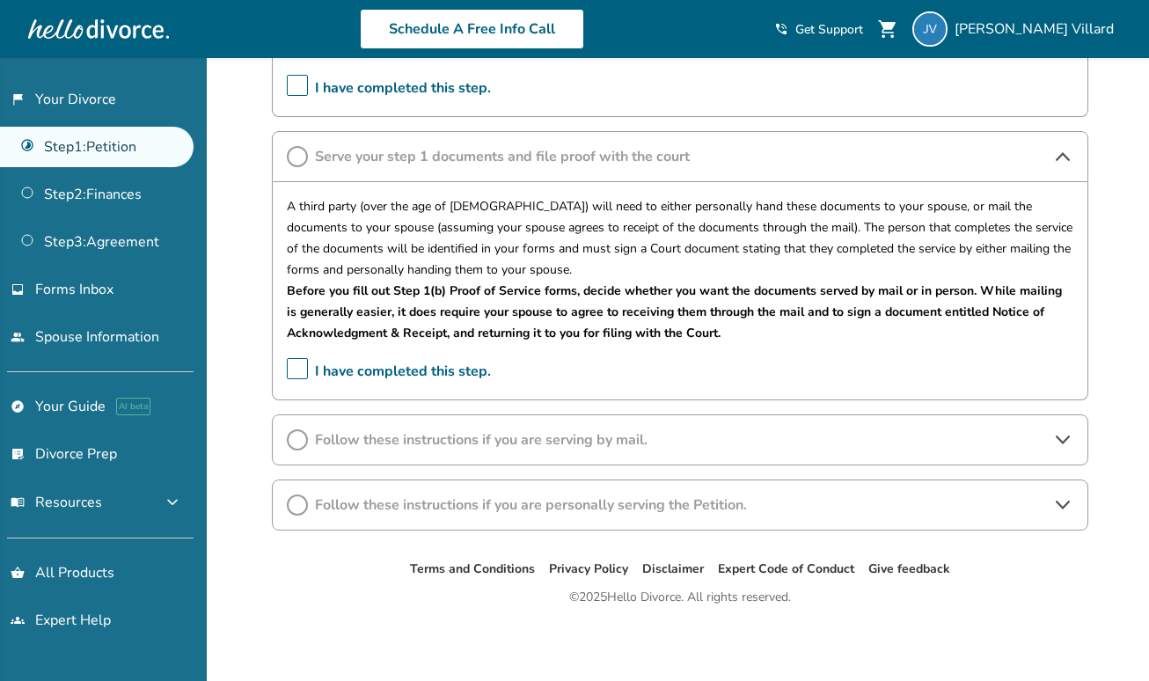
click at [543, 443] on span "Follow these instructions if you are serving by mail." at bounding box center [680, 439] width 730 height 19
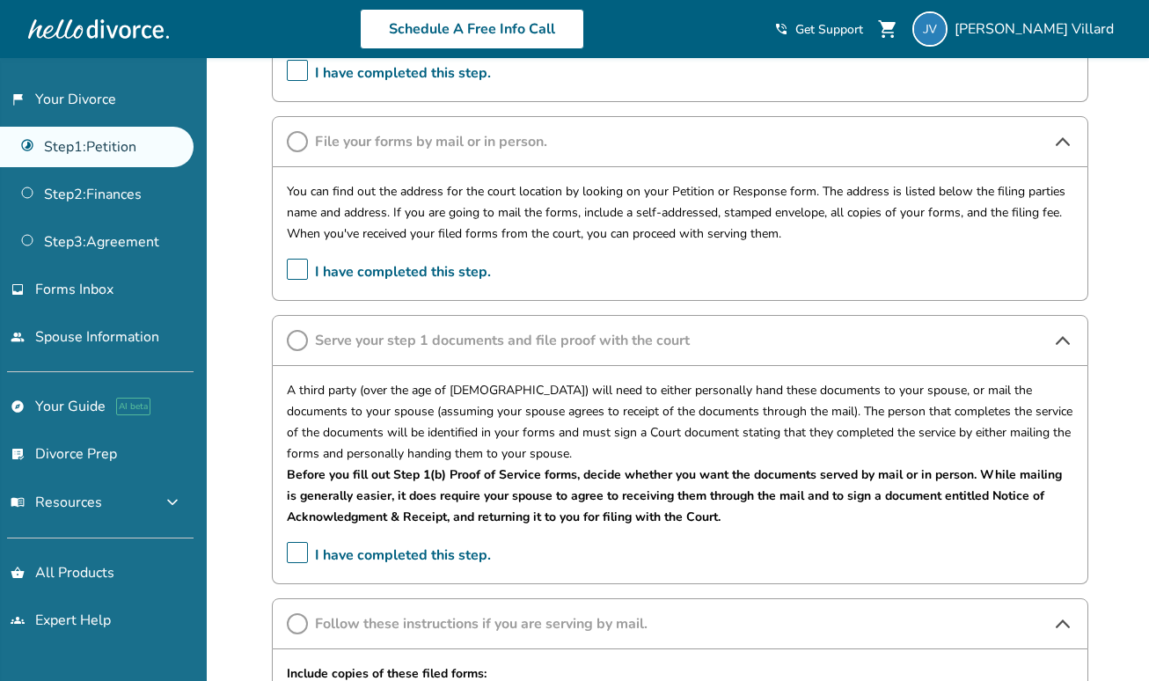
scroll to position [655, 0]
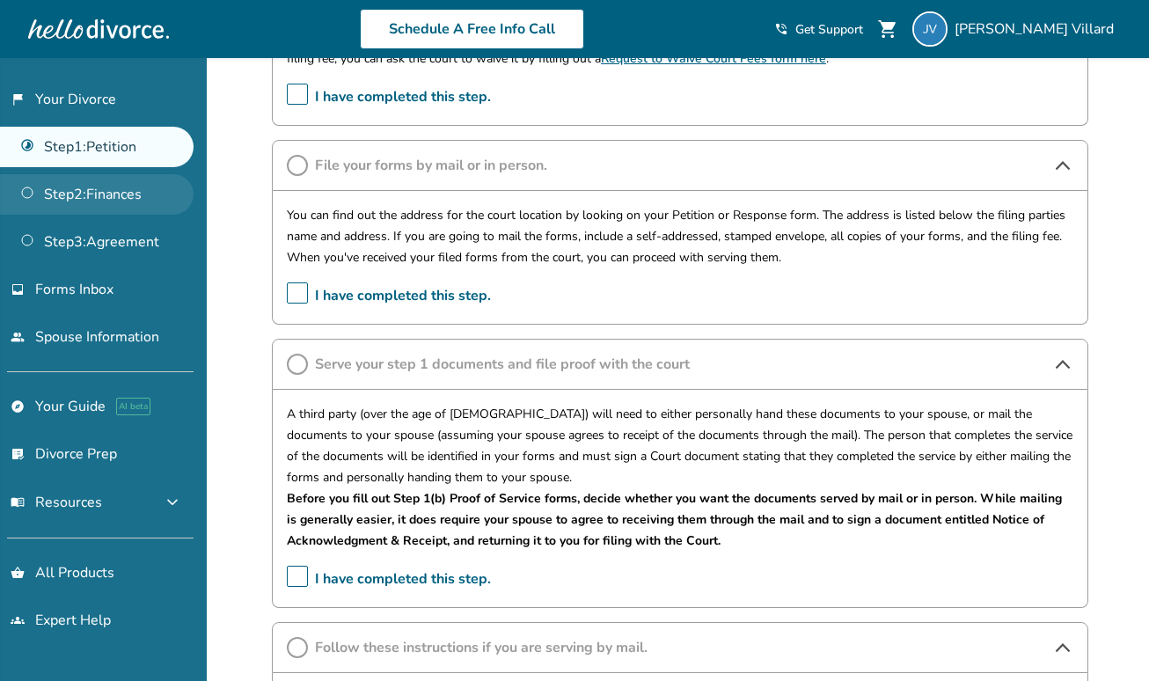
click at [25, 189] on link "Step 2 : Finances" at bounding box center [97, 194] width 194 height 40
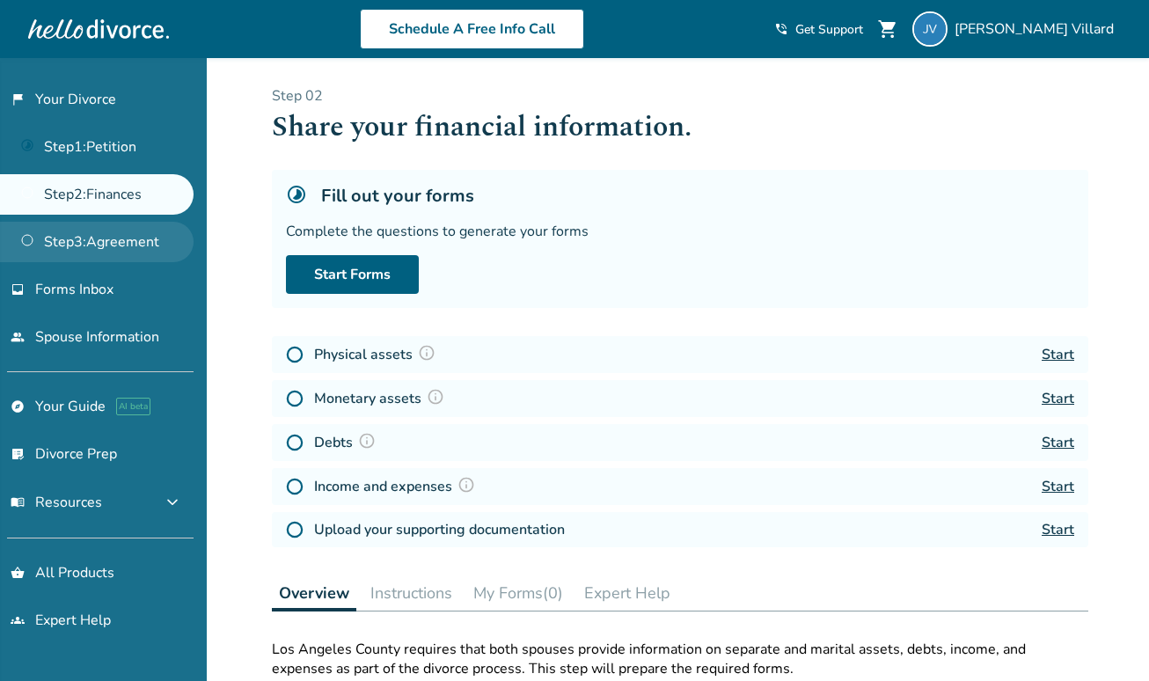
click at [32, 239] on link "Step 3 : Agreement" at bounding box center [97, 242] width 194 height 40
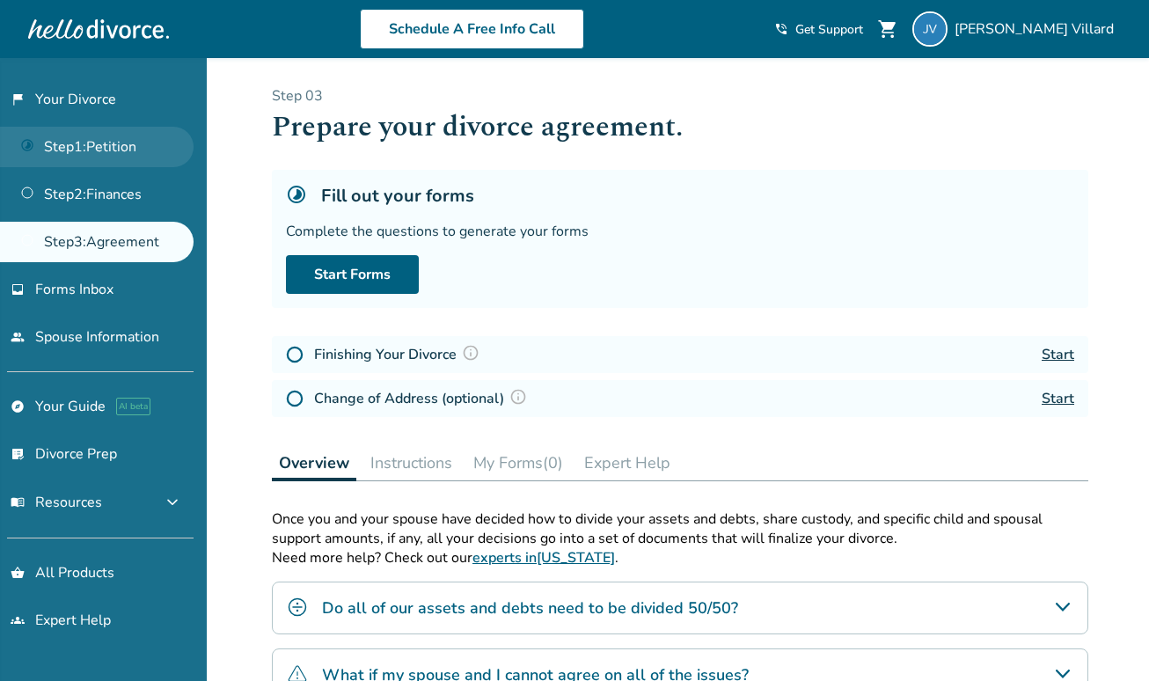
click at [66, 142] on link "Step 1 : Petition" at bounding box center [97, 147] width 194 height 40
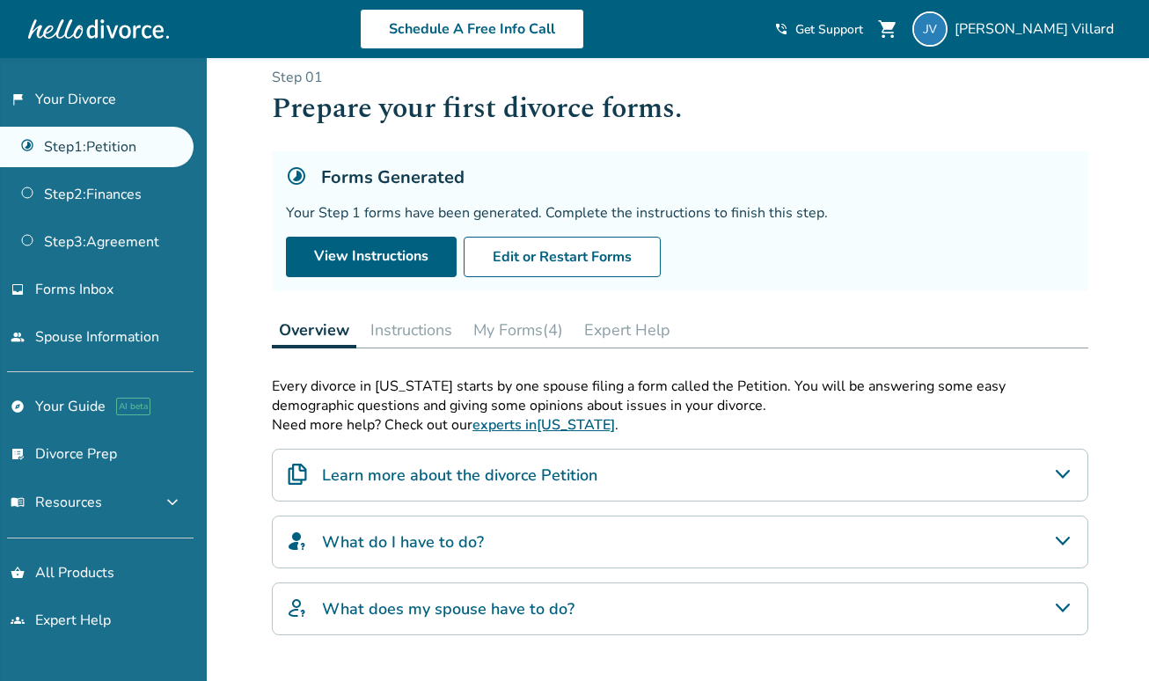
scroll to position [54, 0]
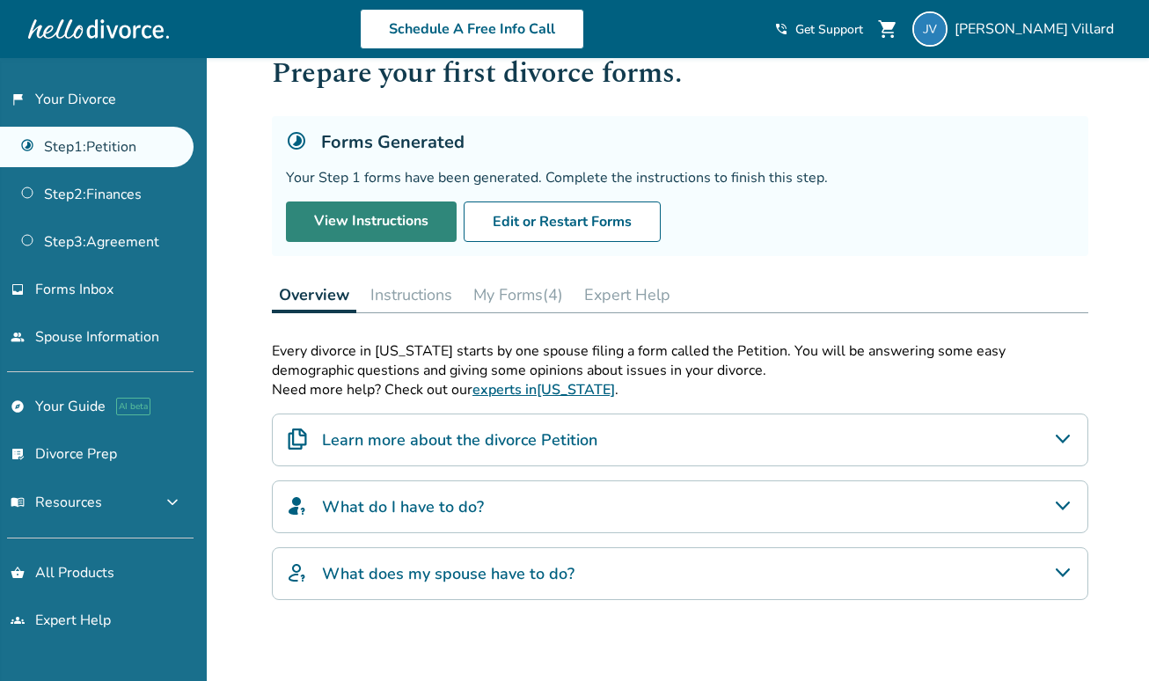
click at [376, 220] on link "View Instructions" at bounding box center [371, 221] width 171 height 40
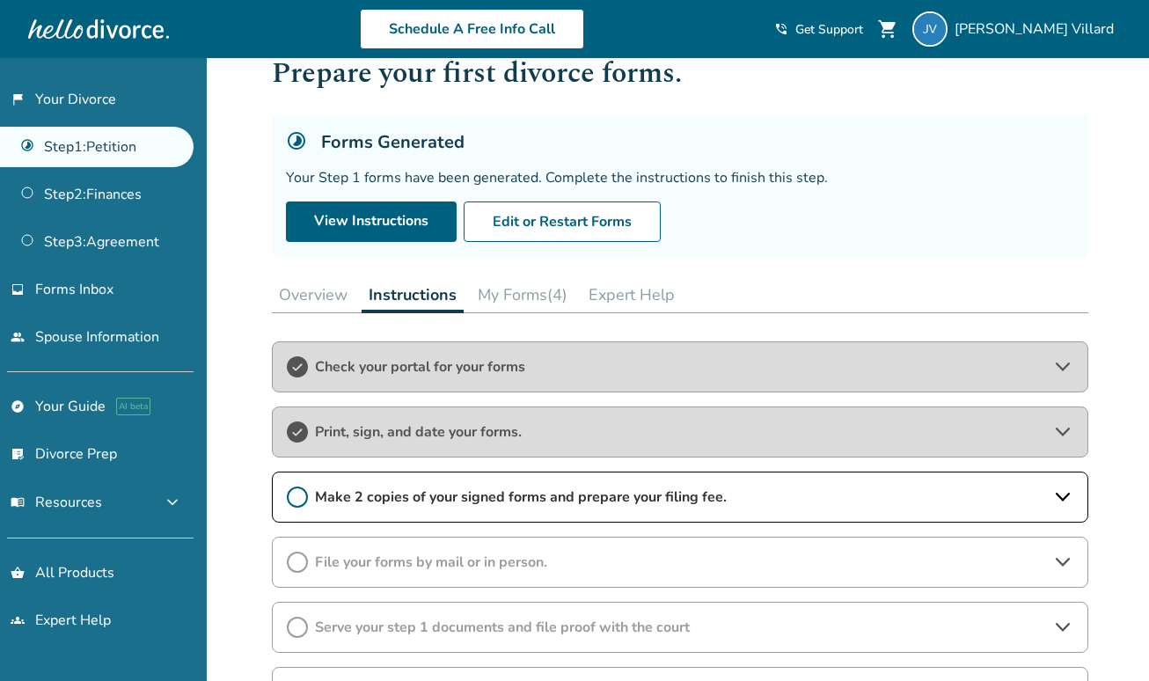
click at [399, 372] on span "Check your portal for your forms" at bounding box center [680, 366] width 730 height 19
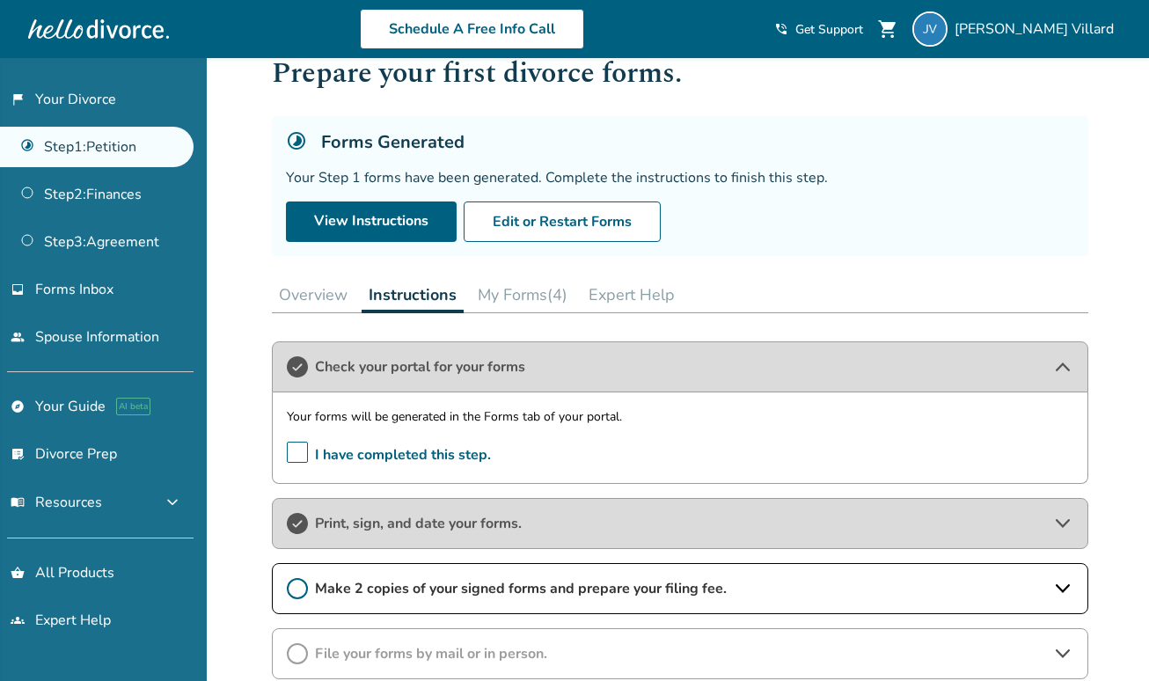
scroll to position [107, 0]
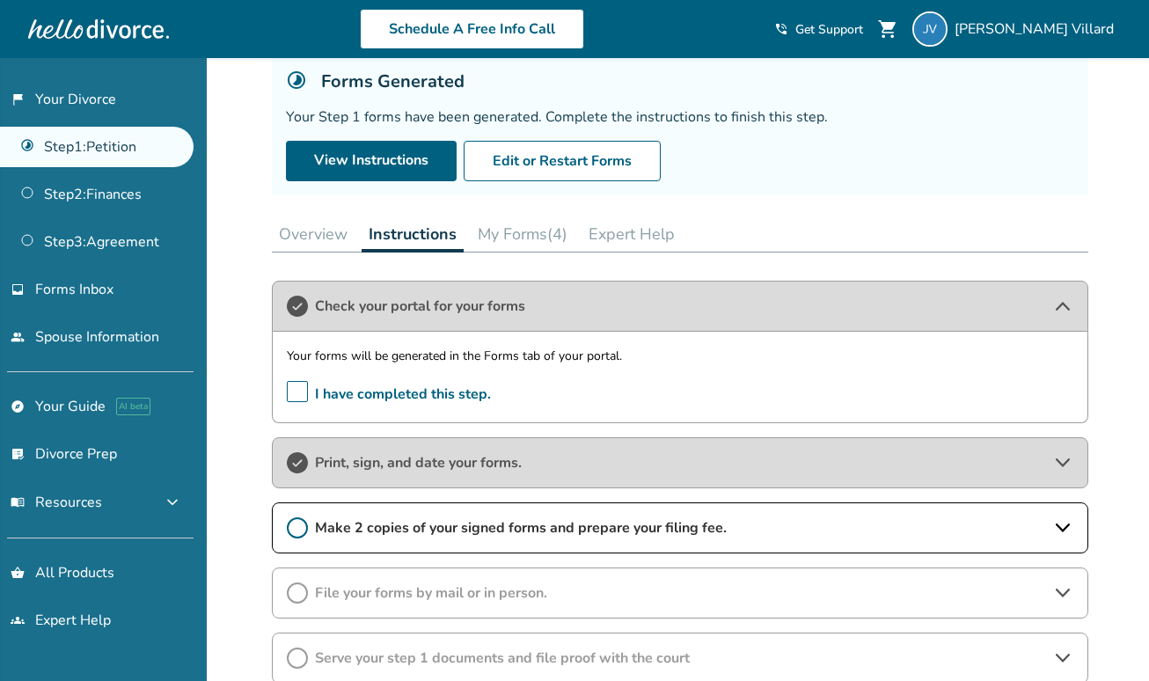
click at [411, 467] on span "Print, sign, and date your forms." at bounding box center [680, 462] width 730 height 19
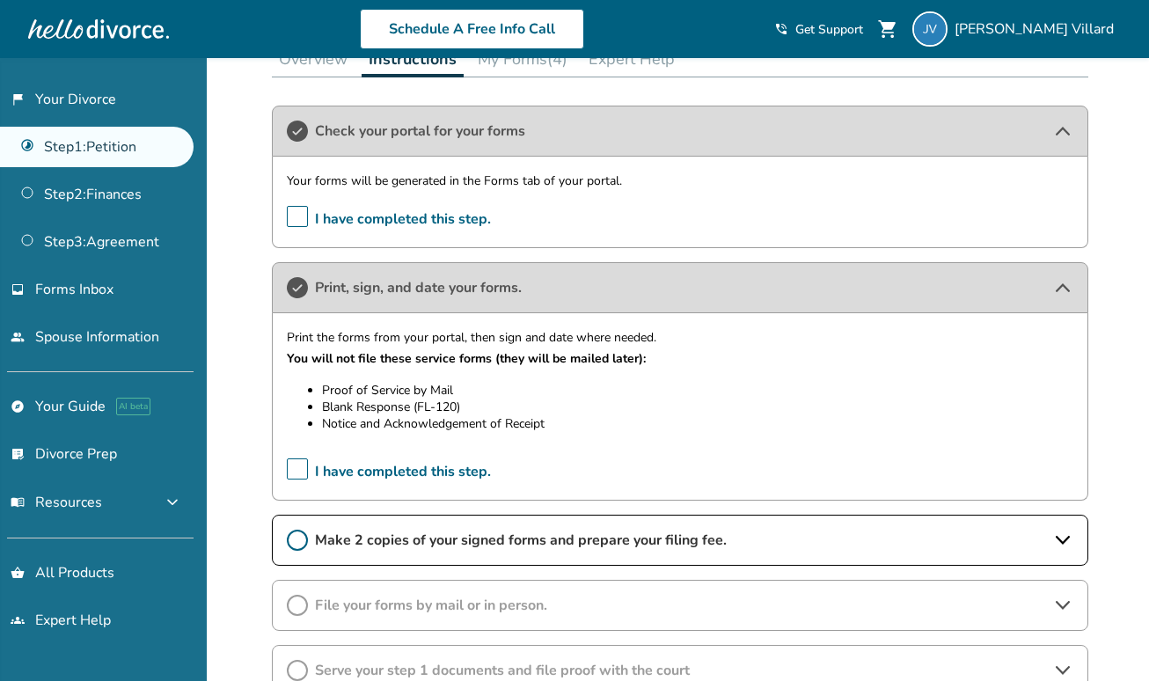
scroll to position [290, 0]
click at [406, 531] on span "Make 2 copies of your signed forms and prepare your filing fee." at bounding box center [680, 539] width 730 height 19
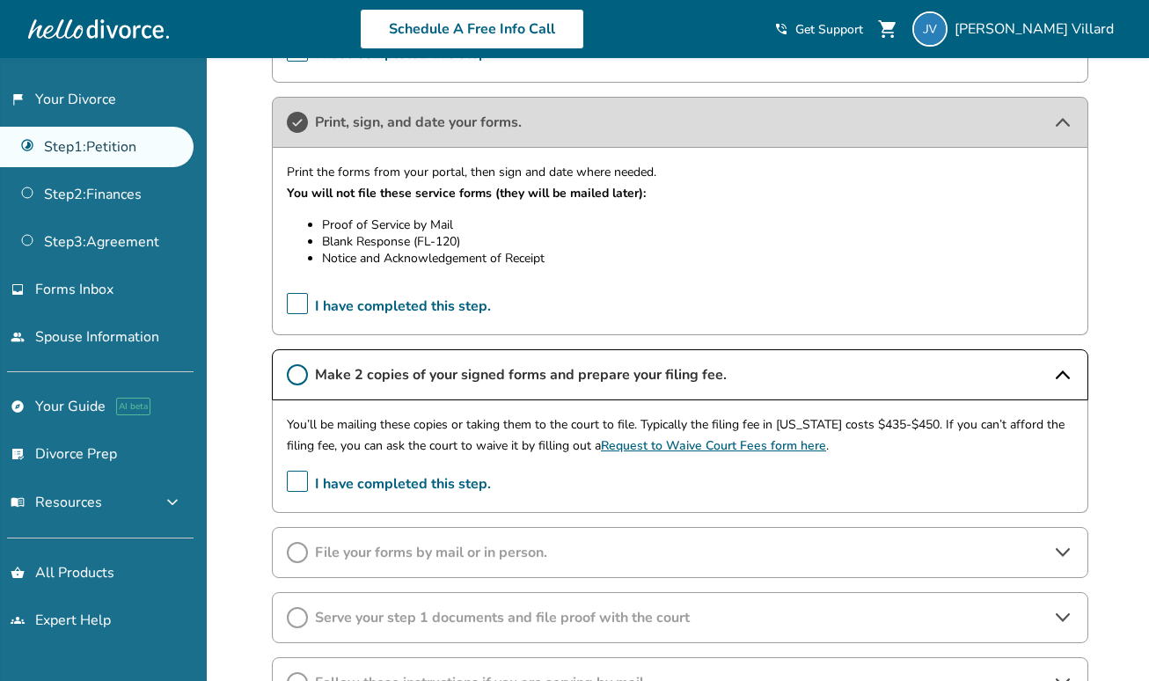
scroll to position [456, 0]
click at [469, 560] on span "File your forms by mail or in person." at bounding box center [680, 551] width 730 height 19
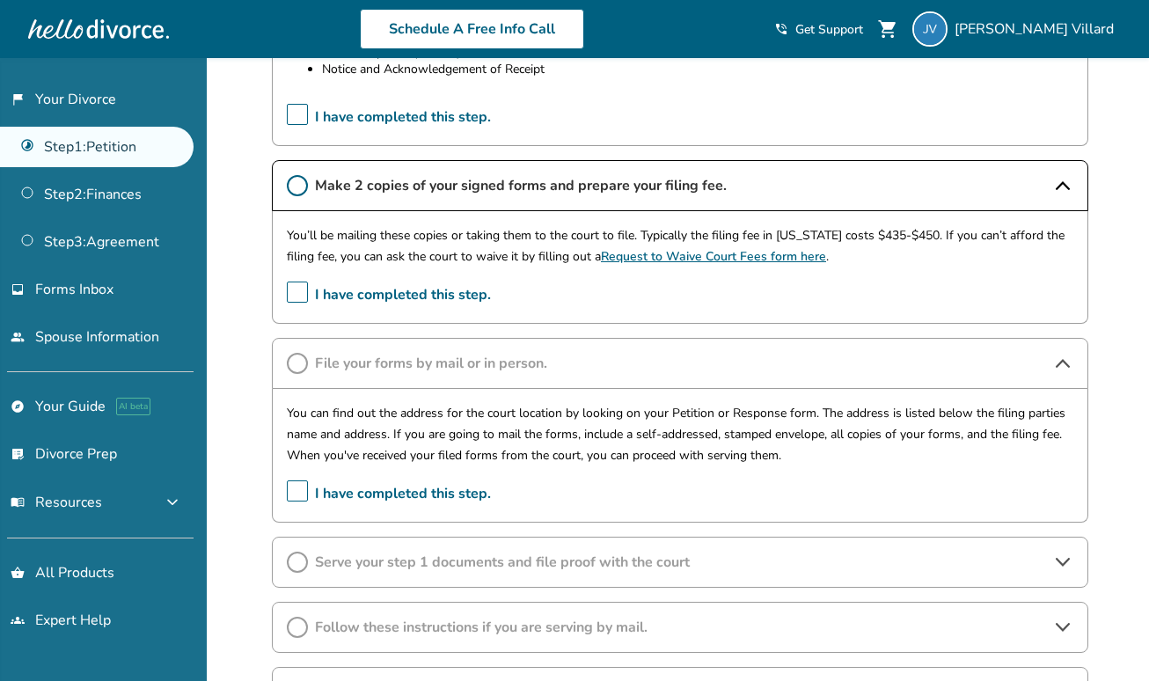
scroll to position [646, 0]
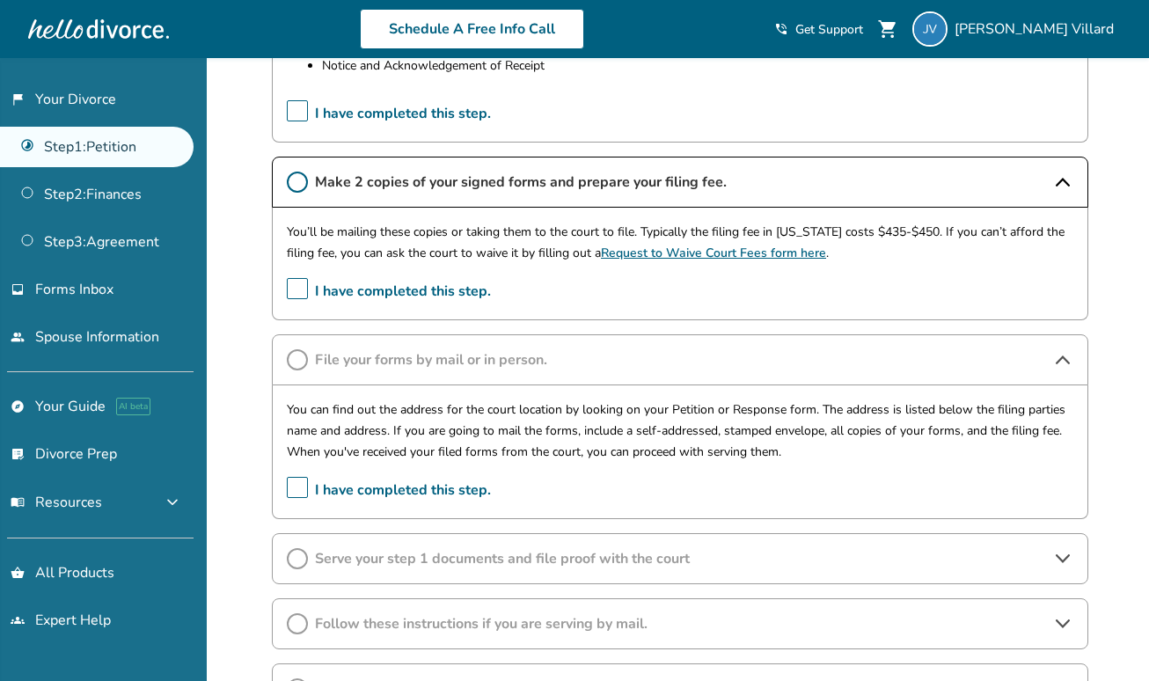
click at [488, 557] on span "Serve your step 1 documents and file proof with the court" at bounding box center [680, 558] width 730 height 19
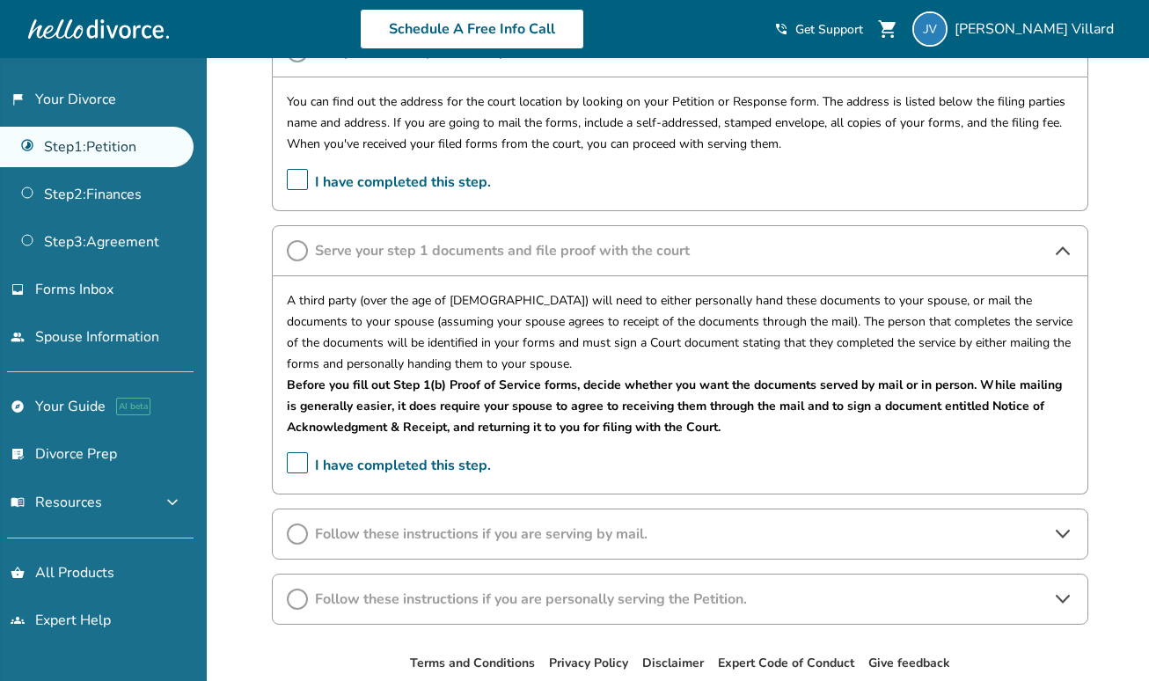
scroll to position [962, 0]
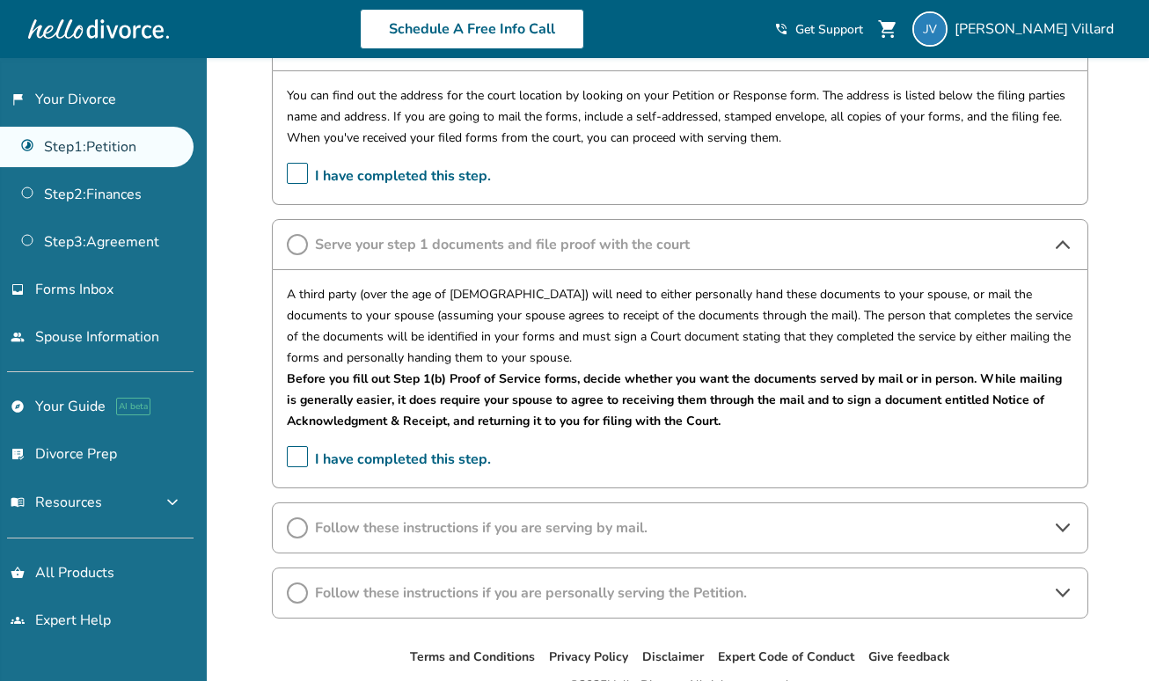
drag, startPoint x: 459, startPoint y: 360, endPoint x: 347, endPoint y: 333, distance: 115.7
click at [280, 311] on div "A third party (over the age of [DEMOGRAPHIC_DATA]) will need to either personal…" at bounding box center [680, 379] width 816 height 218
drag, startPoint x: 452, startPoint y: 359, endPoint x: 375, endPoint y: 339, distance: 80.0
click at [339, 332] on p "A third party (over the age of [DEMOGRAPHIC_DATA]) will need to either personal…" at bounding box center [680, 326] width 787 height 84
drag, startPoint x: 454, startPoint y: 360, endPoint x: 308, endPoint y: 316, distance: 152.5
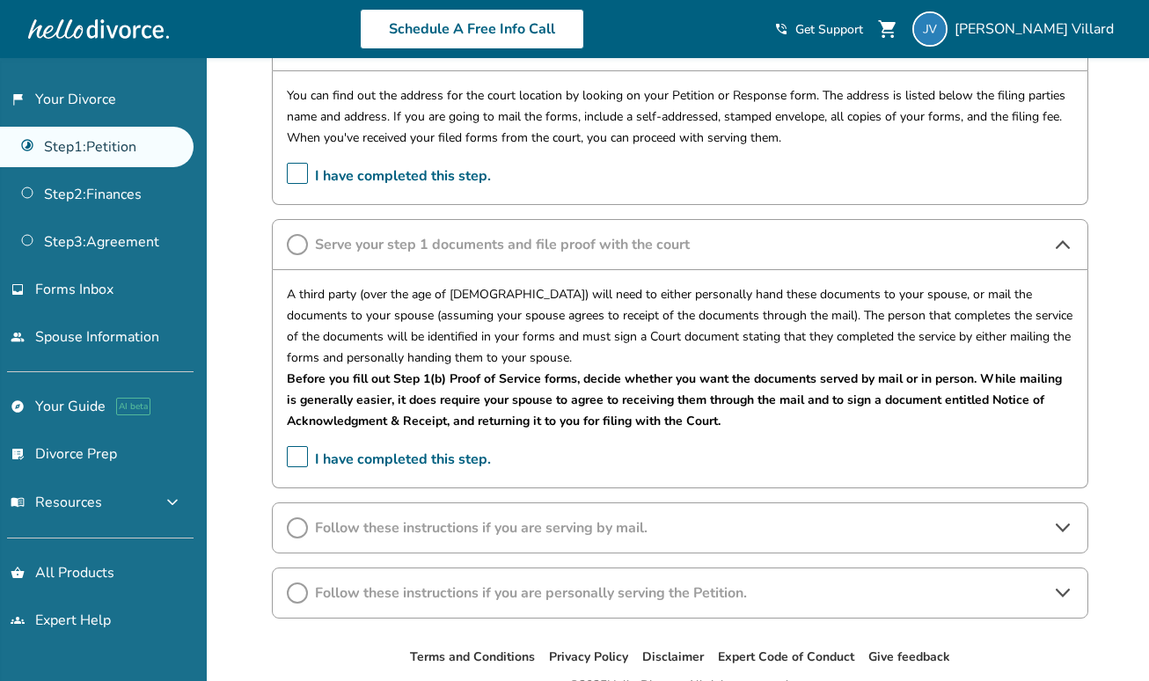
click at [329, 331] on p "A third party (over the age of [DEMOGRAPHIC_DATA]) will need to either personal…" at bounding box center [680, 326] width 787 height 84
drag, startPoint x: 294, startPoint y: 296, endPoint x: 368, endPoint y: 310, distance: 75.1
click at [368, 310] on div "A third party (over the age of [DEMOGRAPHIC_DATA]) will need to either personal…" at bounding box center [680, 379] width 816 height 218
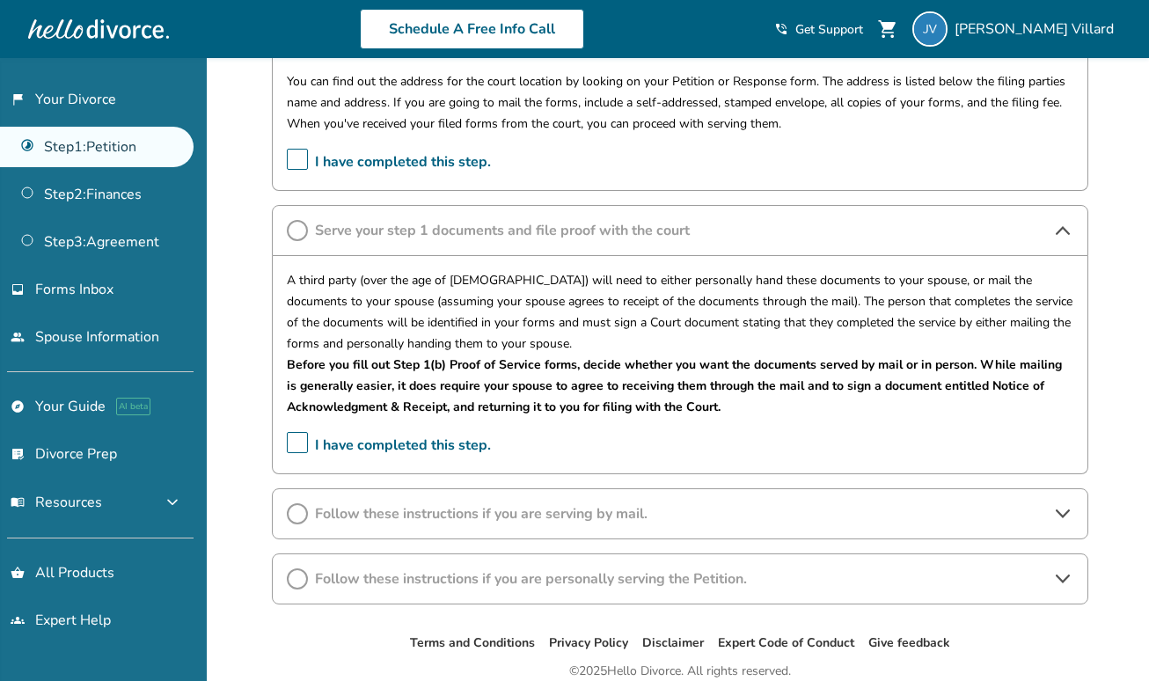
click at [448, 306] on p "A third party (over the age of [DEMOGRAPHIC_DATA]) will need to either personal…" at bounding box center [680, 312] width 787 height 84
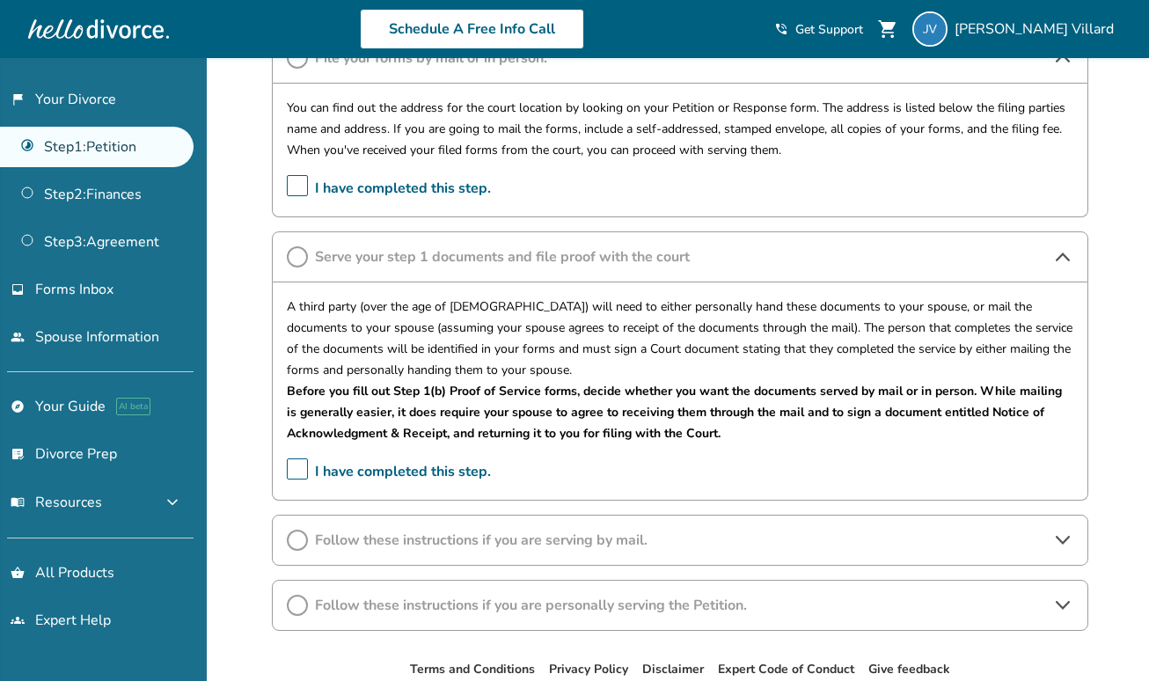
click at [443, 311] on p "A third party (over the age of [DEMOGRAPHIC_DATA]) will need to either personal…" at bounding box center [680, 338] width 787 height 84
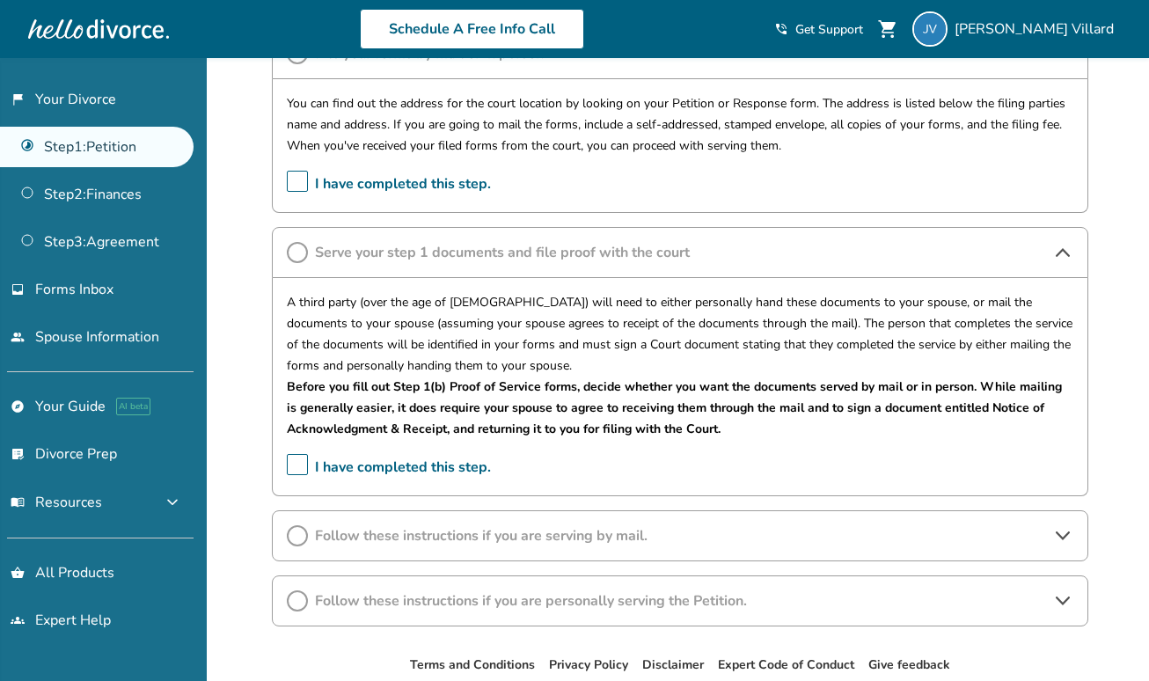
click at [443, 309] on p "A third party (over the age of [DEMOGRAPHIC_DATA]) will need to either personal…" at bounding box center [680, 334] width 787 height 84
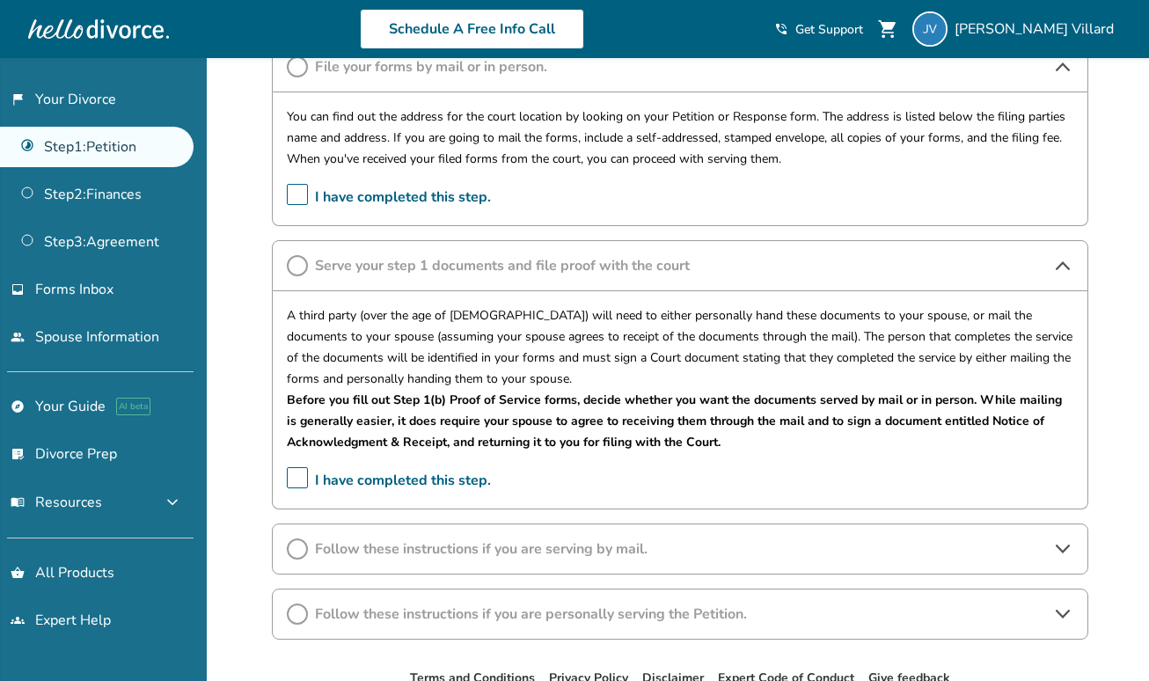
click at [450, 311] on p "A third party (over the age of [DEMOGRAPHIC_DATA]) will need to either personal…" at bounding box center [680, 347] width 787 height 84
drag, startPoint x: 451, startPoint y: 311, endPoint x: 566, endPoint y: 335, distance: 117.0
click at [566, 335] on p "A third party (over the age of [DEMOGRAPHIC_DATA]) will need to either personal…" at bounding box center [680, 347] width 787 height 84
